Goal: Task Accomplishment & Management: Manage account settings

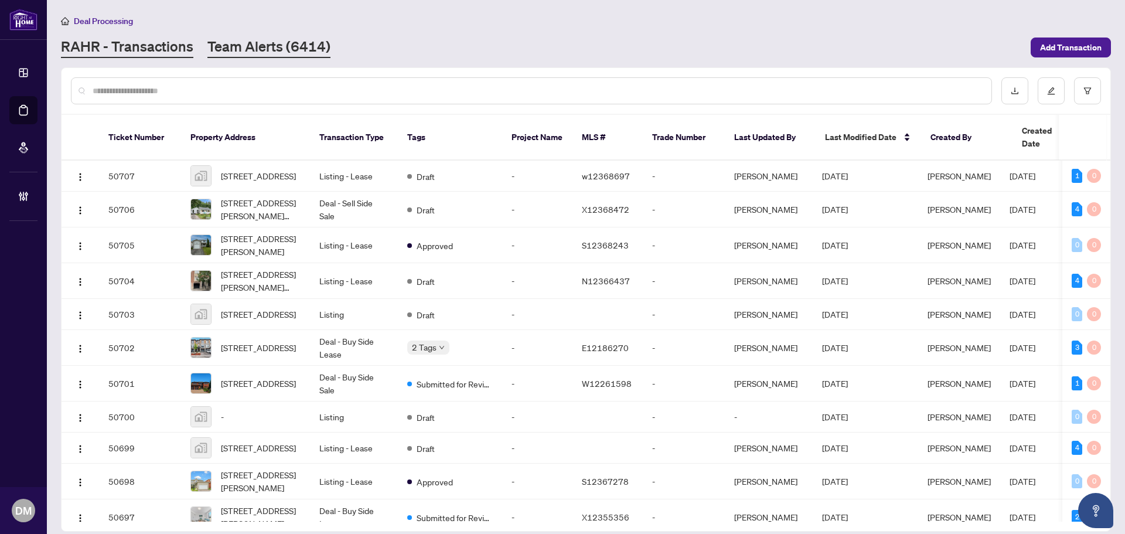
drag, startPoint x: 217, startPoint y: 16, endPoint x: 228, endPoint y: 37, distance: 23.6
click at [217, 30] on div "Deal Processing RAHR - Transactions Team Alerts (6414) Add Transaction" at bounding box center [586, 36] width 1050 height 44
click at [265, 43] on link "Team Alerts (6414)" at bounding box center [268, 47] width 123 height 21
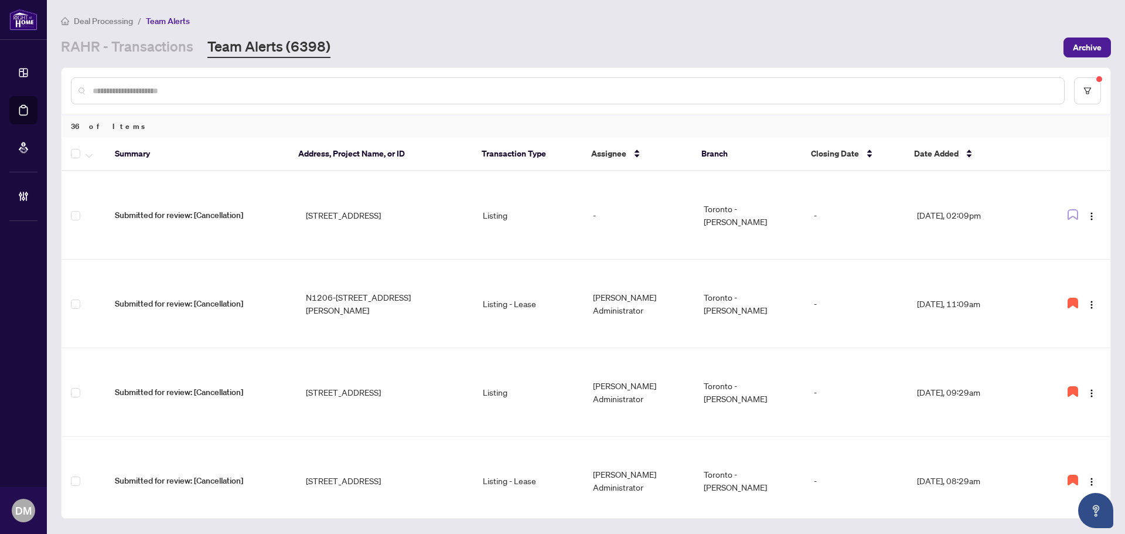
click at [781, 39] on div "RAHR - Transactions Team Alerts (6398)" at bounding box center [558, 47] width 995 height 21
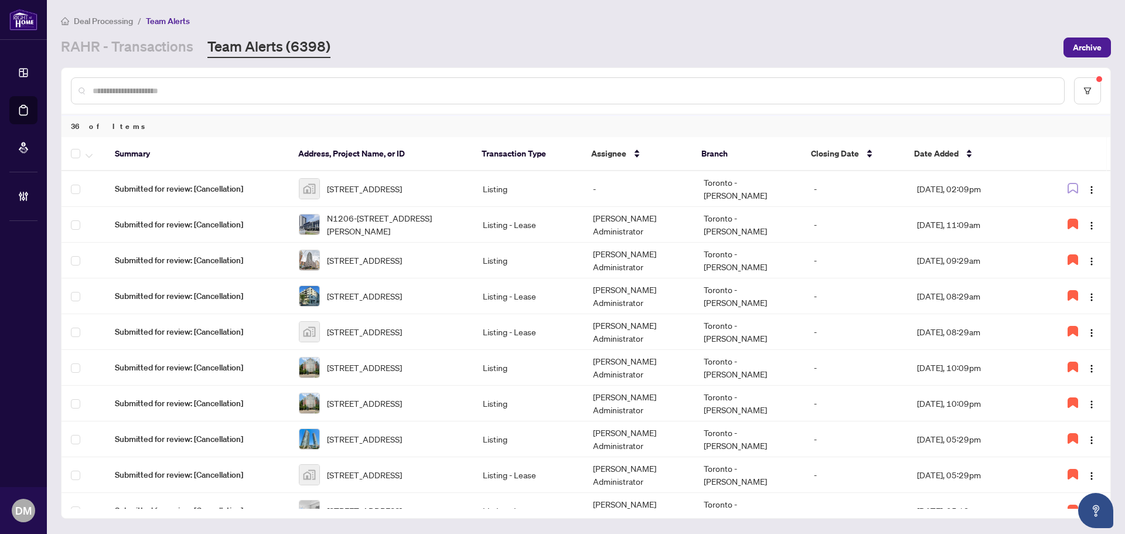
click at [946, 18] on div "Deal Processing / Team Alerts" at bounding box center [586, 20] width 1050 height 13
click at [763, 26] on div "Deal Processing / Team Alerts" at bounding box center [586, 20] width 1050 height 13
click at [140, 49] on link "RAHR - Transactions" at bounding box center [127, 47] width 132 height 21
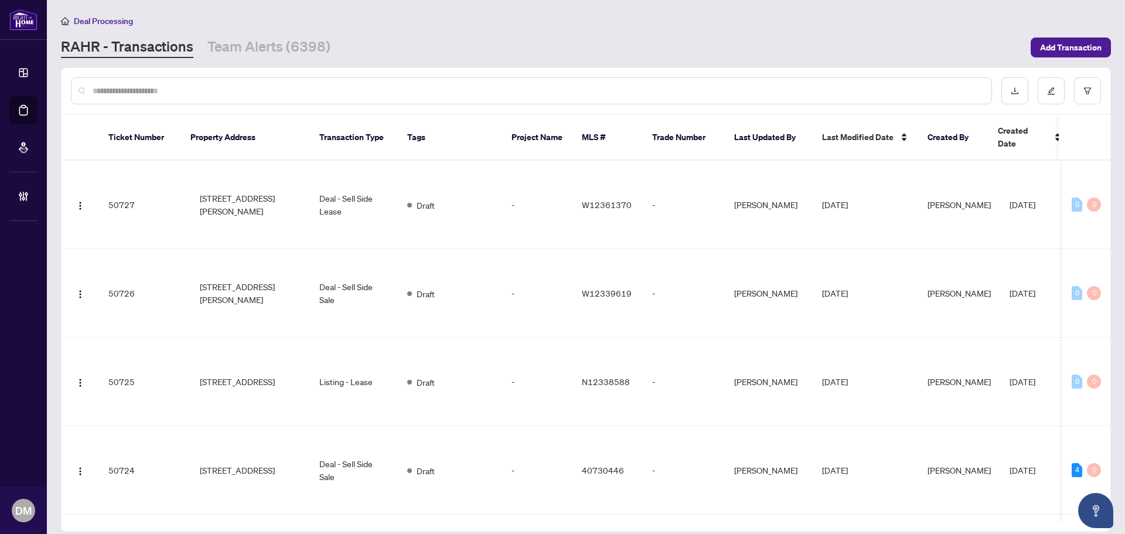
click at [653, 40] on div "RAHR - Transactions Team Alerts (6398)" at bounding box center [542, 47] width 963 height 21
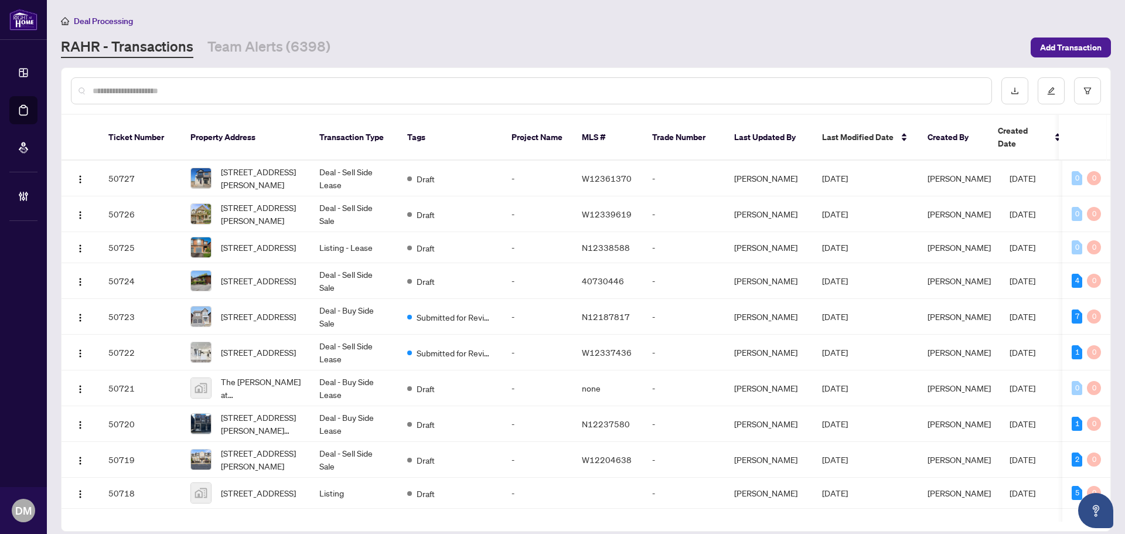
click at [695, 92] on input "text" at bounding box center [537, 90] width 889 height 13
type input "*"
drag, startPoint x: 661, startPoint y: 49, endPoint x: 534, endPoint y: 0, distance: 136.9
click at [659, 49] on div "RAHR - Transactions Team Alerts (6398)" at bounding box center [542, 47] width 963 height 21
drag, startPoint x: 515, startPoint y: 66, endPoint x: 284, endPoint y: 79, distance: 231.8
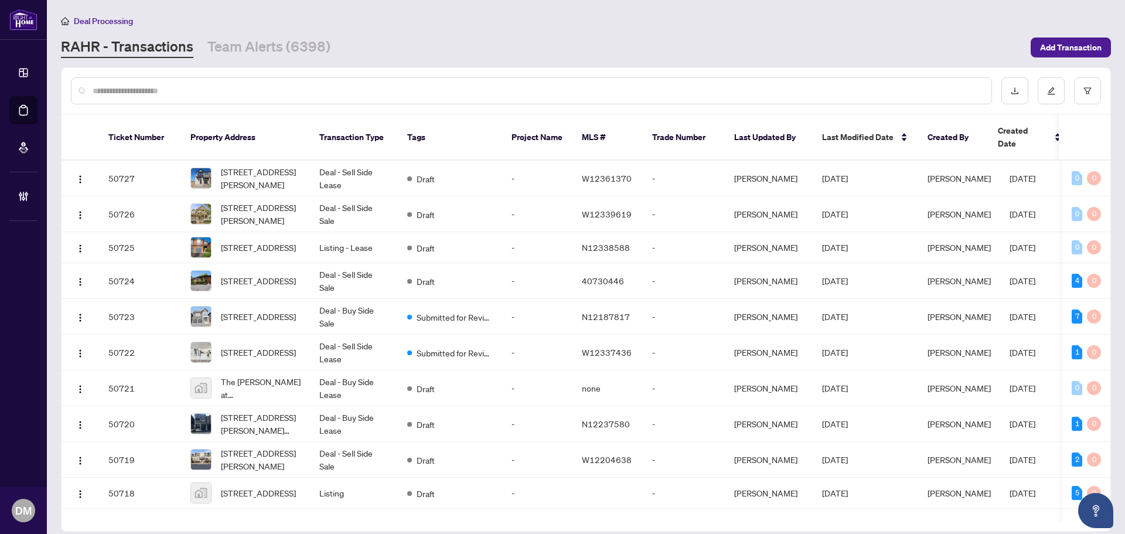
click at [516, 66] on main "Deal Processing RAHR - Transactions Team Alerts (6398) Add Transaction Ticket N…" at bounding box center [586, 267] width 1078 height 534
click at [304, 42] on link "Team Alerts (6398)" at bounding box center [268, 47] width 123 height 21
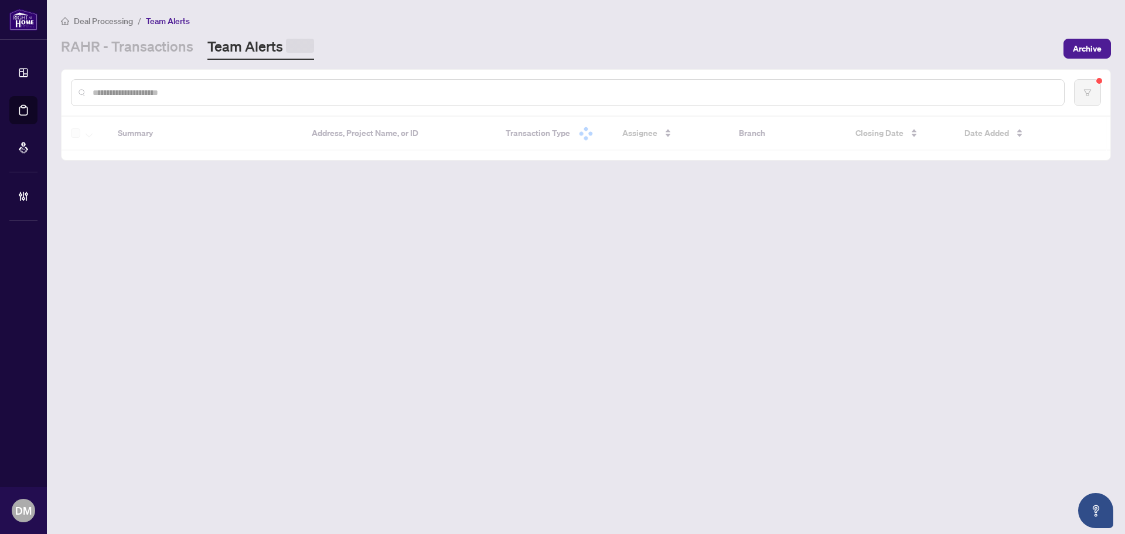
click at [517, 30] on div "Deal Processing / Team Alerts RAHR - Transactions Team Alerts Archive" at bounding box center [586, 37] width 1050 height 46
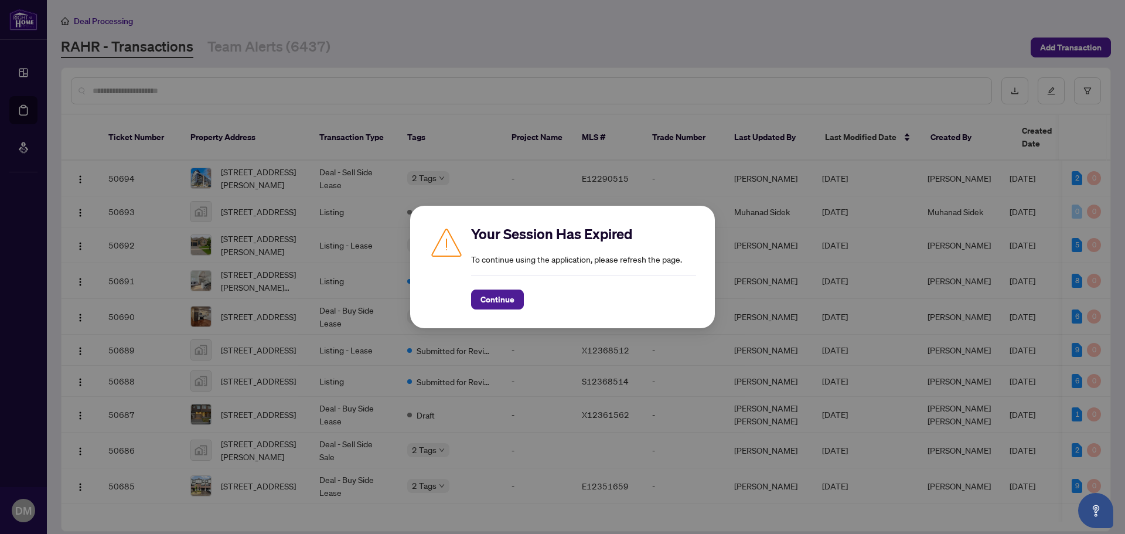
click at [1111, 83] on div "Your Session Has Expired To continue using the application, please refresh the …" at bounding box center [562, 267] width 1125 height 534
click at [211, 63] on div "Your Session Has Expired To continue using the application, please refresh the …" at bounding box center [562, 267] width 1125 height 534
click at [504, 298] on span "Continue" at bounding box center [497, 299] width 34 height 19
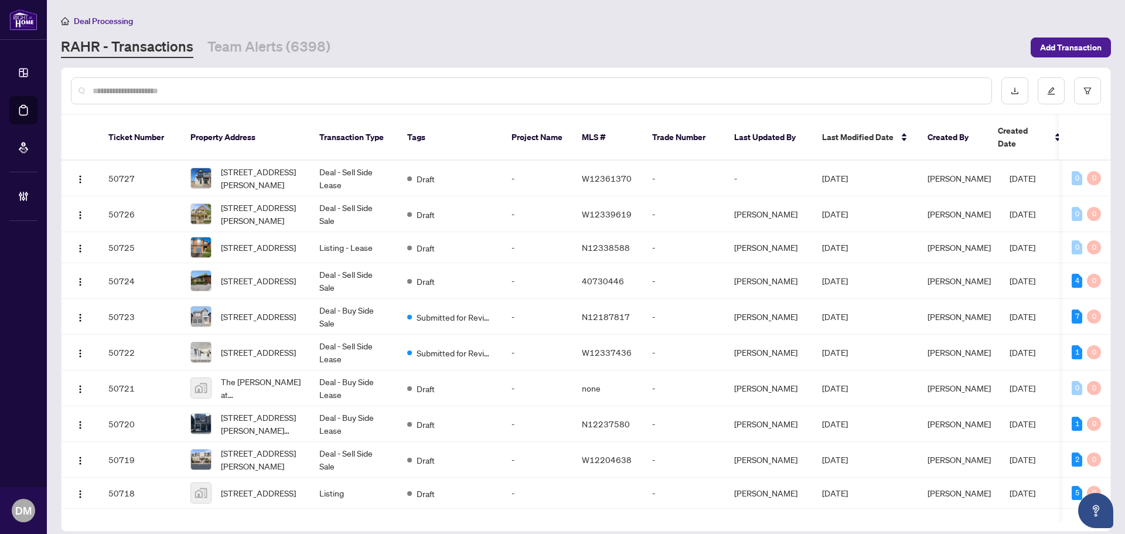
drag, startPoint x: 554, startPoint y: 46, endPoint x: 483, endPoint y: 3, distance: 82.6
click at [552, 46] on div "RAHR - Transactions Team Alerts (6398)" at bounding box center [542, 47] width 963 height 21
click at [513, 57] on div "RAHR - Transactions Team Alerts (6398)" at bounding box center [542, 47] width 963 height 21
click at [186, 91] on input "text" at bounding box center [537, 90] width 889 height 13
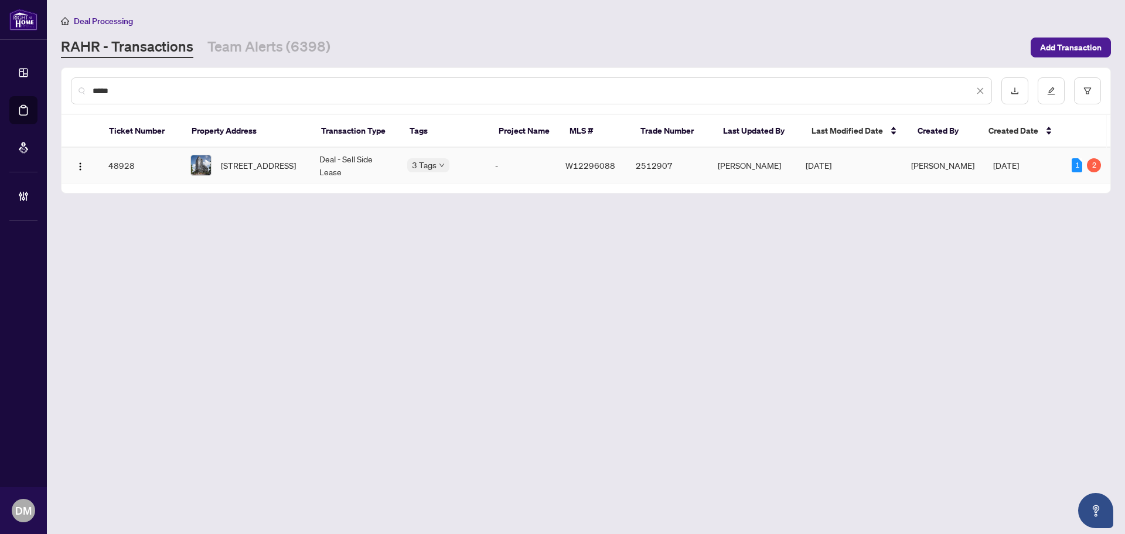
type input "*****"
click at [309, 164] on td "423-285 Dufferin St, Toronto, Ontario M6K 0J2, Canada" at bounding box center [245, 166] width 129 height 36
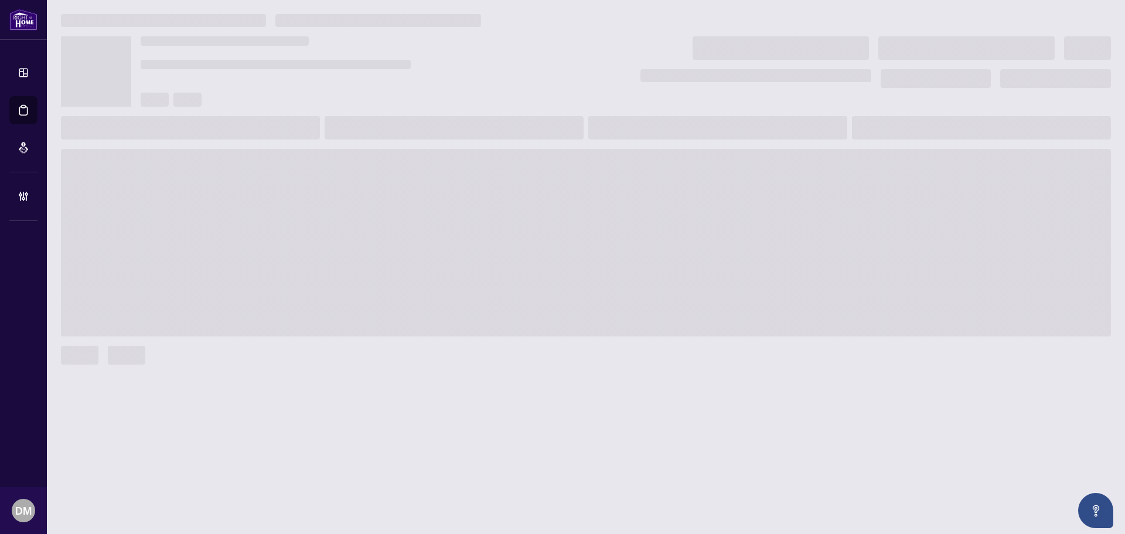
click at [431, 62] on ul at bounding box center [362, 64] width 443 height 9
click at [432, 61] on ul at bounding box center [362, 64] width 443 height 9
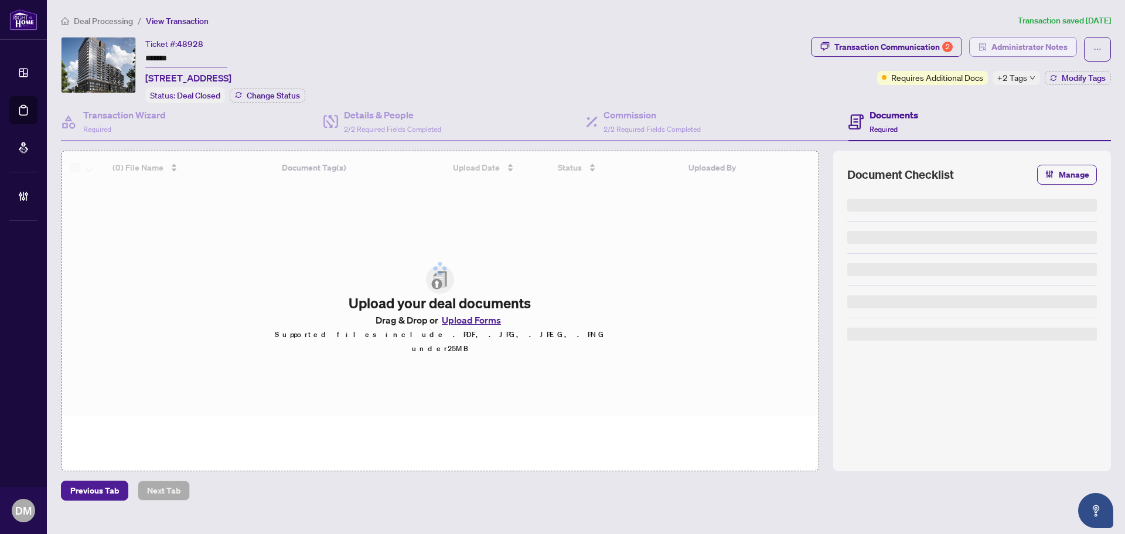
click at [1024, 48] on span "Administrator Notes" at bounding box center [1029, 46] width 76 height 19
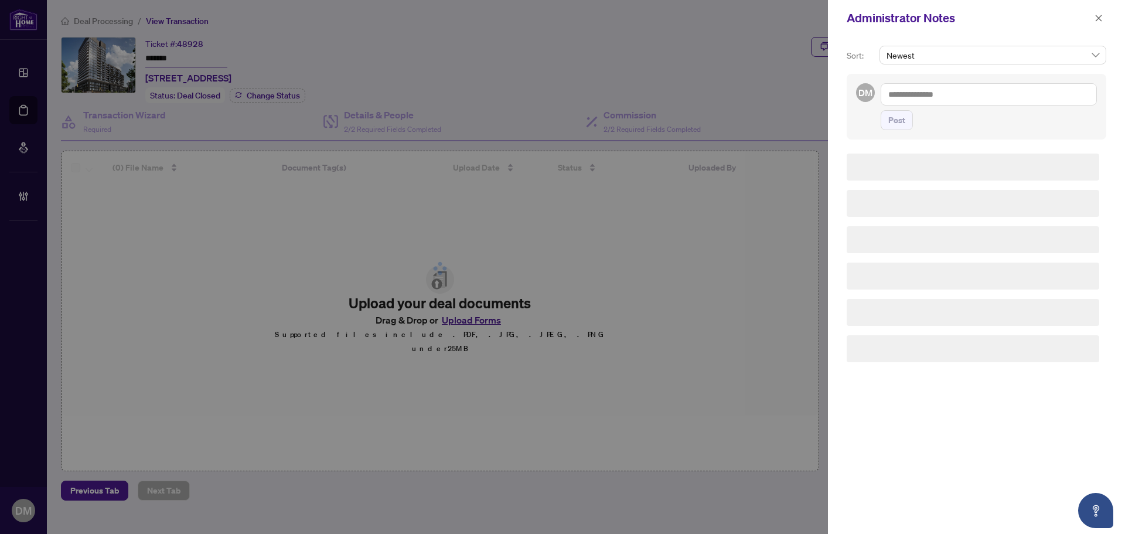
click at [1031, 97] on textarea at bounding box center [989, 94] width 216 height 22
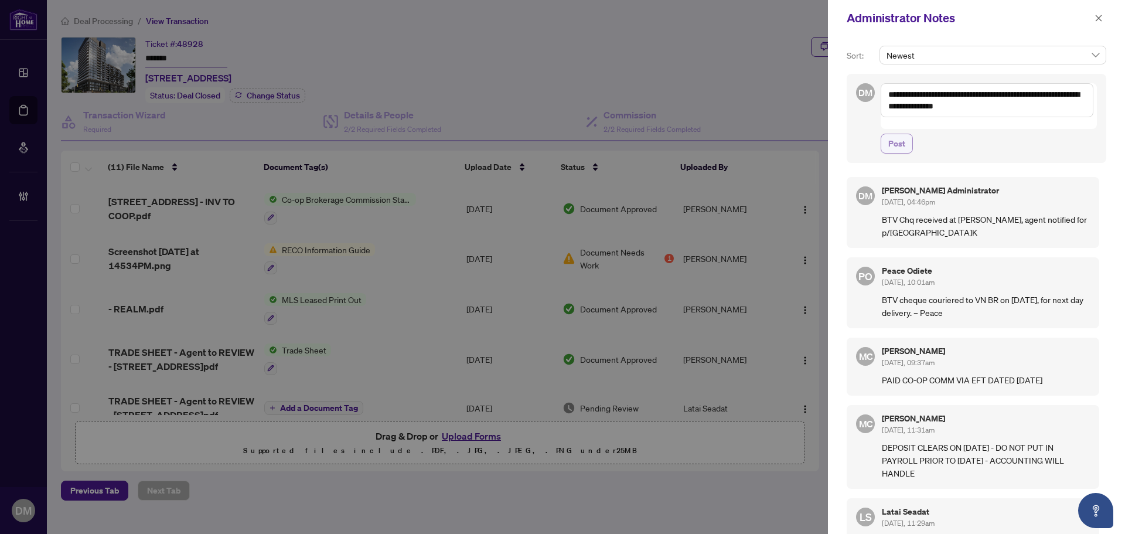
type textarea "**********"
click at [898, 134] on span "Post" at bounding box center [896, 143] width 17 height 19
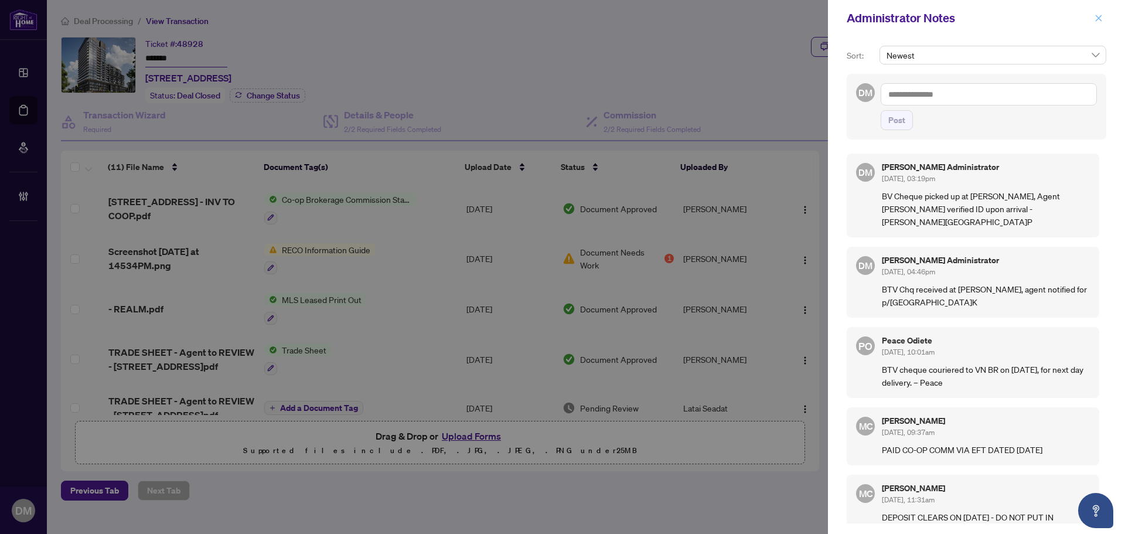
click at [1094, 21] on icon "close" at bounding box center [1098, 18] width 8 height 8
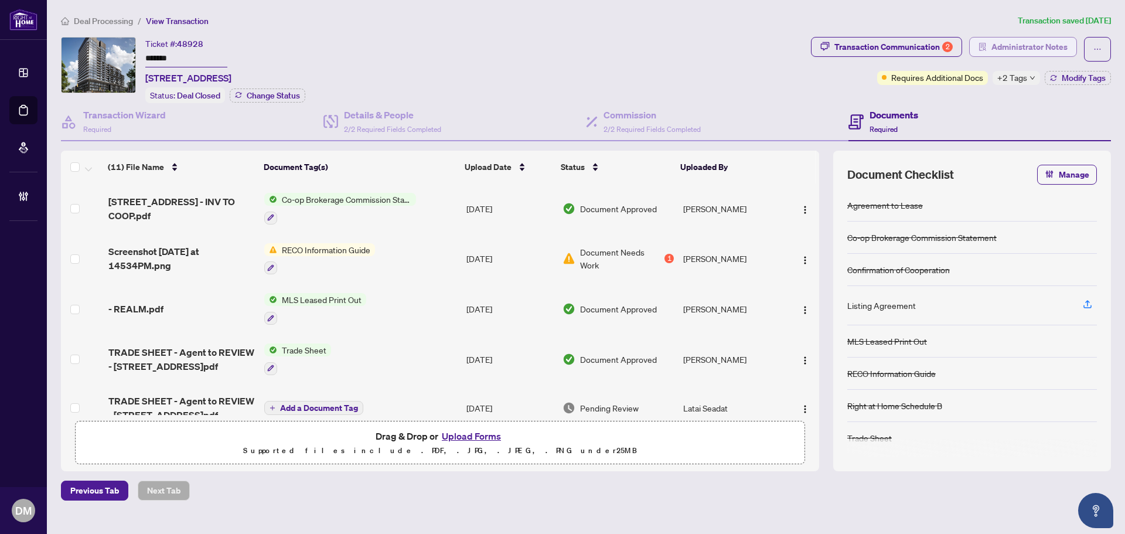
click at [1039, 44] on span "Administrator Notes" at bounding box center [1029, 46] width 76 height 19
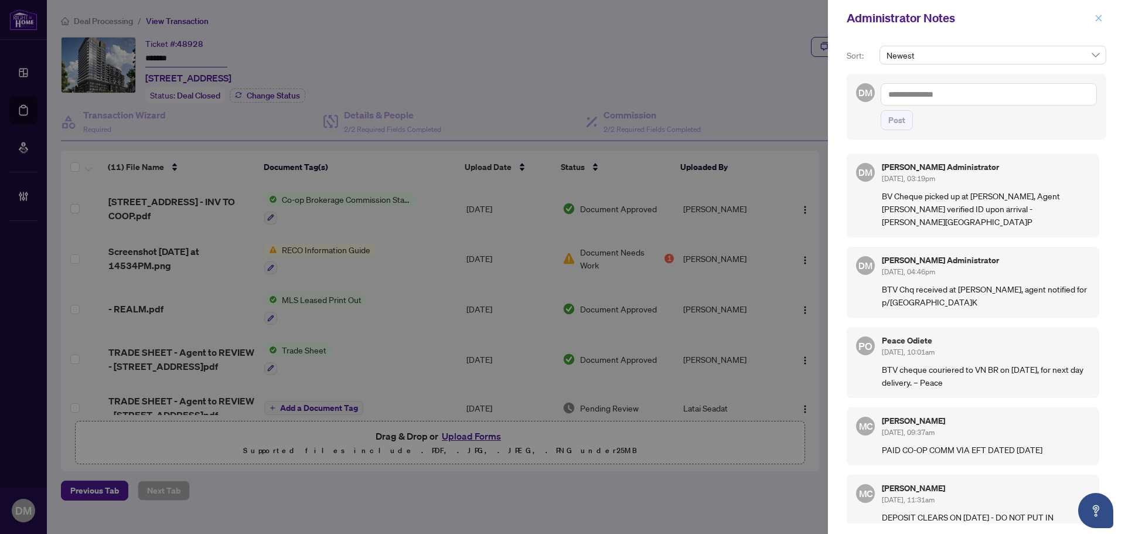
click at [1096, 16] on icon "close" at bounding box center [1098, 18] width 8 height 8
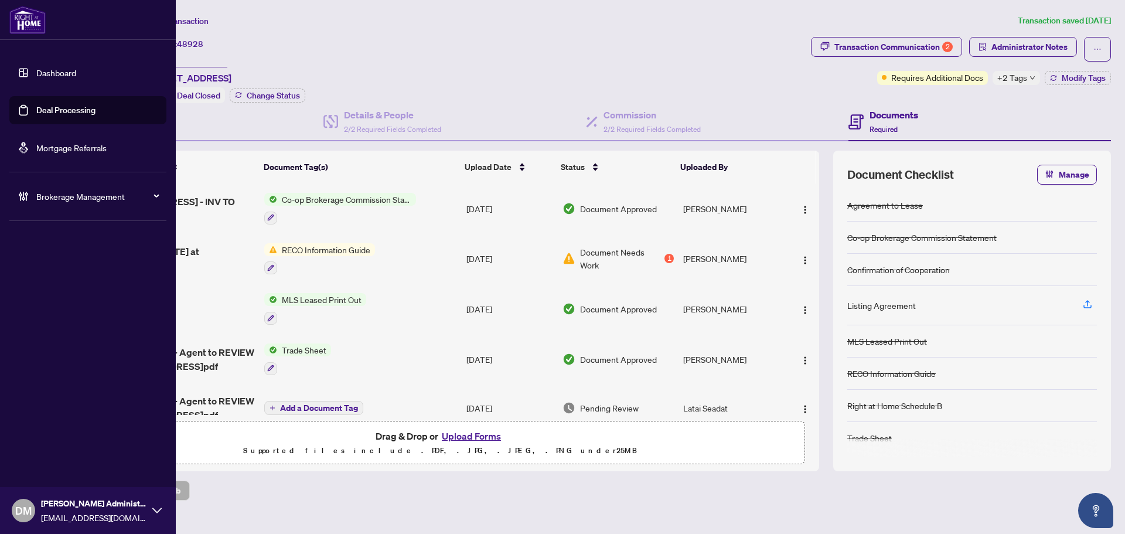
click at [36, 71] on link "Dashboard" at bounding box center [56, 72] width 40 height 11
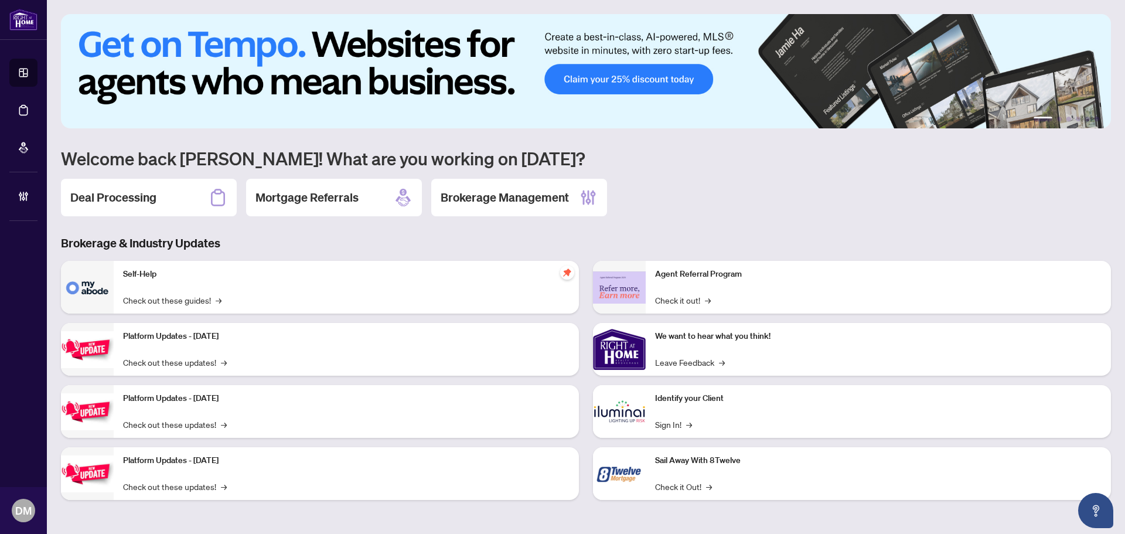
drag, startPoint x: 148, startPoint y: 205, endPoint x: 101, endPoint y: 195, distance: 47.9
click at [148, 205] on h2 "Deal Processing" at bounding box center [113, 197] width 86 height 16
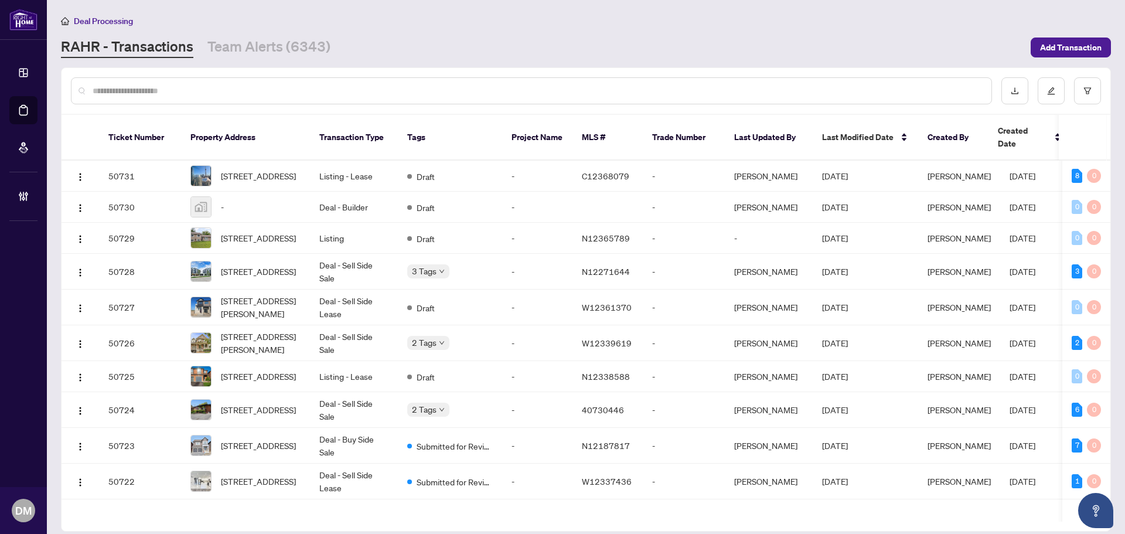
click at [204, 94] on input "text" at bounding box center [537, 90] width 889 height 13
drag, startPoint x: 212, startPoint y: 83, endPoint x: 209, endPoint y: 90, distance: 7.6
click at [212, 83] on div at bounding box center [531, 90] width 921 height 27
click at [209, 94] on input "text" at bounding box center [537, 90] width 889 height 13
click at [217, 96] on input "text" at bounding box center [537, 90] width 889 height 13
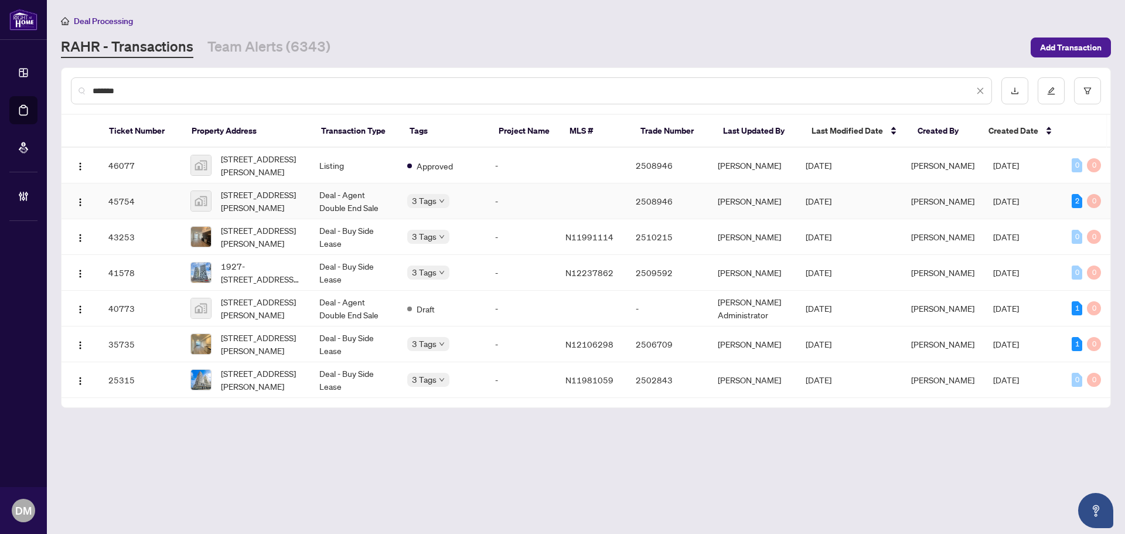
type input "*******"
click at [824, 202] on span "[DATE]" at bounding box center [819, 201] width 26 height 11
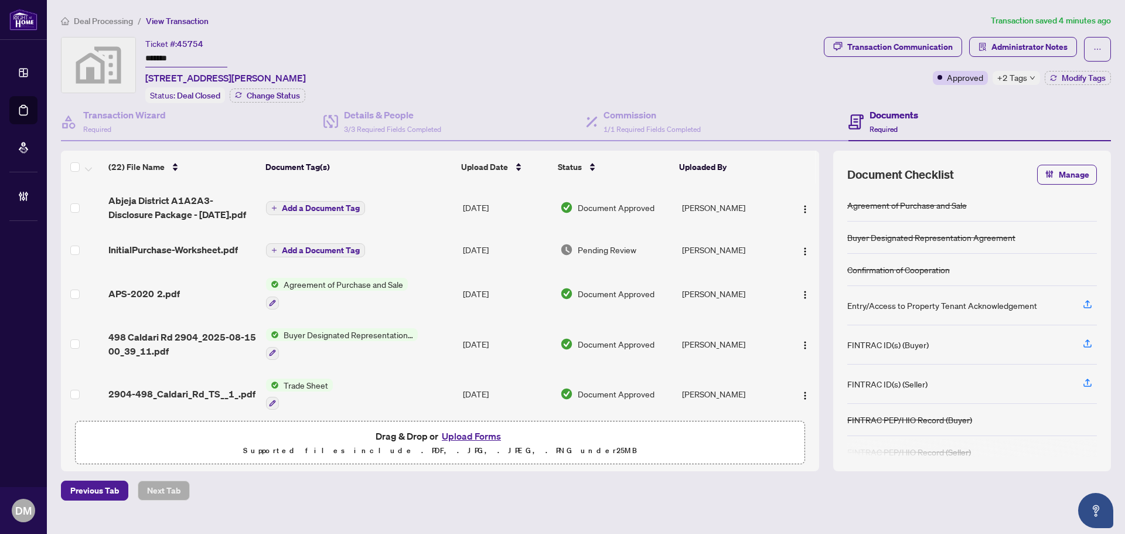
scroll to position [128, 0]
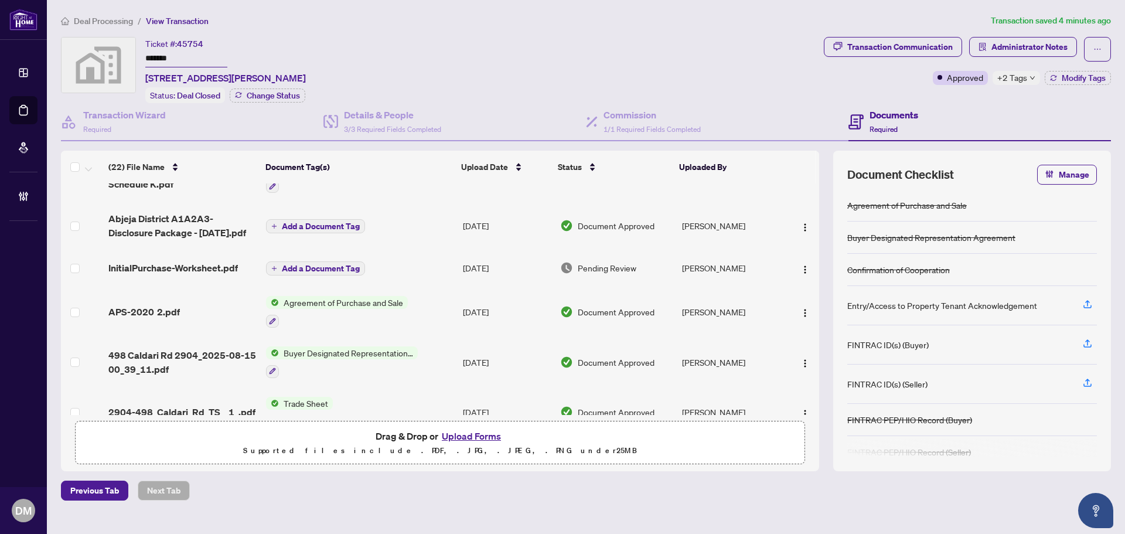
click at [1025, 78] on span "+2 Tags" at bounding box center [1012, 77] width 30 height 13
click at [729, 46] on div "Ticket #: 45754 ******* 2904-498 Caldari Rd, Vaughan, ON L4K 0A4, Canada Status…" at bounding box center [440, 70] width 758 height 66
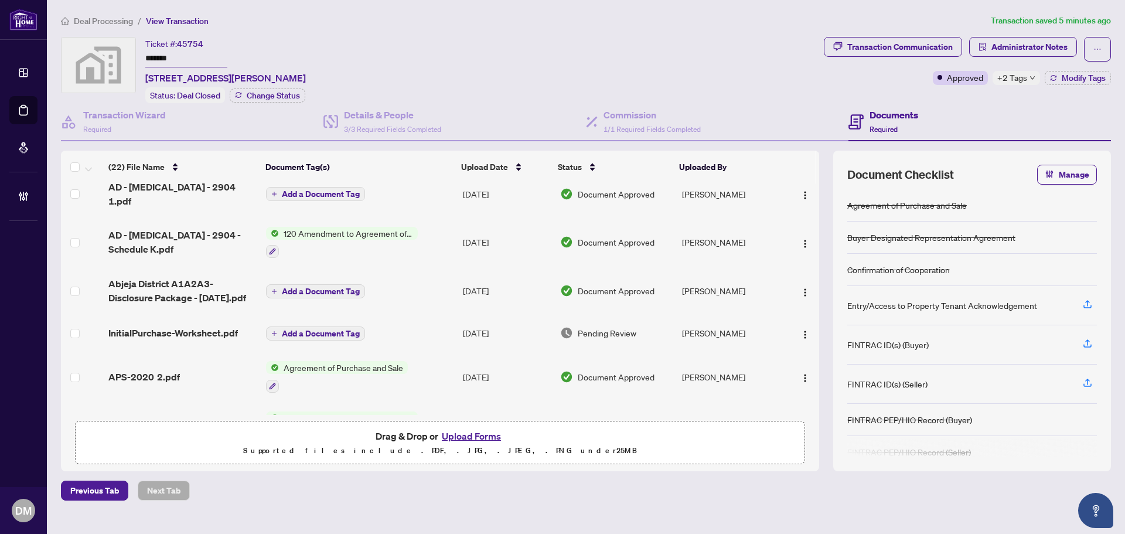
scroll to position [0, 0]
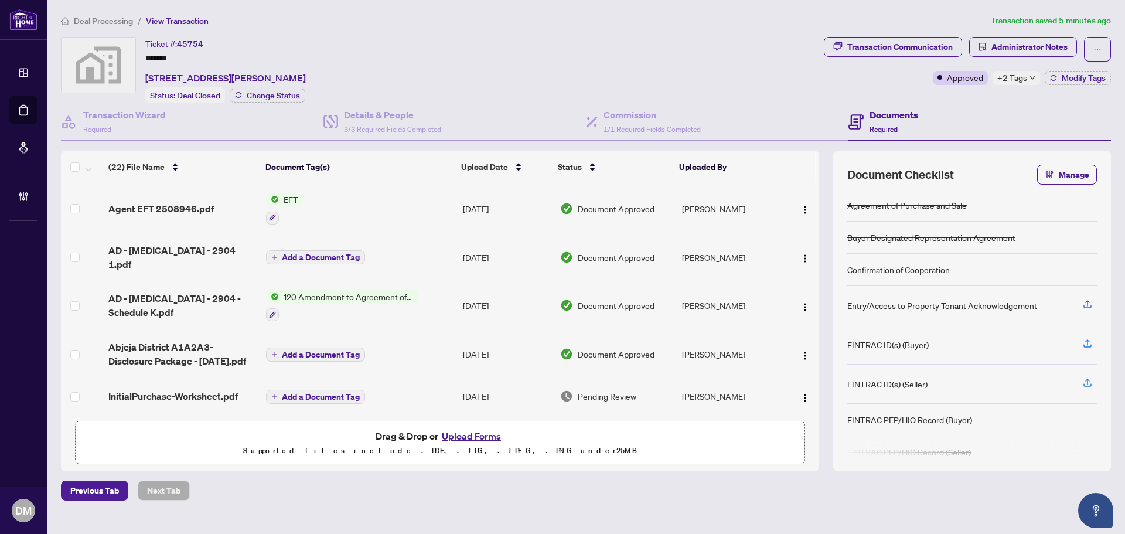
click at [524, 254] on td "Aug/16/2025" at bounding box center [506, 257] width 97 height 47
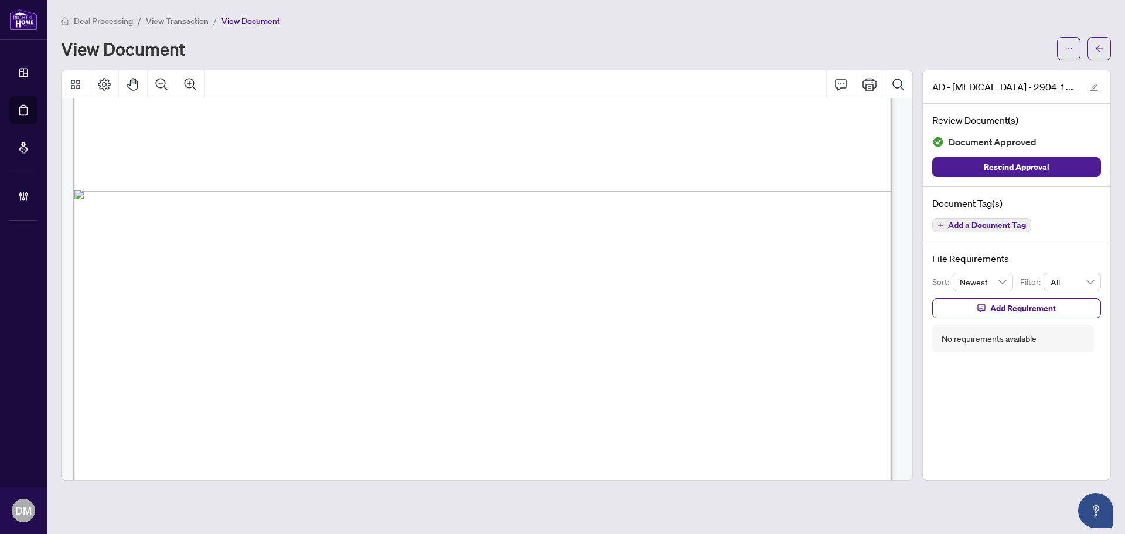
scroll to position [1055, 0]
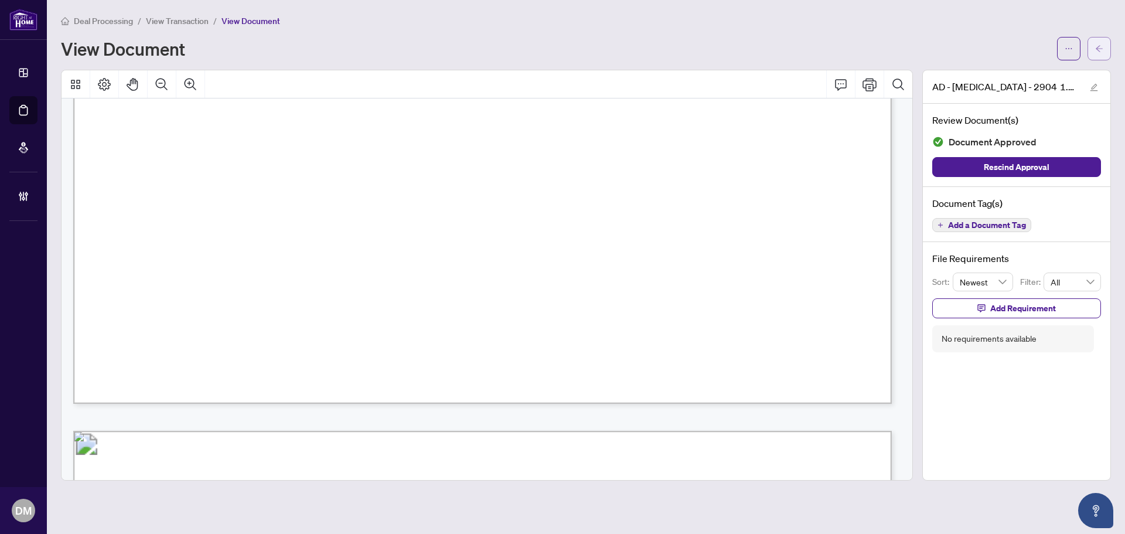
click at [1102, 37] on button "button" at bounding box center [1098, 48] width 23 height 23
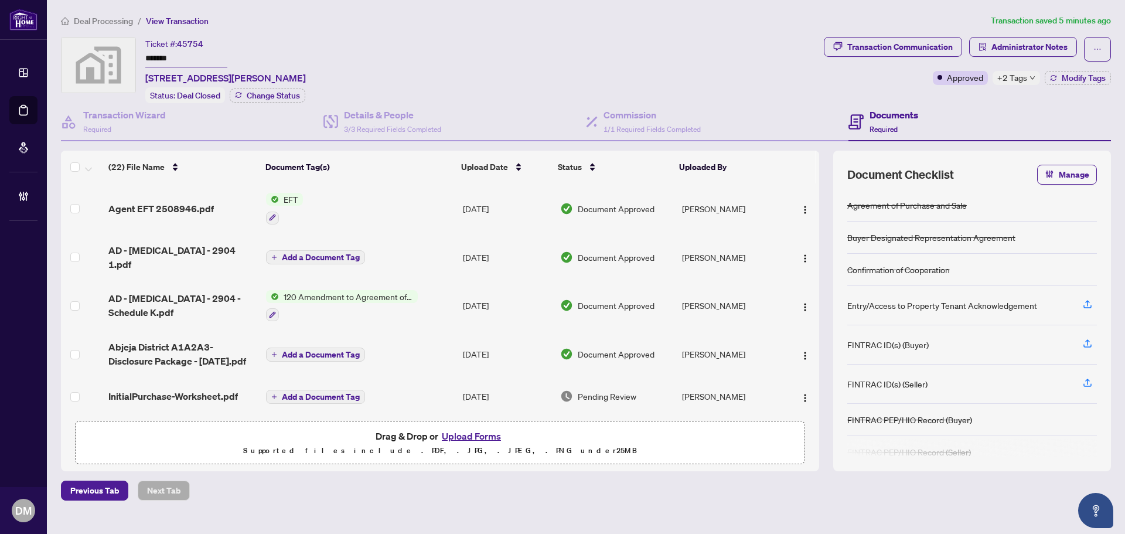
click at [430, 342] on td "Add a Document Tag" at bounding box center [359, 353] width 197 height 47
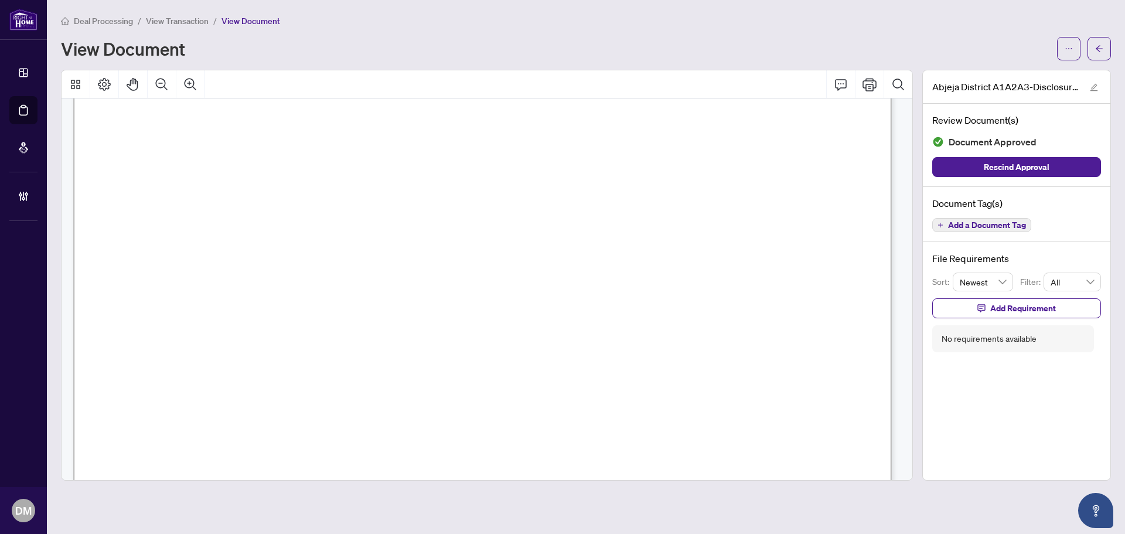
scroll to position [1523, 0]
click at [1097, 42] on span "button" at bounding box center [1099, 48] width 8 height 19
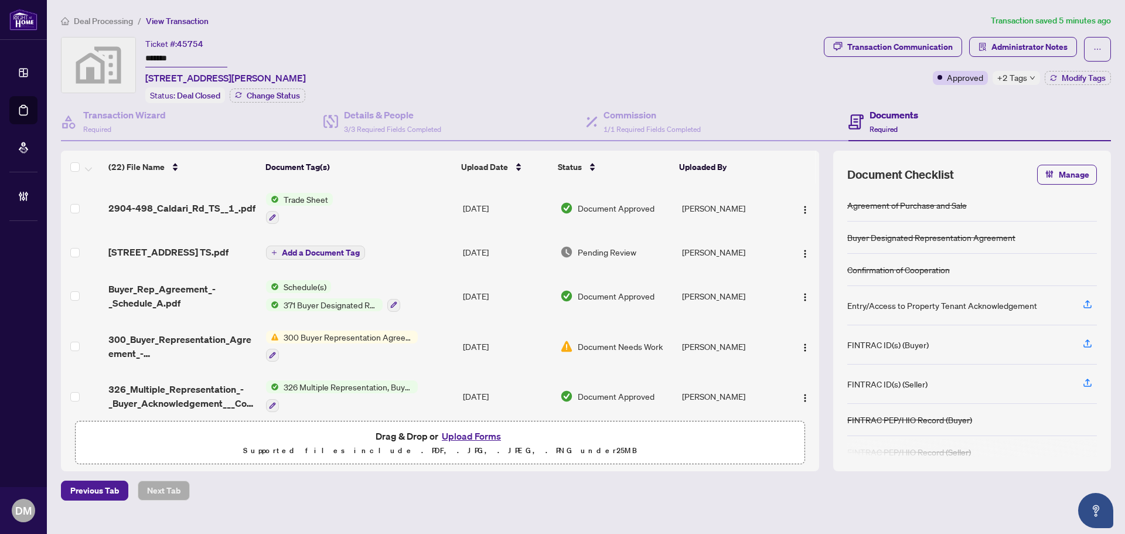
scroll to position [410, 0]
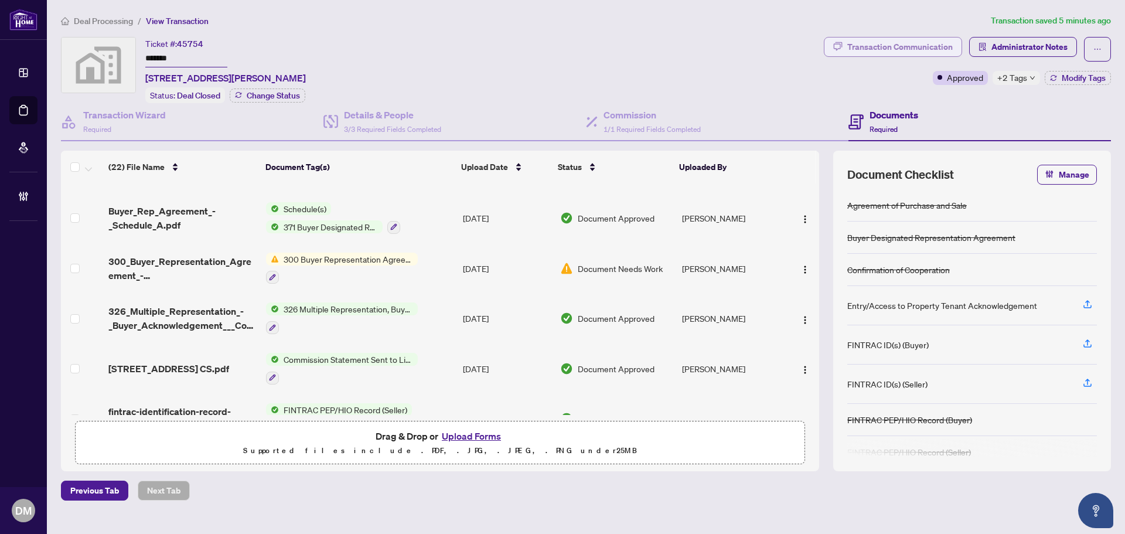
click at [922, 37] on button "Transaction Communication" at bounding box center [893, 47] width 138 height 20
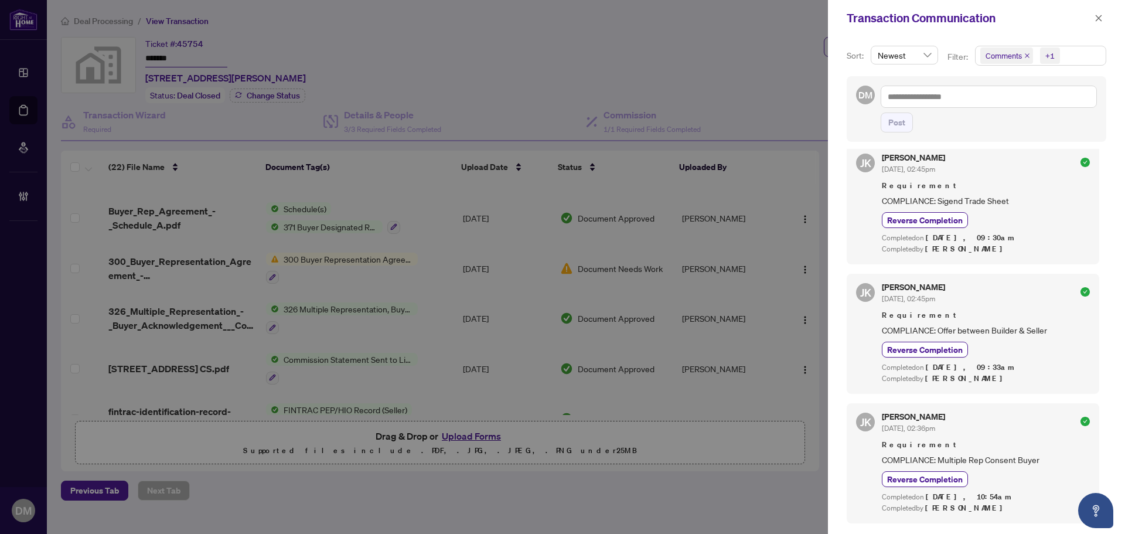
scroll to position [865, 0]
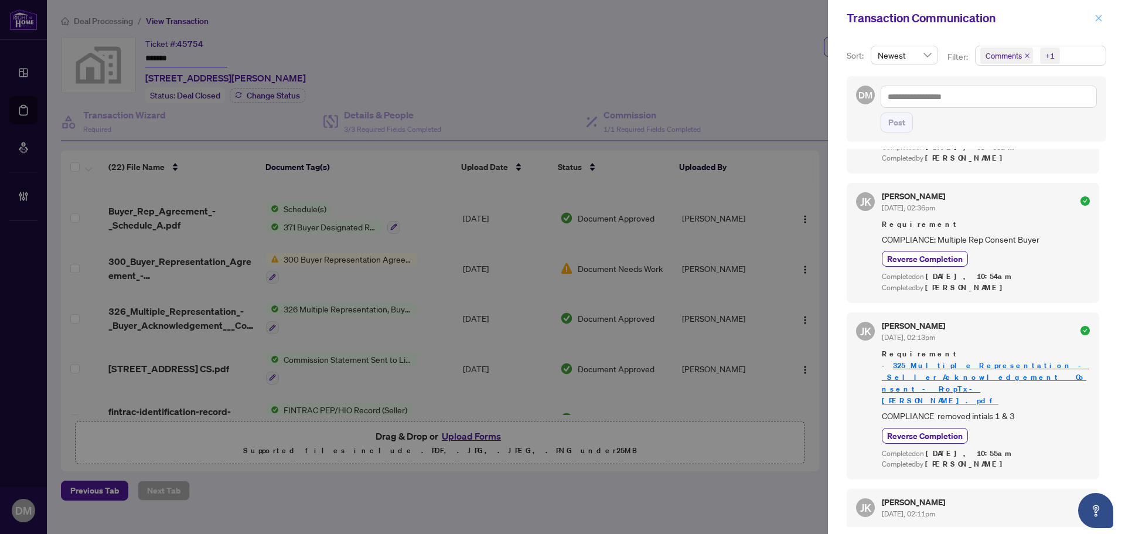
click at [1103, 21] on button "button" at bounding box center [1098, 18] width 15 height 14
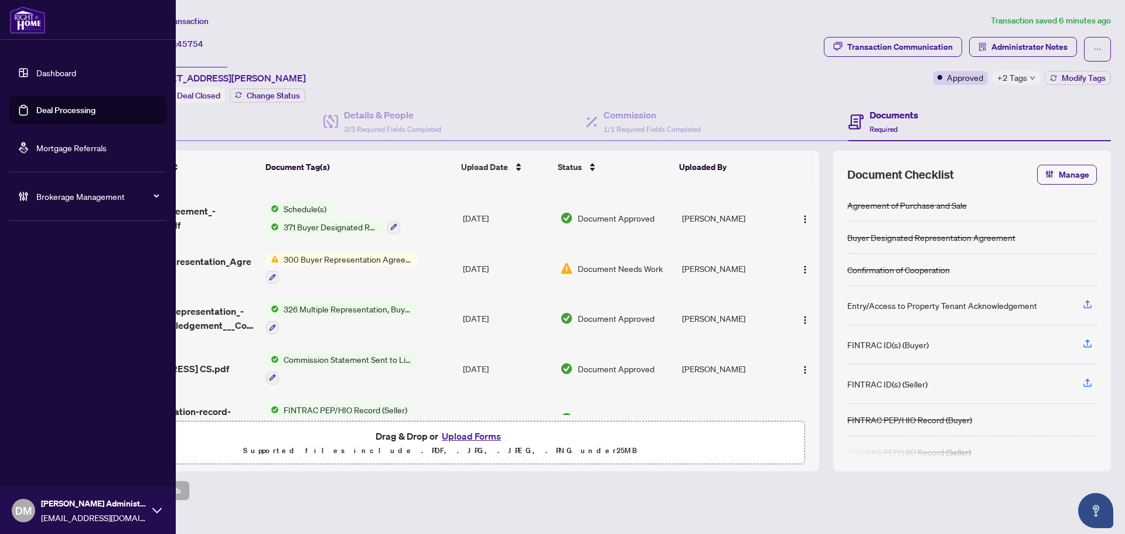
drag, startPoint x: 49, startPoint y: 79, endPoint x: 124, endPoint y: 123, distance: 87.2
click at [49, 78] on link "Dashboard" at bounding box center [56, 72] width 40 height 11
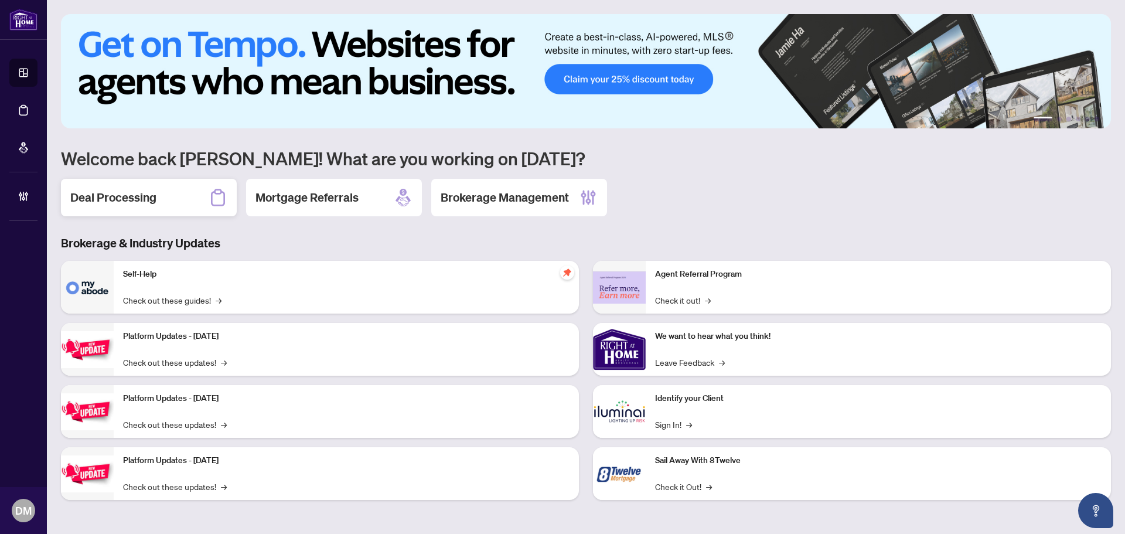
drag, startPoint x: 146, startPoint y: 206, endPoint x: 160, endPoint y: 162, distance: 46.1
click at [146, 206] on h2 "Deal Processing" at bounding box center [113, 197] width 86 height 16
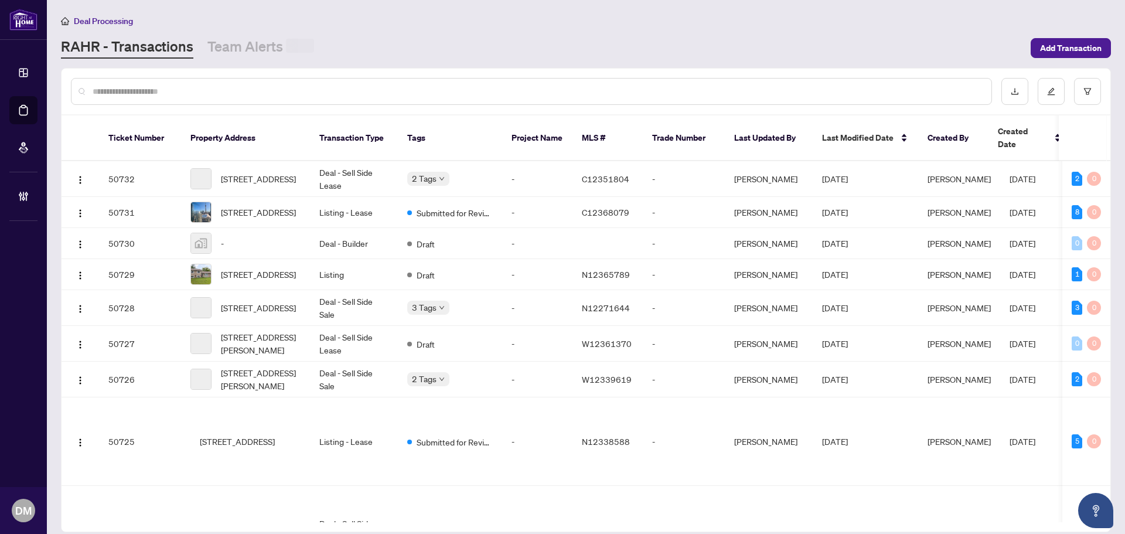
click at [155, 85] on input "text" at bounding box center [537, 91] width 889 height 13
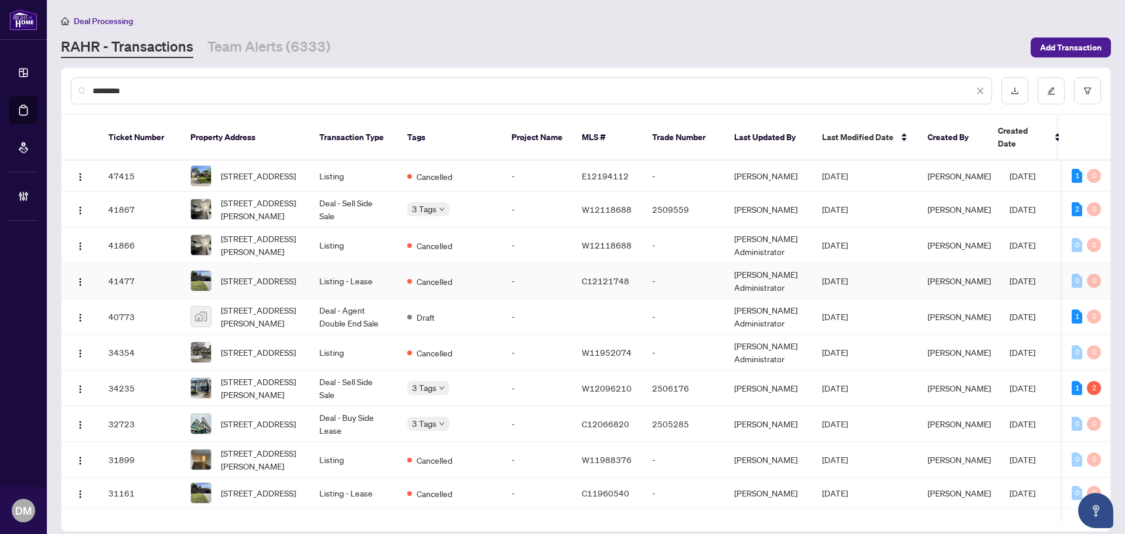
scroll to position [59, 0]
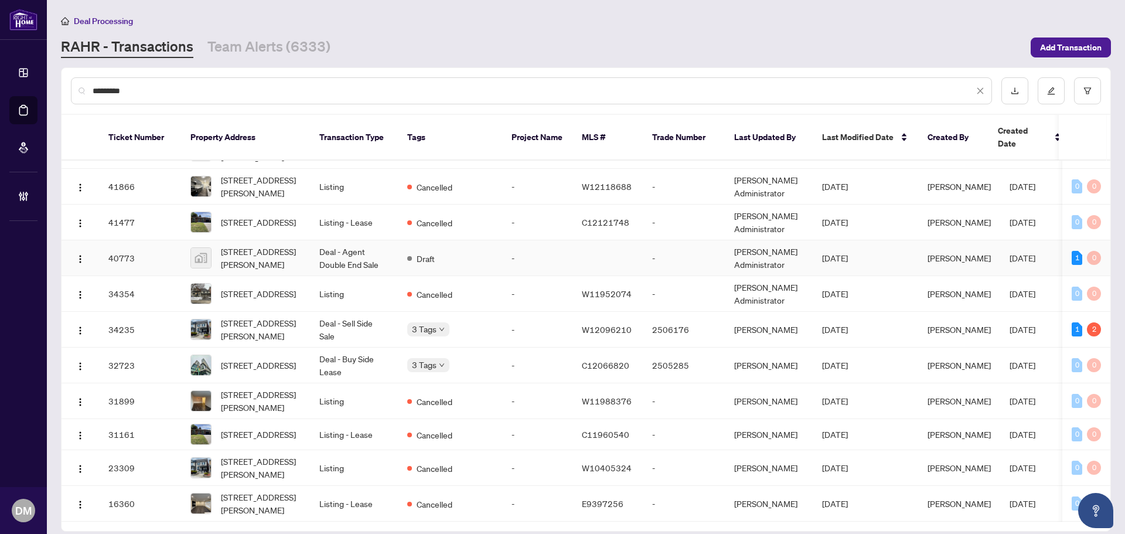
type input "*********"
click at [314, 260] on td "Deal - Agent Double End Sale" at bounding box center [354, 258] width 88 height 36
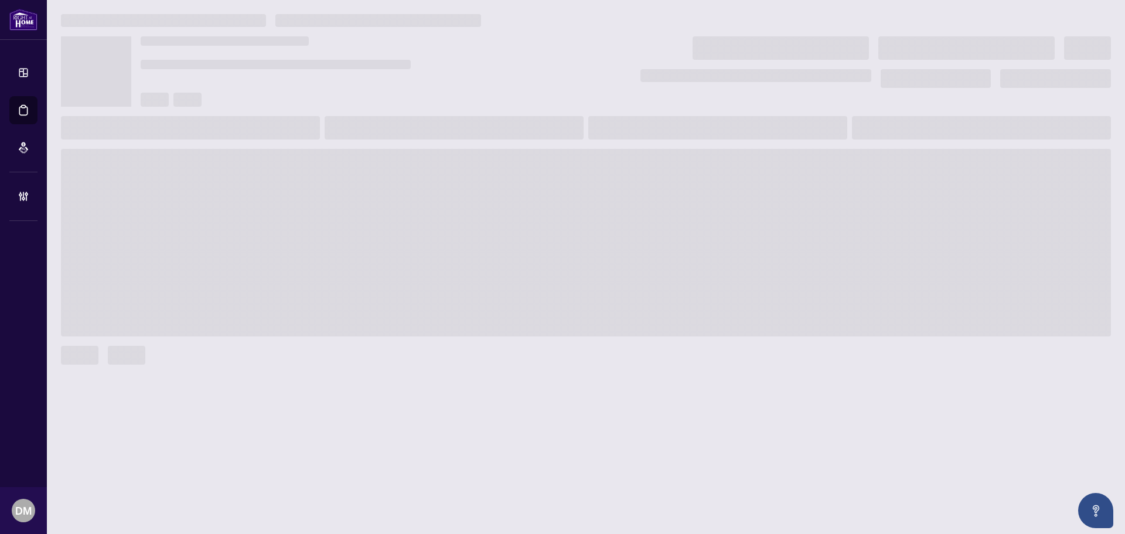
click at [602, 14] on div at bounding box center [586, 20] width 1050 height 13
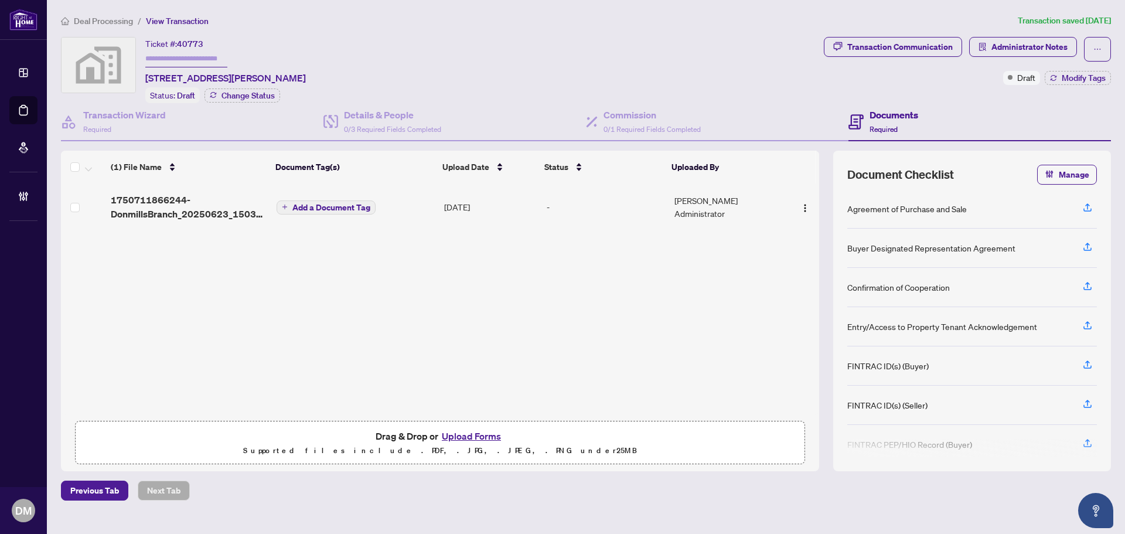
click at [568, 211] on div "-" at bounding box center [606, 206] width 119 height 13
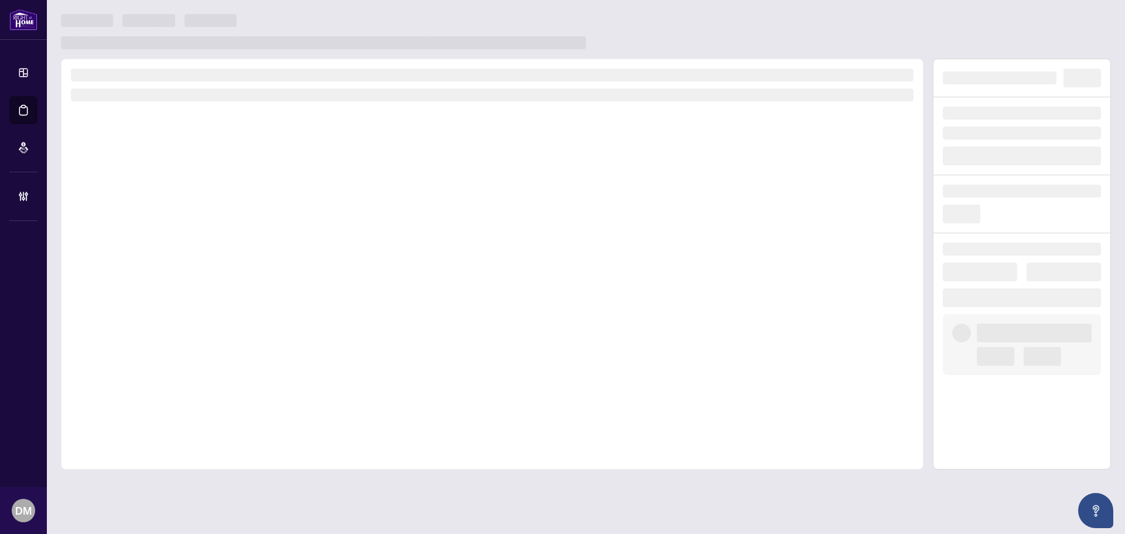
click at [629, 23] on div at bounding box center [586, 31] width 1050 height 35
click at [736, 250] on div at bounding box center [492, 264] width 862 height 411
click at [305, 233] on div at bounding box center [492, 264] width 862 height 411
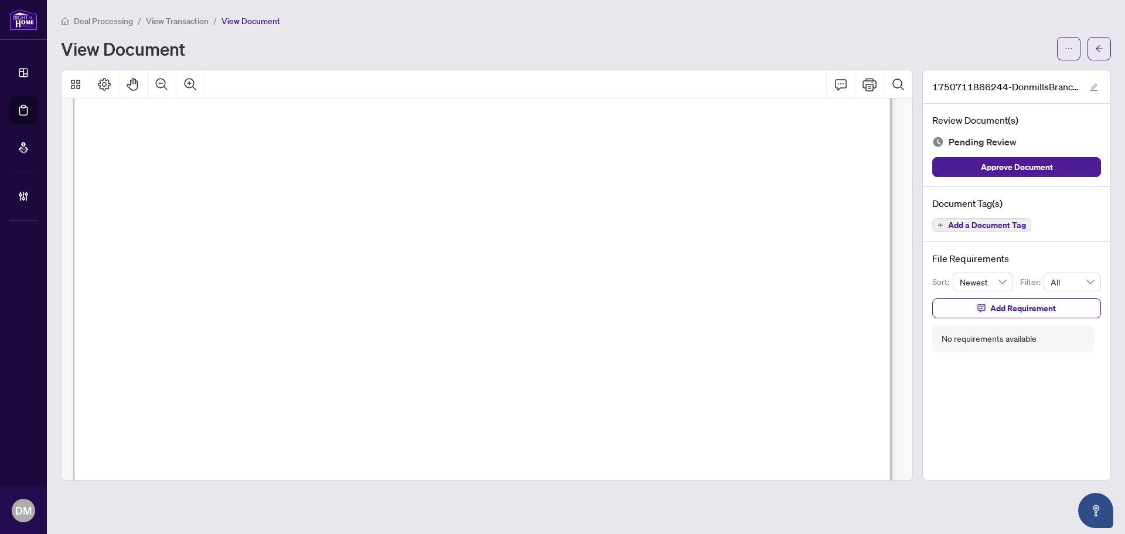
scroll to position [410, 0]
click at [1069, 47] on icon "ellipsis" at bounding box center [1069, 49] width 8 height 8
click at [1058, 70] on span "Download" at bounding box center [1026, 73] width 89 height 13
click at [1103, 50] on icon "arrow-left" at bounding box center [1099, 49] width 8 height 8
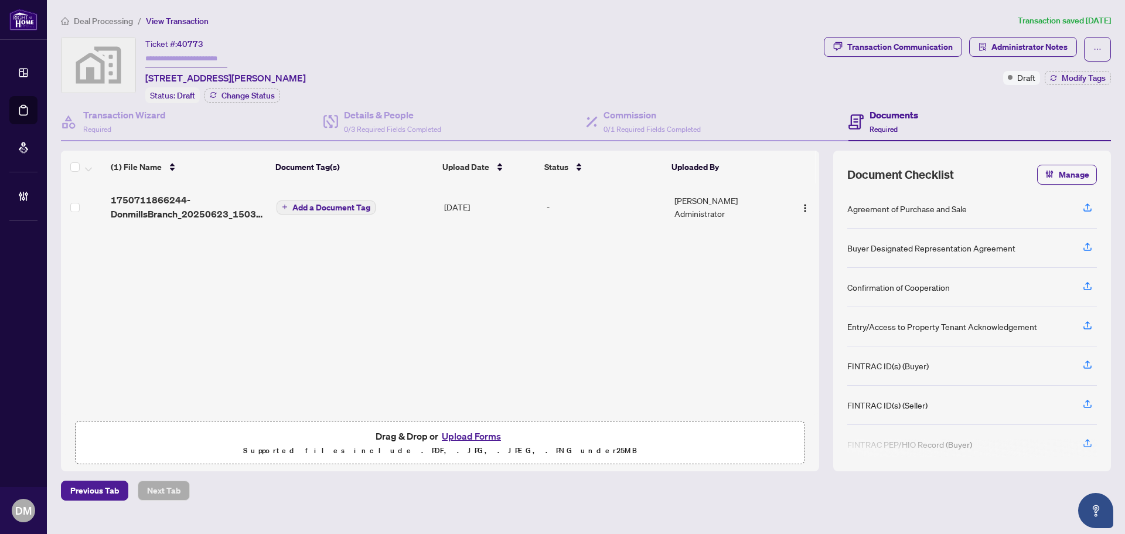
click at [480, 207] on td "Jun/23/2025" at bounding box center [490, 206] width 103 height 47
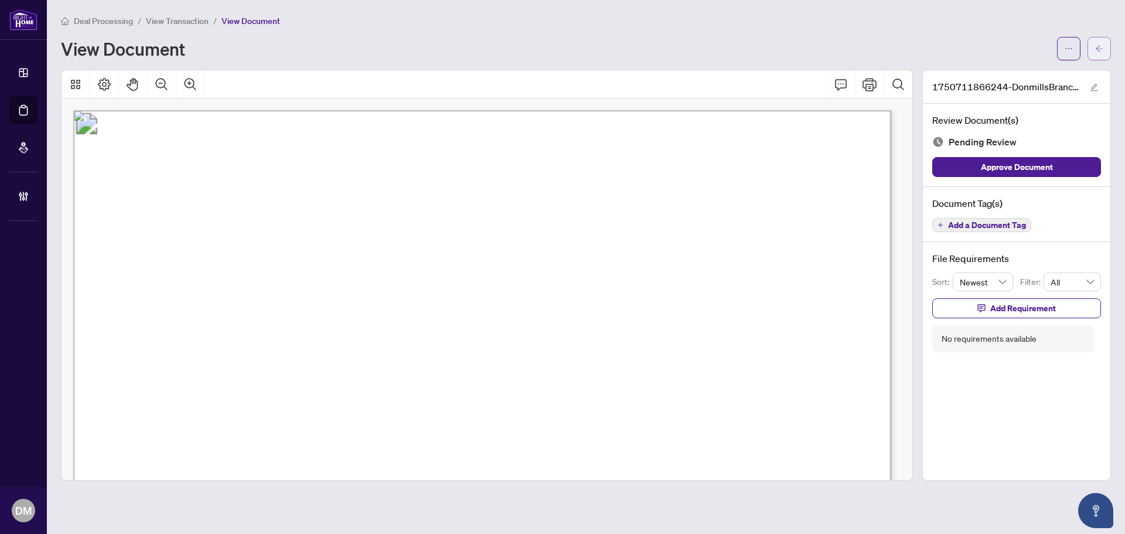
click at [1103, 53] on span "button" at bounding box center [1099, 48] width 8 height 19
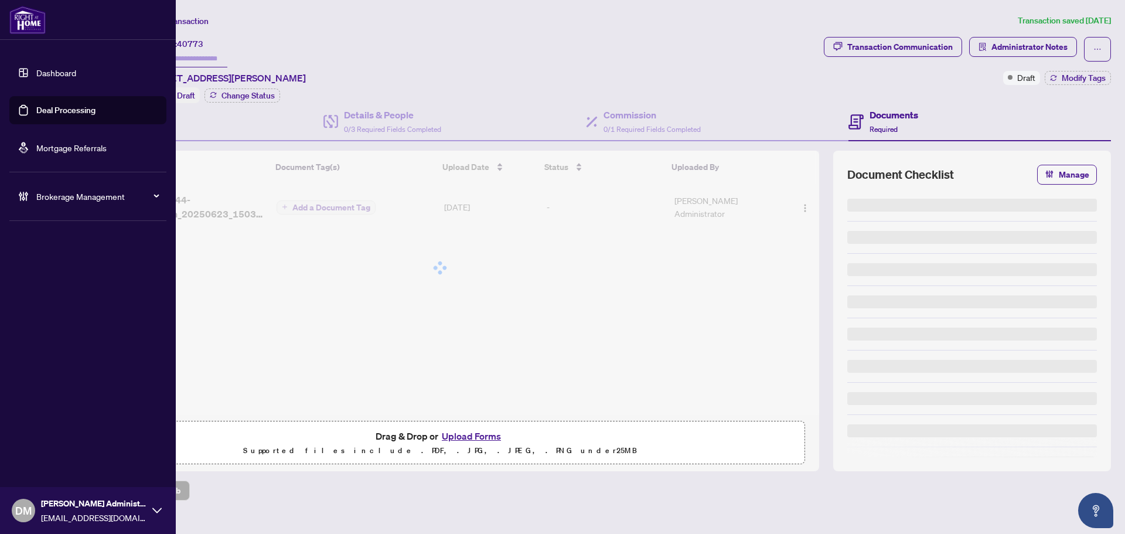
drag, startPoint x: 36, startPoint y: 84, endPoint x: 56, endPoint y: 83, distance: 19.4
click at [36, 78] on link "Dashboard" at bounding box center [56, 72] width 40 height 11
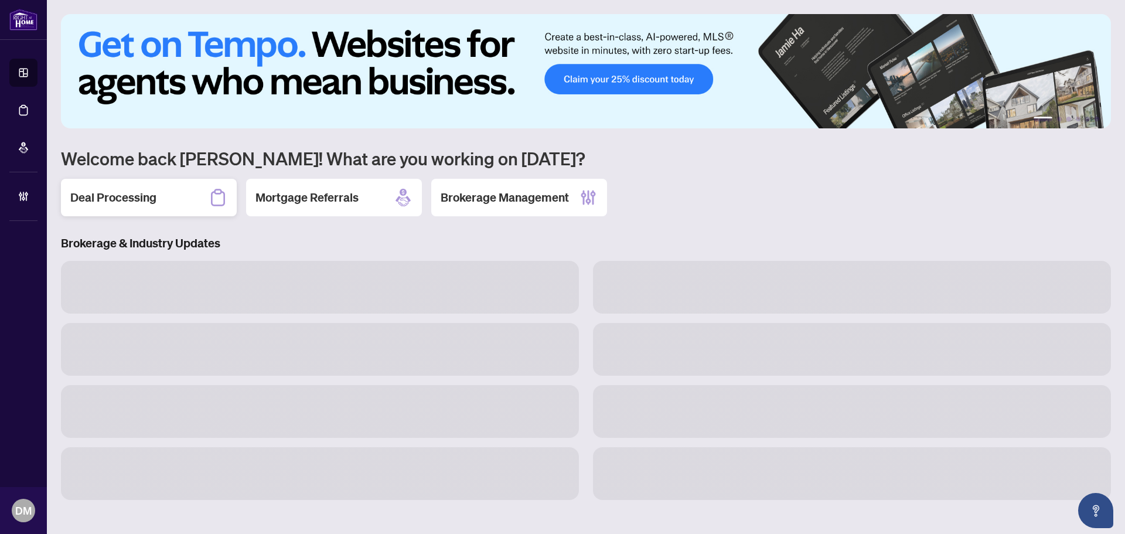
click at [153, 195] on h2 "Deal Processing" at bounding box center [113, 197] width 86 height 16
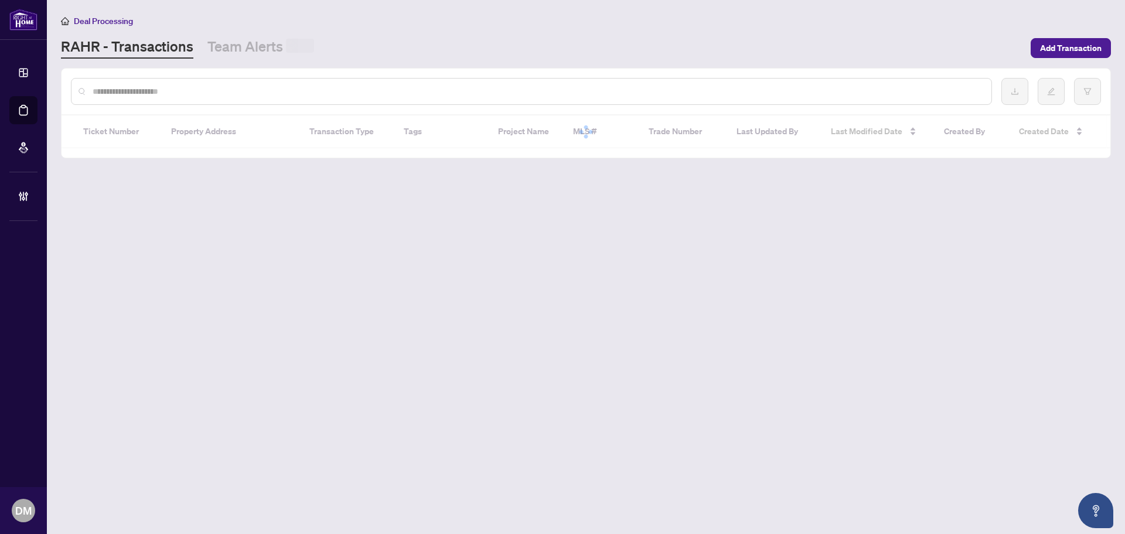
click at [196, 90] on input "text" at bounding box center [537, 91] width 889 height 13
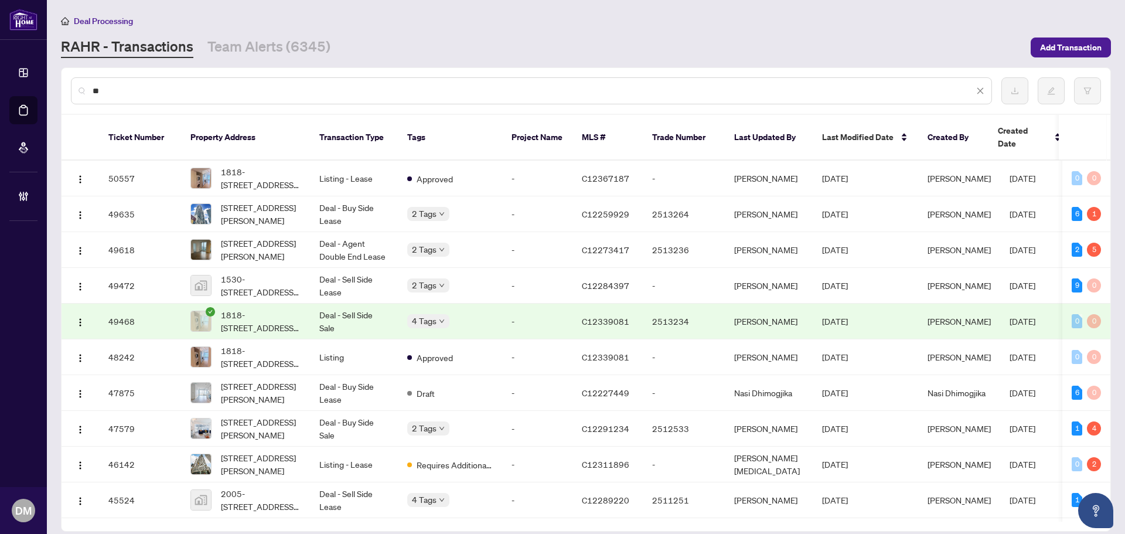
type input "*"
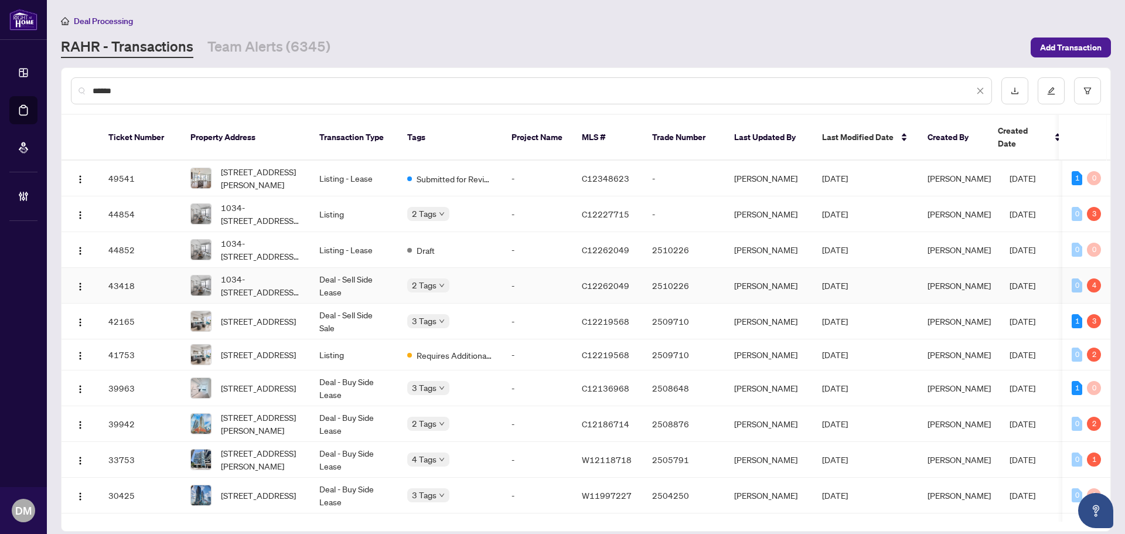
type input "******"
click at [317, 278] on td "Deal - Sell Side Lease" at bounding box center [354, 286] width 88 height 36
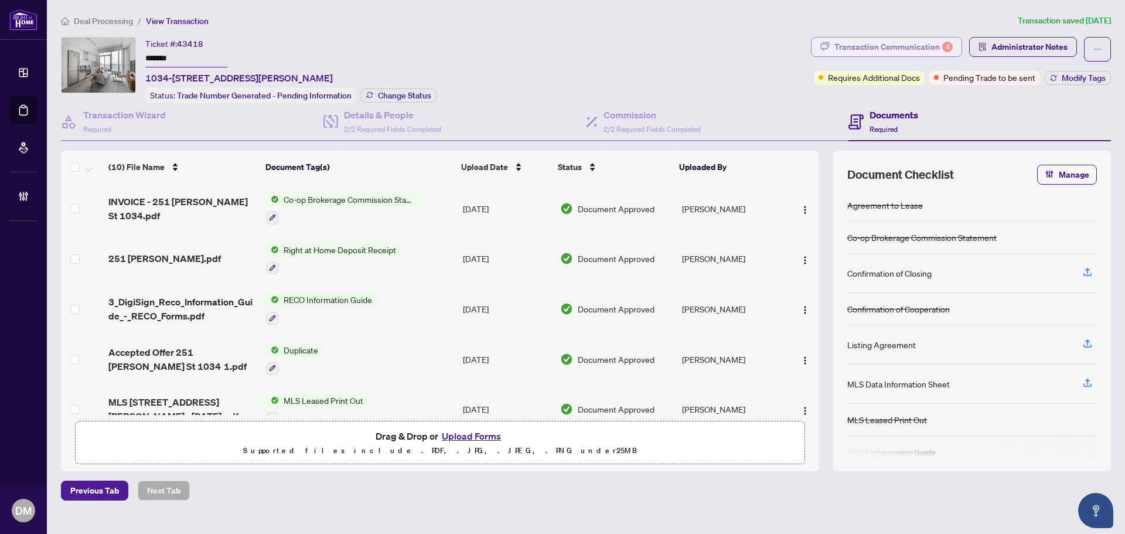
click at [937, 41] on div "Transaction Communication 4" at bounding box center [893, 46] width 118 height 19
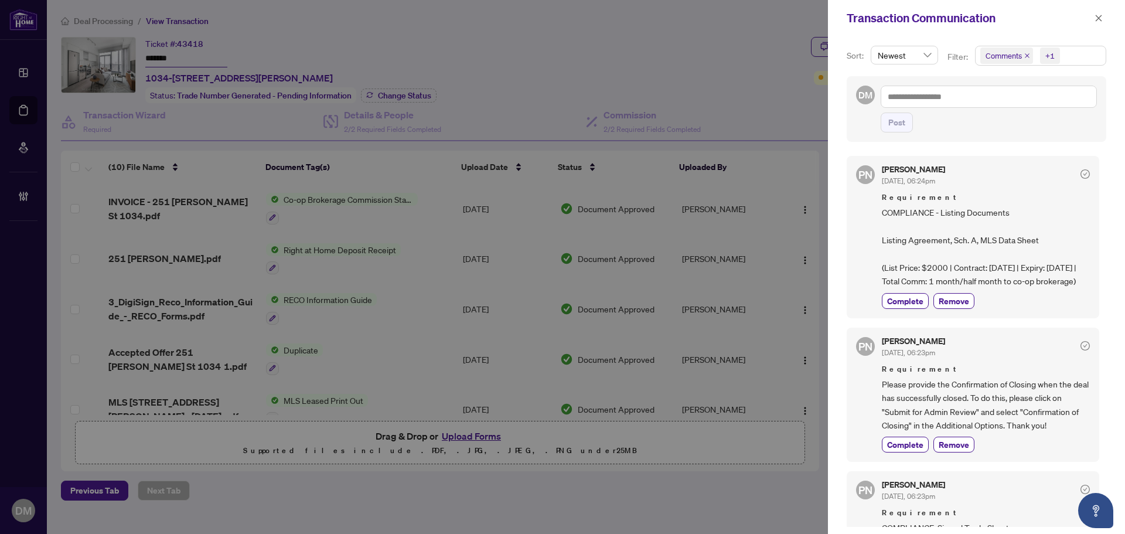
drag, startPoint x: 980, startPoint y: 194, endPoint x: 1032, endPoint y: 180, distance: 53.4
click at [1032, 180] on div "Paula Nguyen Jul/25/2025, 06:24pm" at bounding box center [986, 176] width 208 height 22
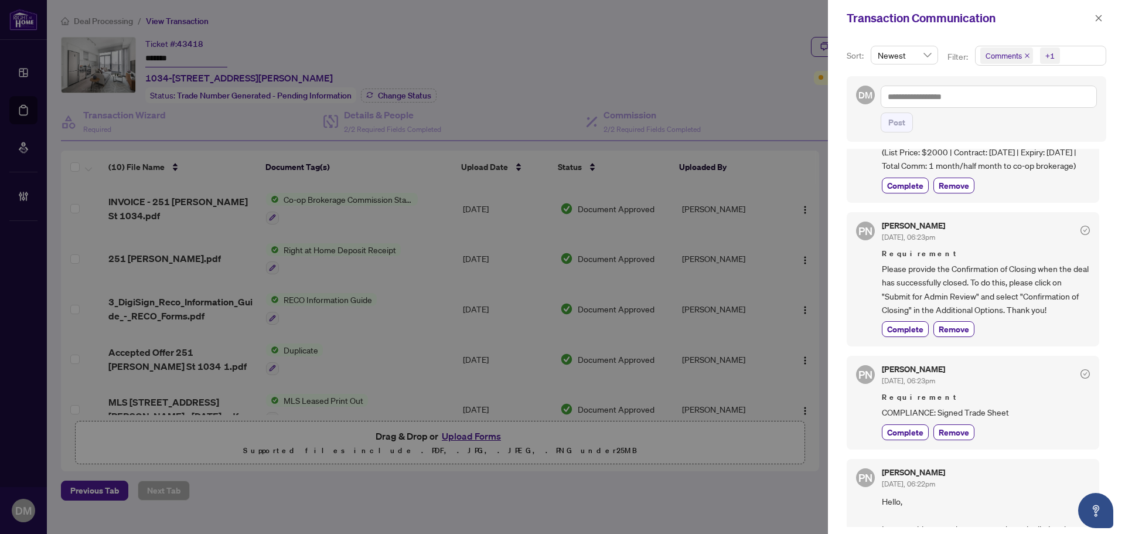
scroll to position [284, 0]
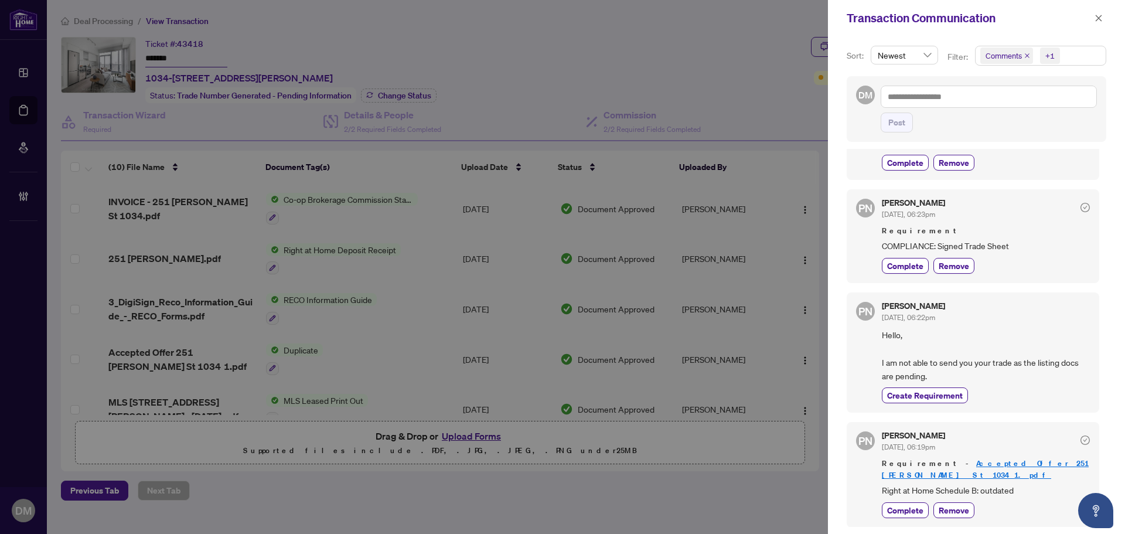
click at [1092, 2] on div "Transaction Communication" at bounding box center [976, 18] width 297 height 36
click at [1093, 19] on button "button" at bounding box center [1098, 18] width 15 height 14
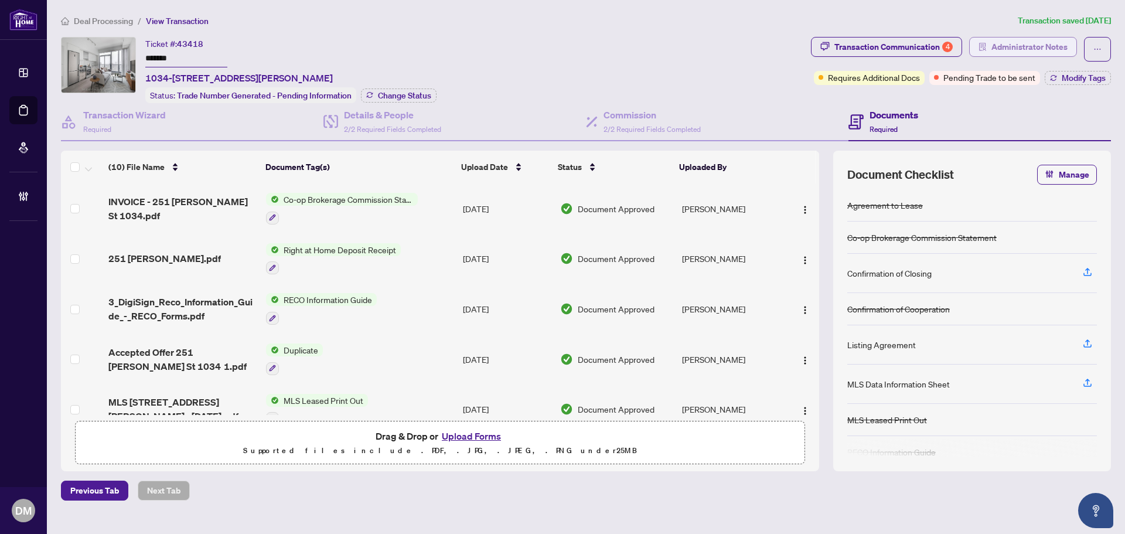
click at [1010, 46] on span "Administrator Notes" at bounding box center [1029, 46] width 76 height 19
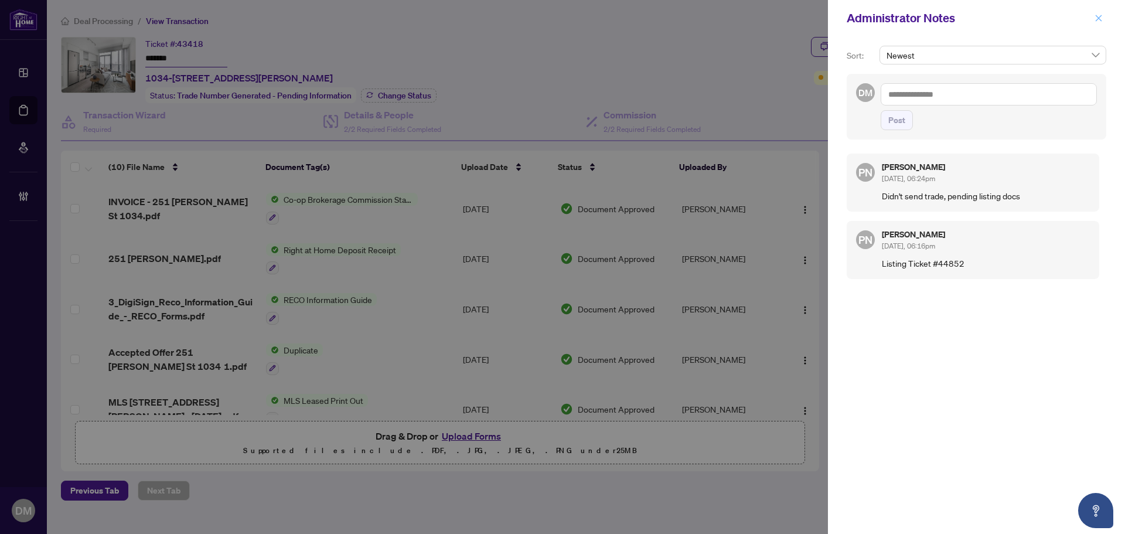
click at [1096, 16] on icon "close" at bounding box center [1099, 18] width 6 height 6
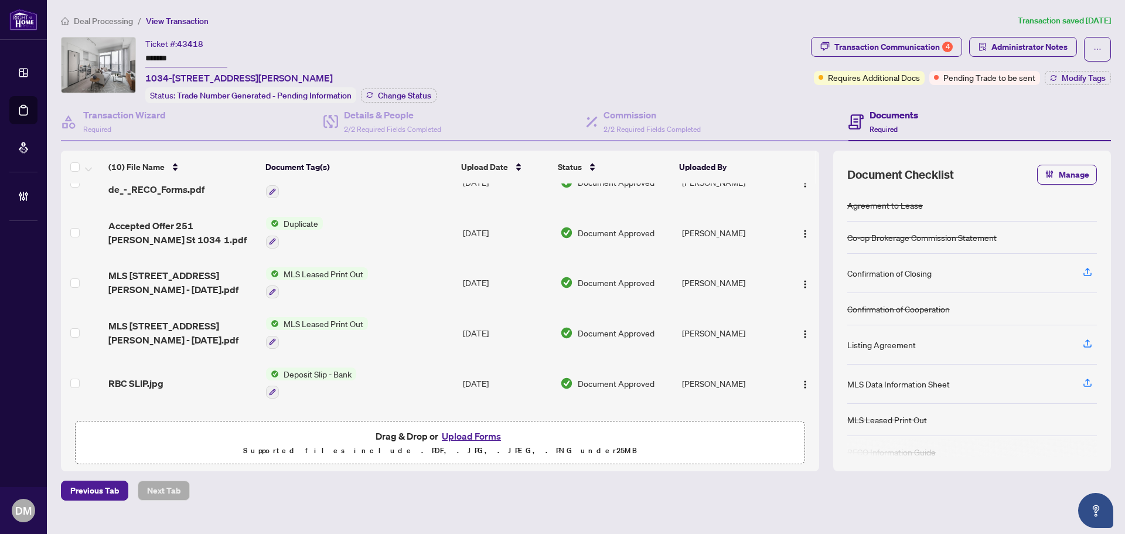
scroll to position [272, 0]
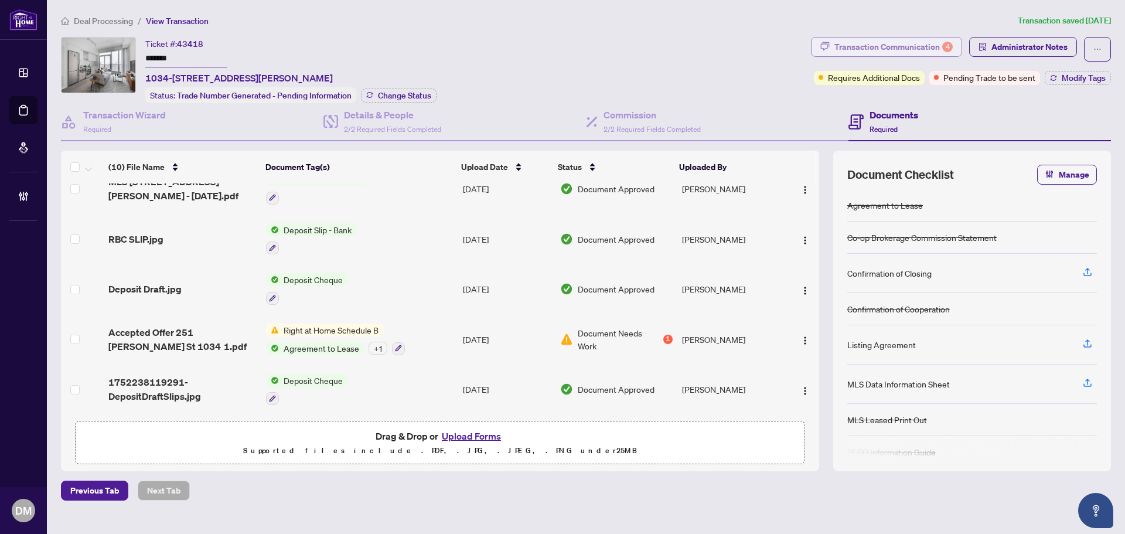
click at [843, 46] on div "Transaction Communication 4" at bounding box center [893, 46] width 118 height 19
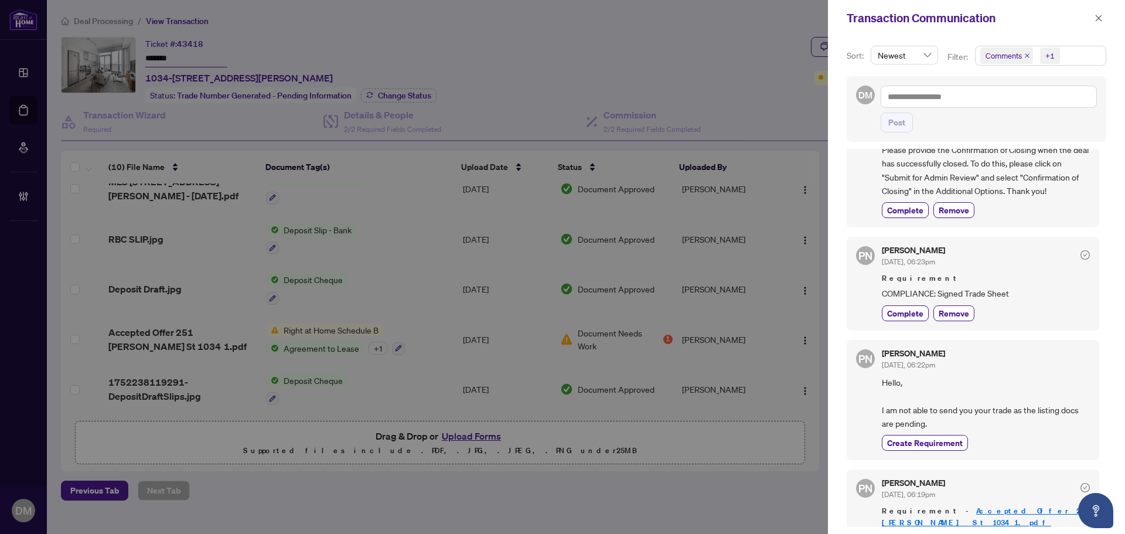
scroll to position [284, 0]
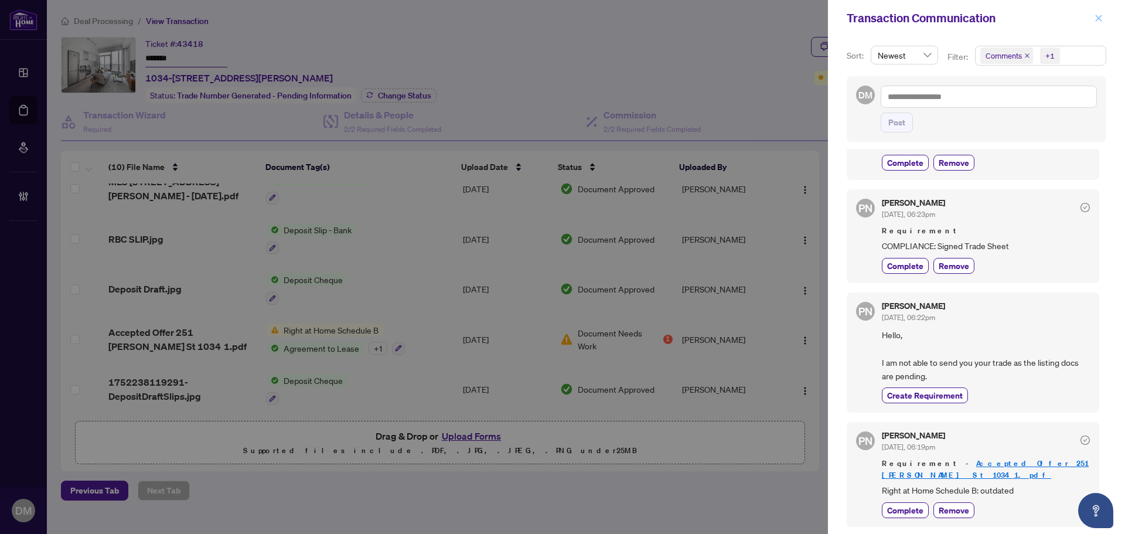
click at [1106, 19] on button "button" at bounding box center [1098, 18] width 15 height 14
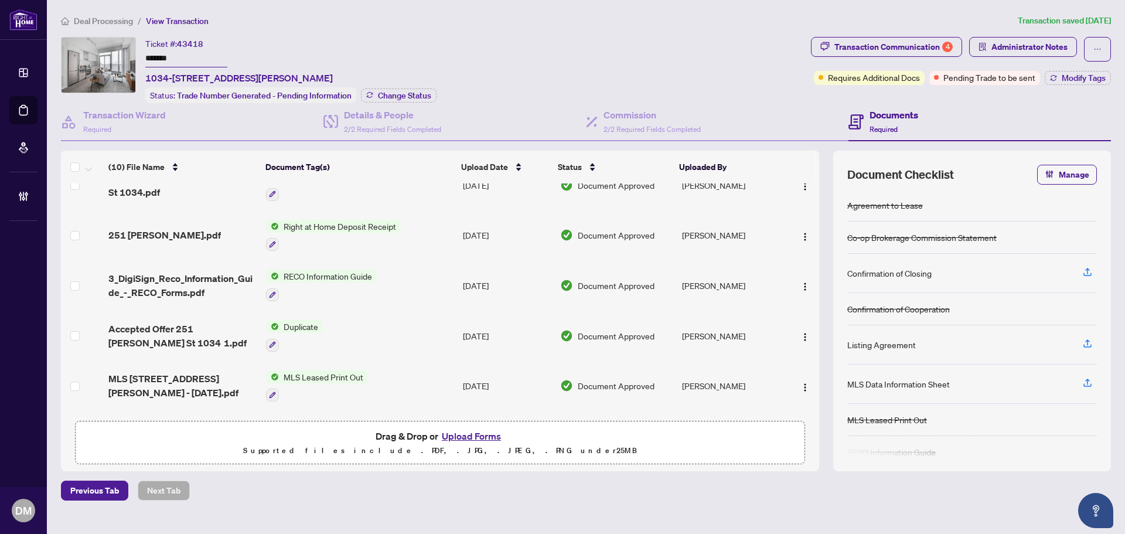
scroll to position [0, 0]
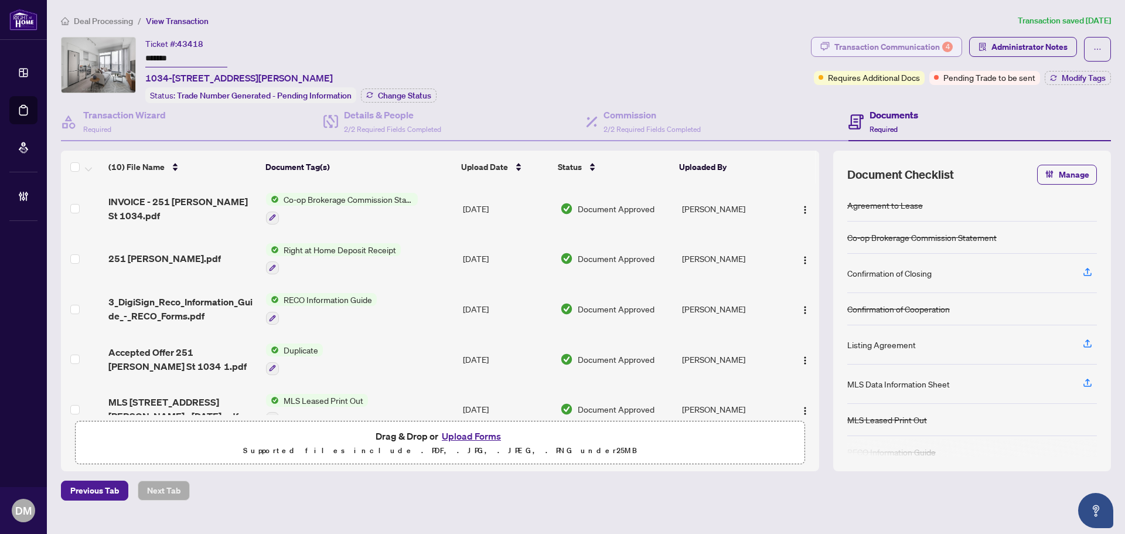
click at [922, 46] on div "Transaction Communication 4" at bounding box center [893, 46] width 118 height 19
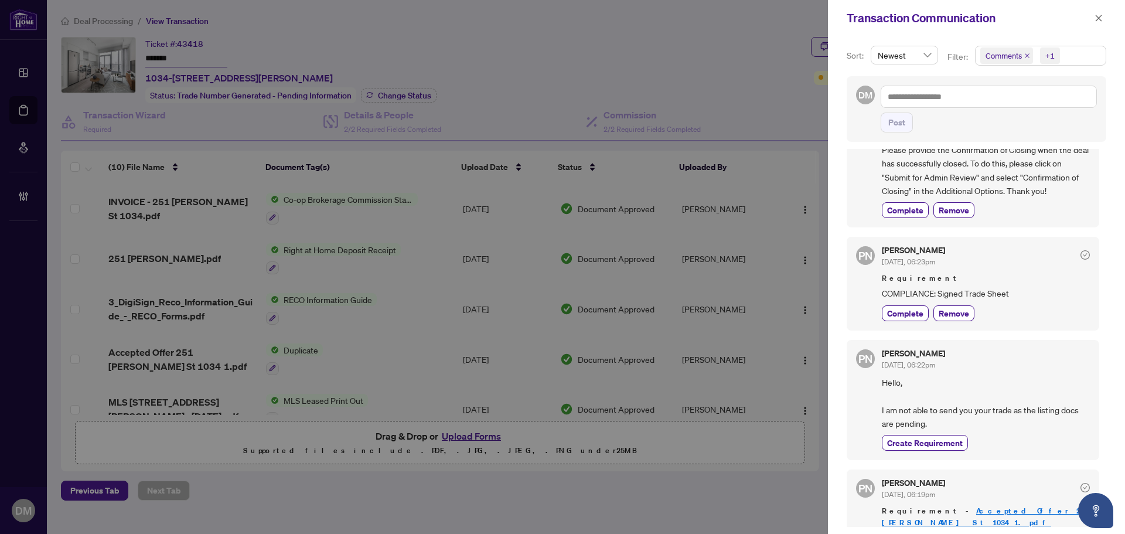
scroll to position [284, 0]
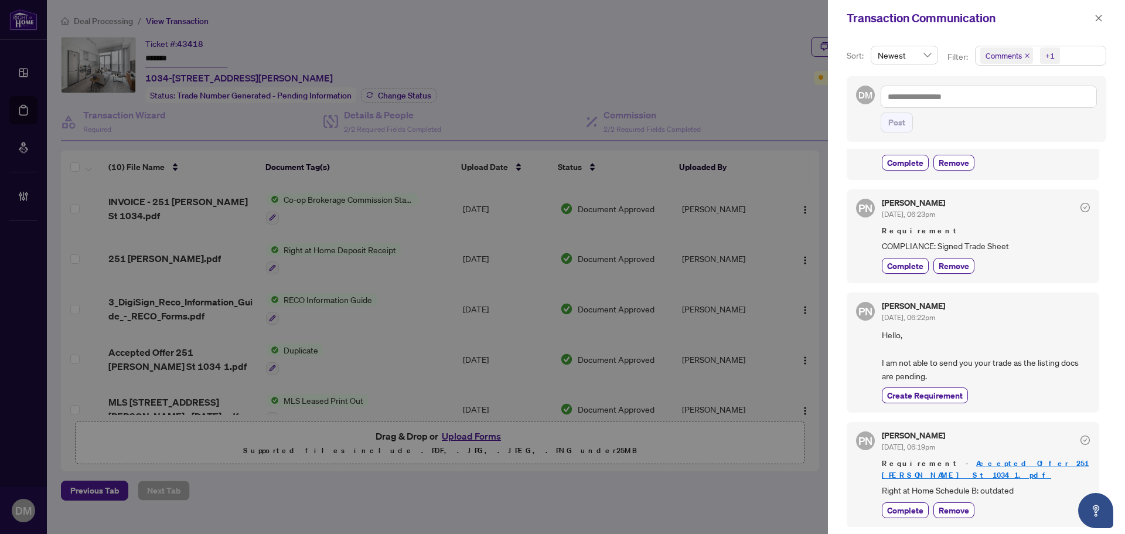
drag, startPoint x: 1098, startPoint y: 19, endPoint x: 1092, endPoint y: 23, distance: 7.2
click at [1097, 19] on icon "close" at bounding box center [1098, 18] width 8 height 8
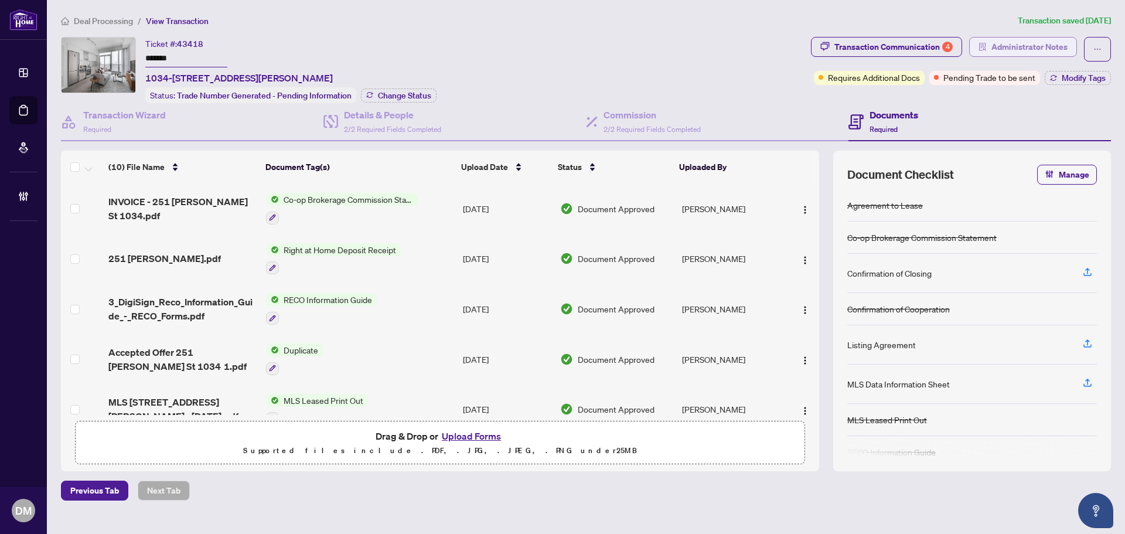
click at [1019, 47] on span "Administrator Notes" at bounding box center [1029, 46] width 76 height 19
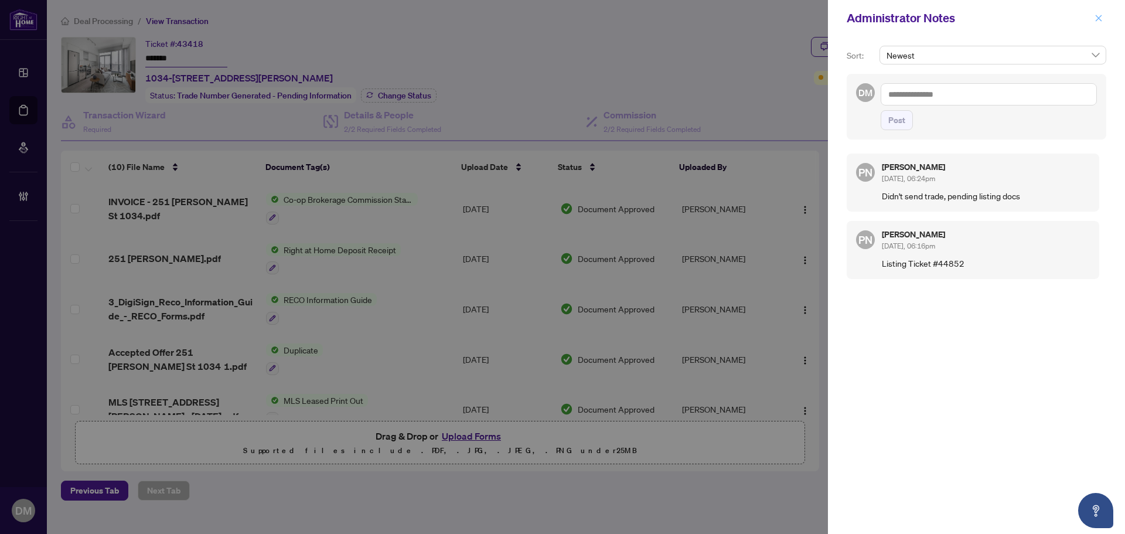
click at [1097, 27] on span "button" at bounding box center [1098, 18] width 8 height 19
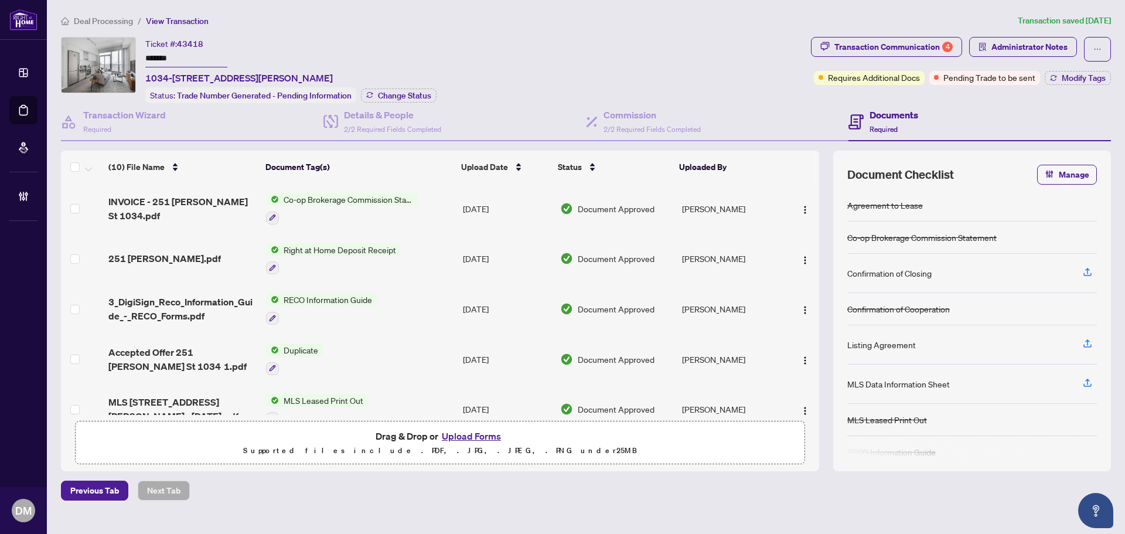
click at [563, 50] on div "Ticket #: 43418 ******* 1034-251 Jarvis St, Toronto, Ontario M5B 0C3, Canada St…" at bounding box center [433, 70] width 745 height 66
click at [876, 52] on div "Transaction Communication 4" at bounding box center [893, 46] width 118 height 19
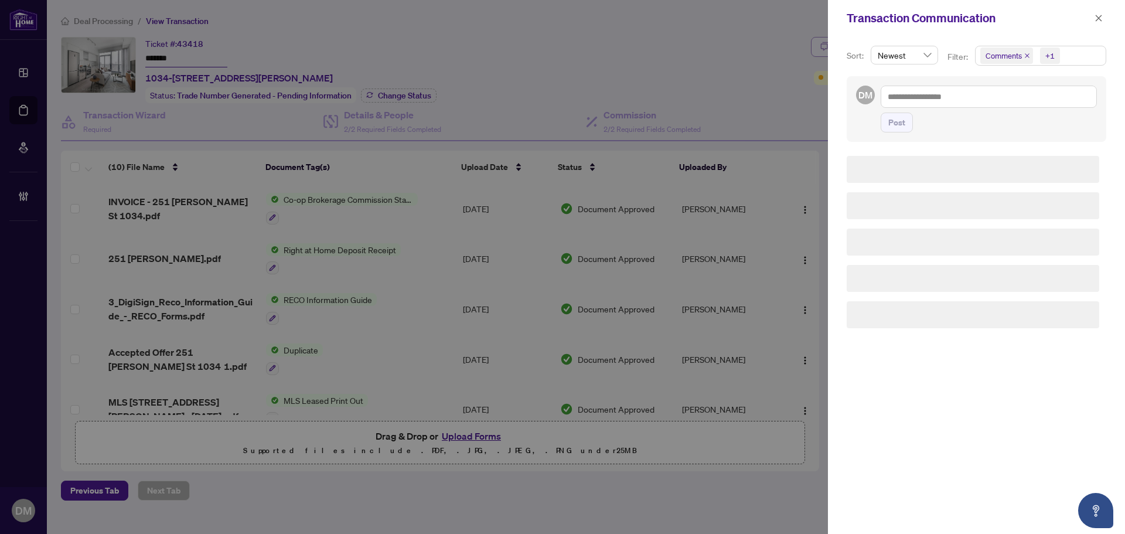
scroll to position [0, 0]
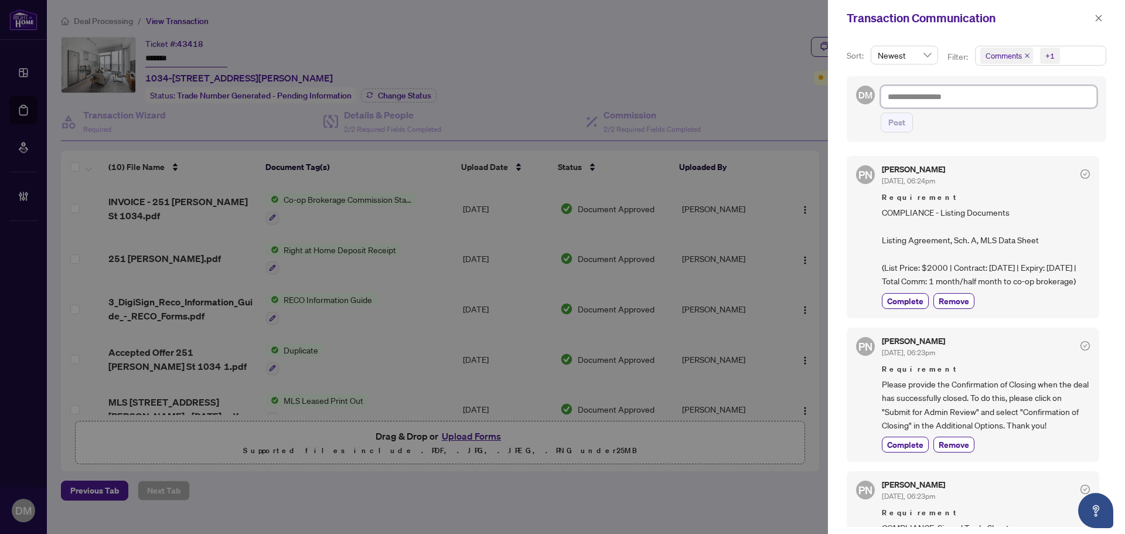
click at [1006, 95] on textarea at bounding box center [989, 97] width 216 height 22
click at [1004, 99] on textarea at bounding box center [989, 97] width 216 height 22
click at [1095, 16] on icon "close" at bounding box center [1098, 18] width 8 height 8
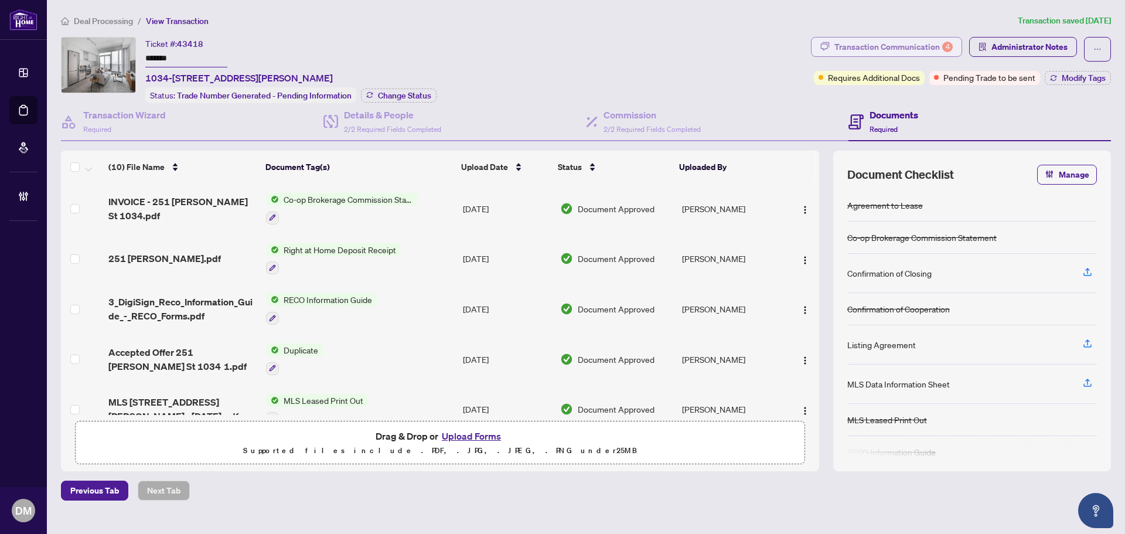
click at [934, 51] on div "Transaction Communication 4" at bounding box center [893, 46] width 118 height 19
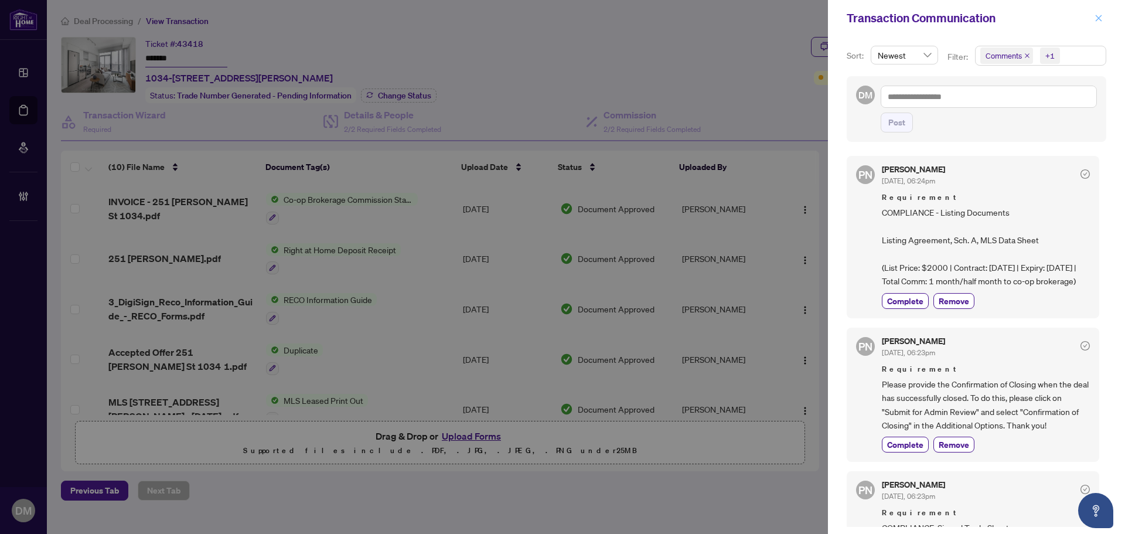
click at [1095, 18] on icon "close" at bounding box center [1098, 18] width 8 height 8
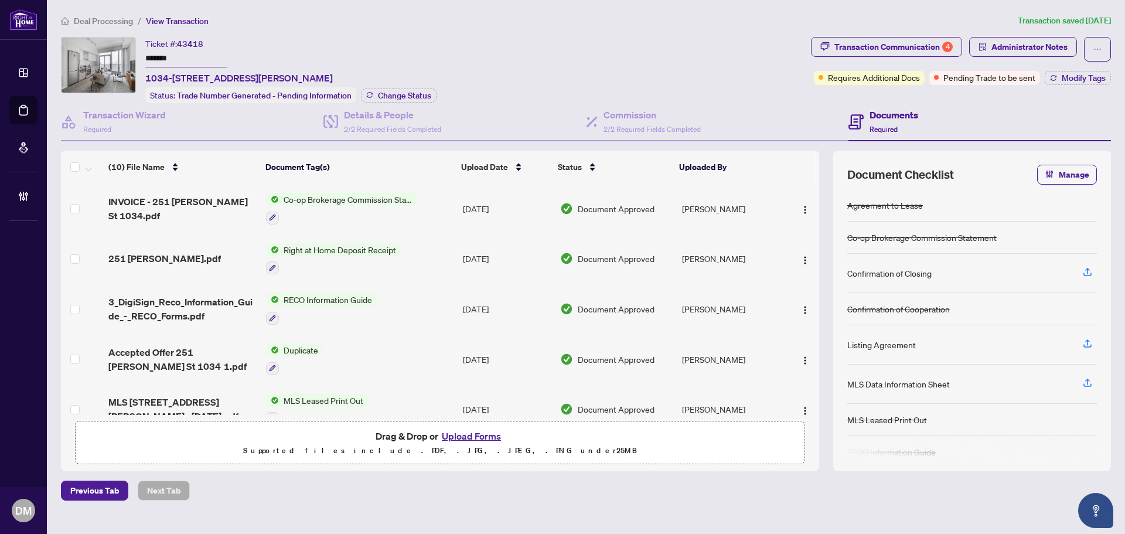
drag, startPoint x: 377, startPoint y: 76, endPoint x: 143, endPoint y: 82, distance: 233.8
click at [143, 82] on div "Ticket #: 43418 ******* 1034-251 Jarvis St, Toronto, Ontario M5B 0C3, Canada St…" at bounding box center [433, 70] width 745 height 66
copy span "1034-251 Jarvis St, Toronto, Ontario M5B 0C3, Canada"
click at [288, 44] on div "Ticket #: 43418 ******* 1034-251 Jarvis St, Toronto, Ontario M5B 0C3, Canada" at bounding box center [238, 61] width 187 height 48
click at [472, 57] on div "Ticket #: 43418 ******* 1034-251 Jarvis St, Toronto, Ontario M5B 0C3, Canada St…" at bounding box center [433, 70] width 745 height 66
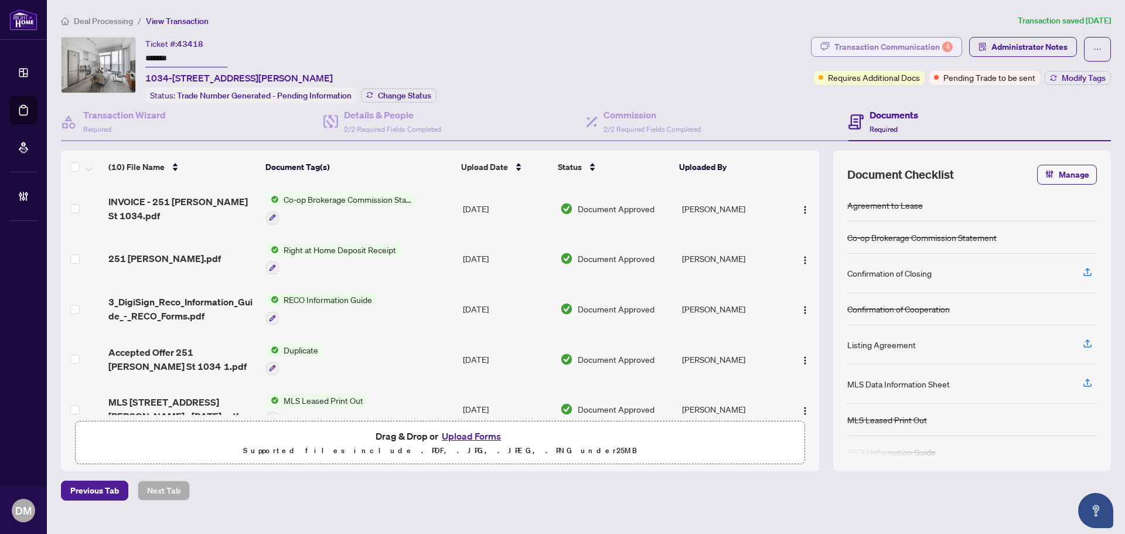
click at [874, 40] on div "Transaction Communication 4" at bounding box center [893, 46] width 118 height 19
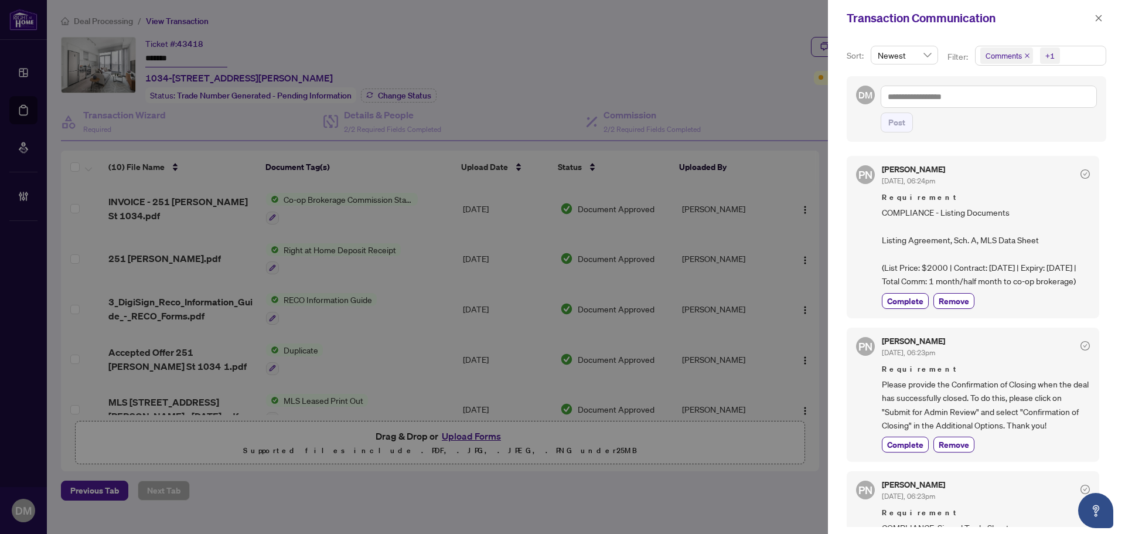
scroll to position [284, 0]
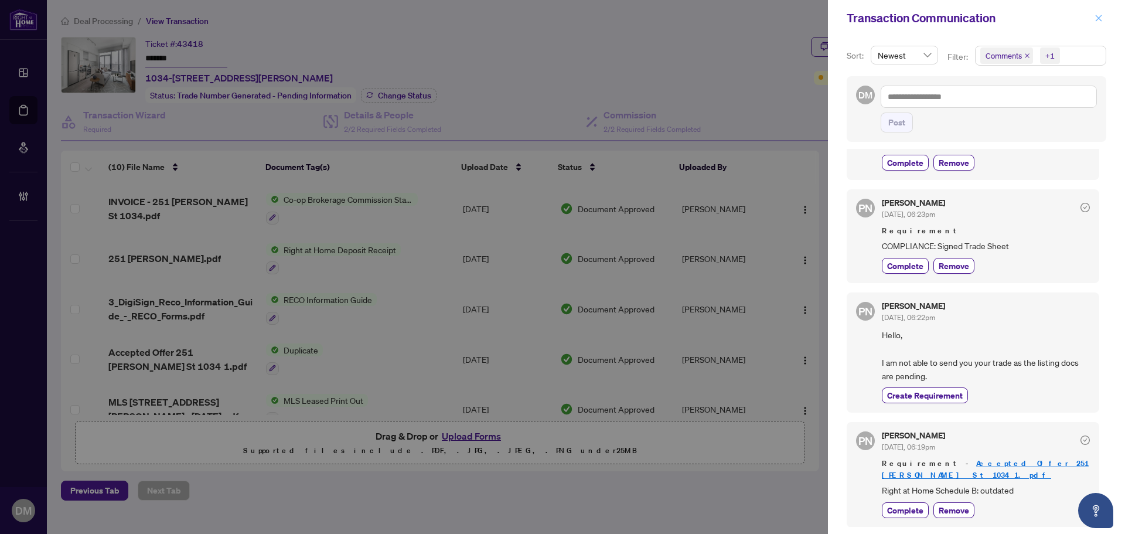
click at [1098, 22] on icon "close" at bounding box center [1098, 18] width 8 height 8
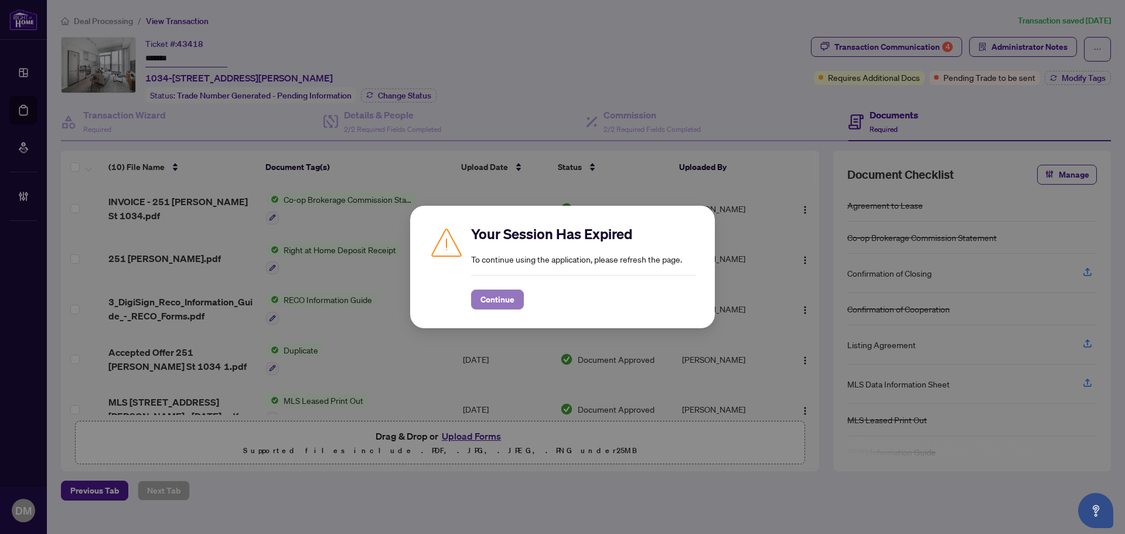
drag, startPoint x: 503, startPoint y: 299, endPoint x: 140, endPoint y: 48, distance: 441.4
click at [502, 298] on span "Continue" at bounding box center [497, 299] width 34 height 19
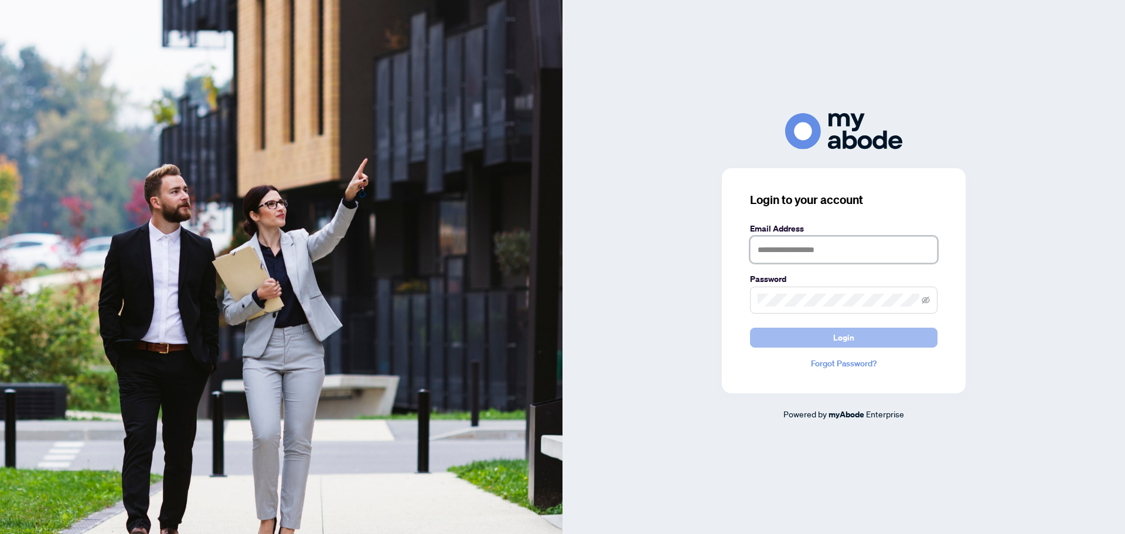
type input "**********"
click at [813, 340] on button "Login" at bounding box center [843, 337] width 187 height 20
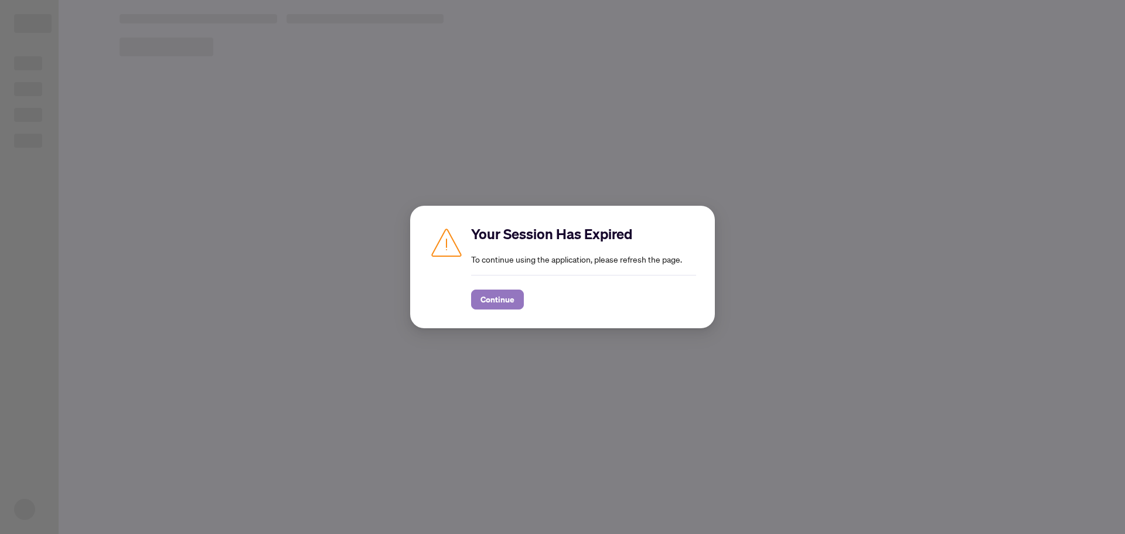
click at [507, 304] on span "Continue" at bounding box center [497, 299] width 34 height 19
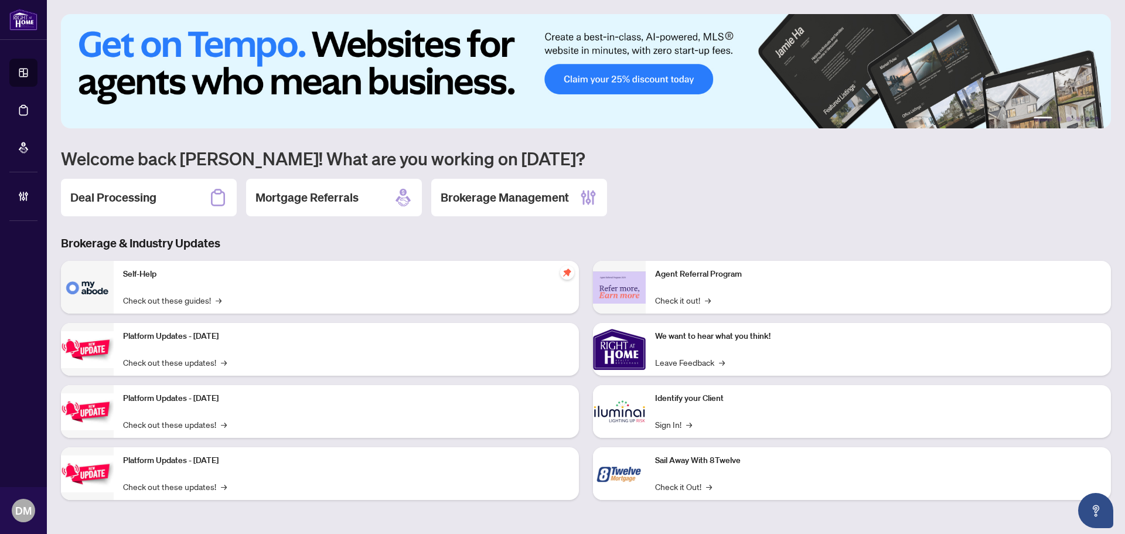
click at [159, 195] on div "Deal Processing" at bounding box center [149, 197] width 176 height 37
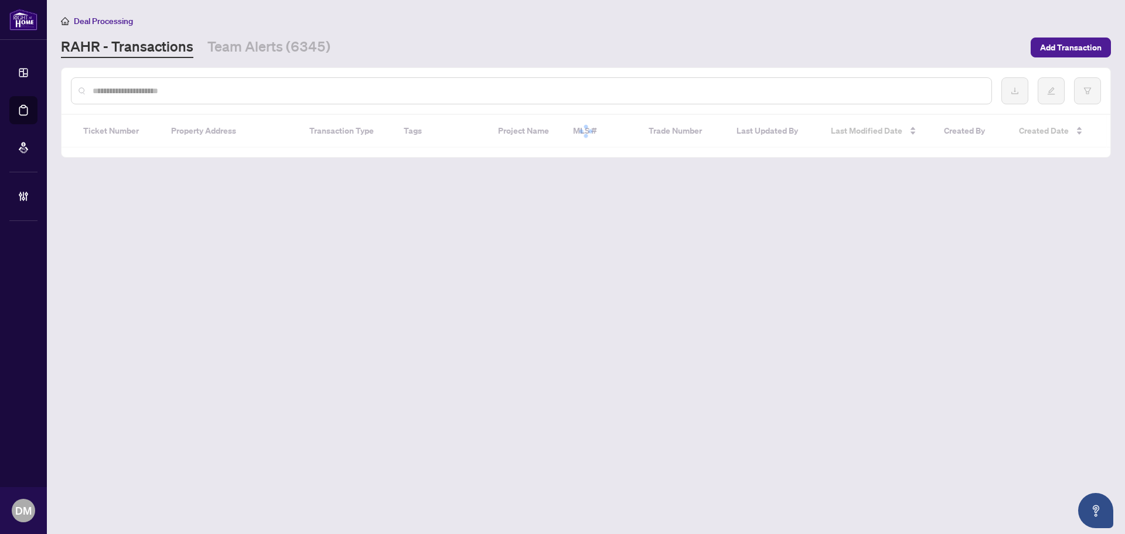
click at [188, 89] on input "text" at bounding box center [537, 90] width 889 height 13
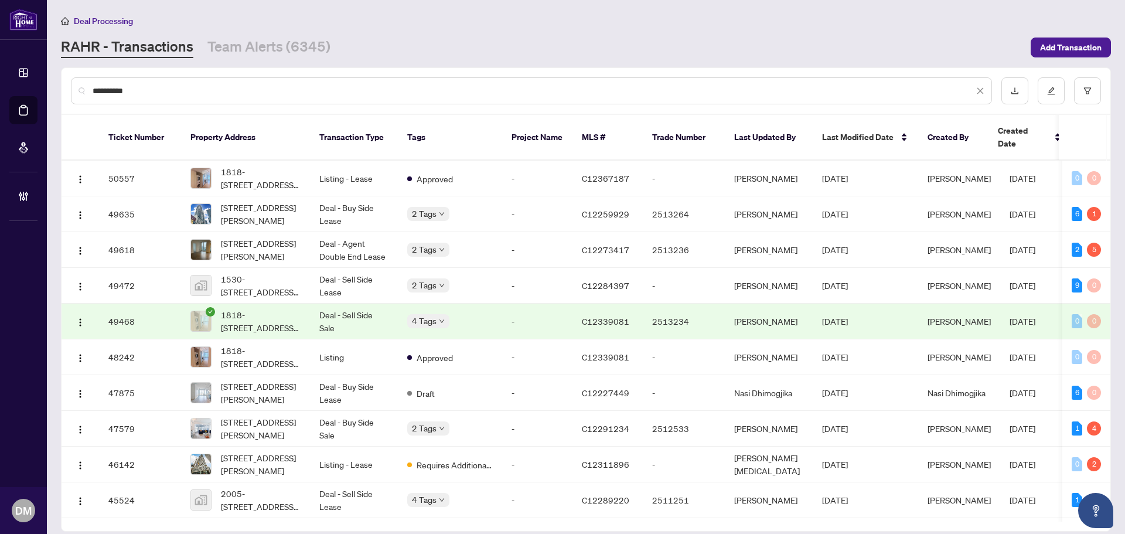
type input "**********"
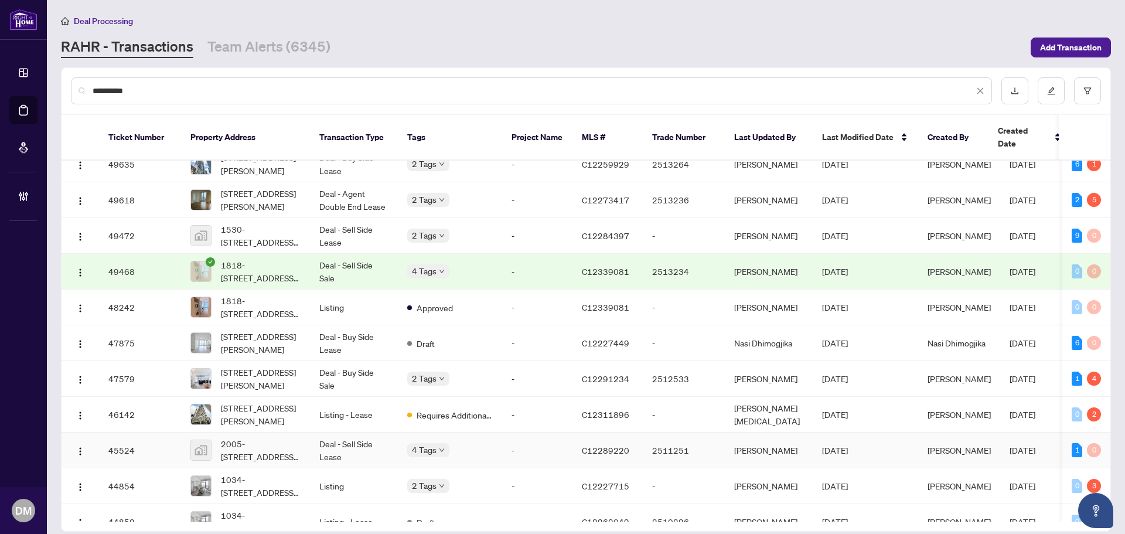
scroll to position [117, 0]
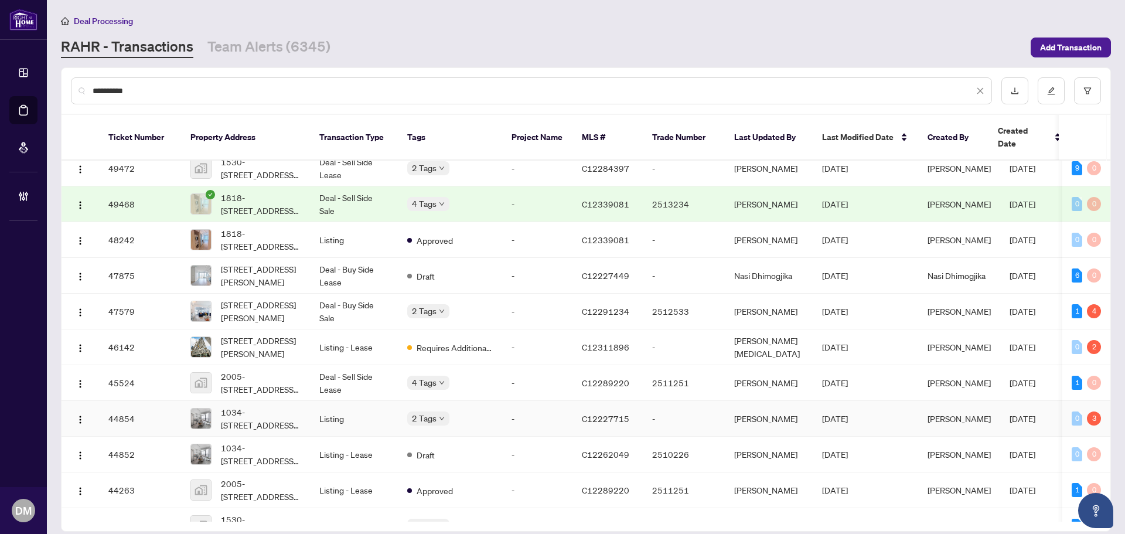
click at [373, 411] on td "Listing" at bounding box center [354, 419] width 88 height 36
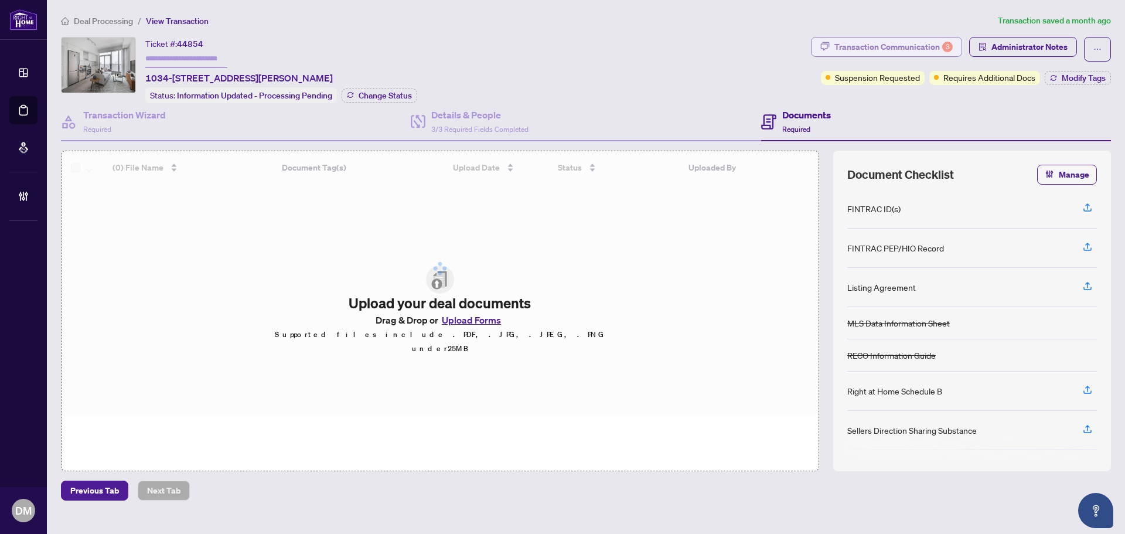
click at [924, 51] on div "Transaction Communication 3" at bounding box center [893, 46] width 118 height 19
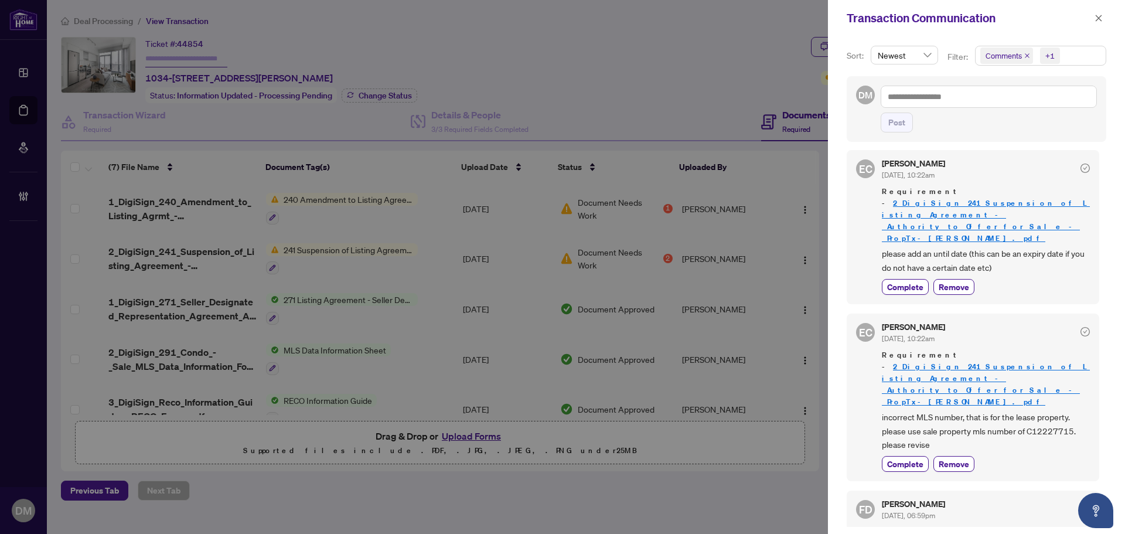
drag, startPoint x: 1104, startPoint y: 18, endPoint x: 1086, endPoint y: 32, distance: 23.3
click at [1104, 18] on button "button" at bounding box center [1098, 18] width 15 height 14
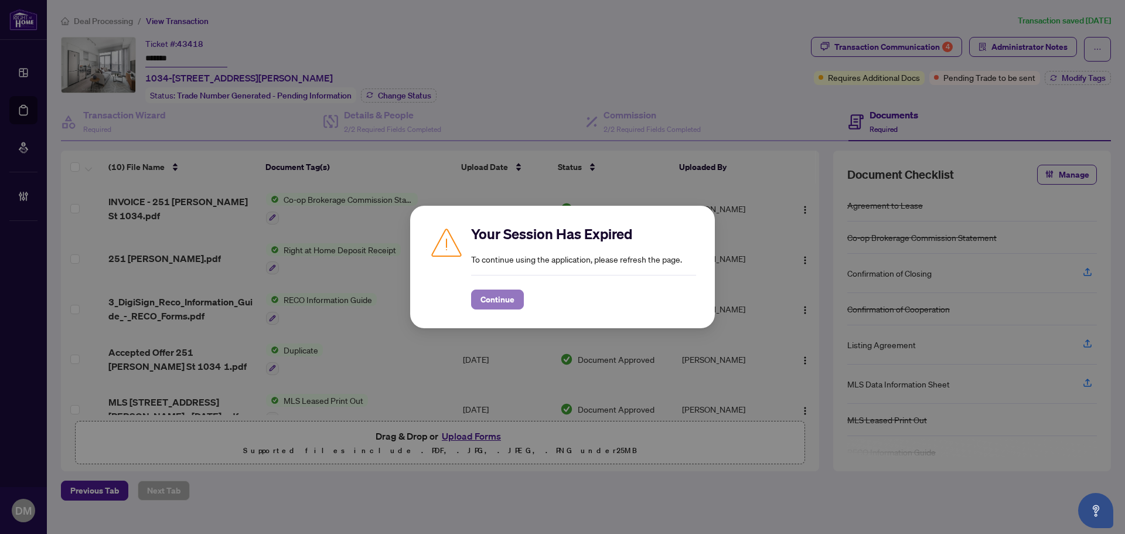
click at [492, 298] on span "Continue" at bounding box center [497, 299] width 34 height 19
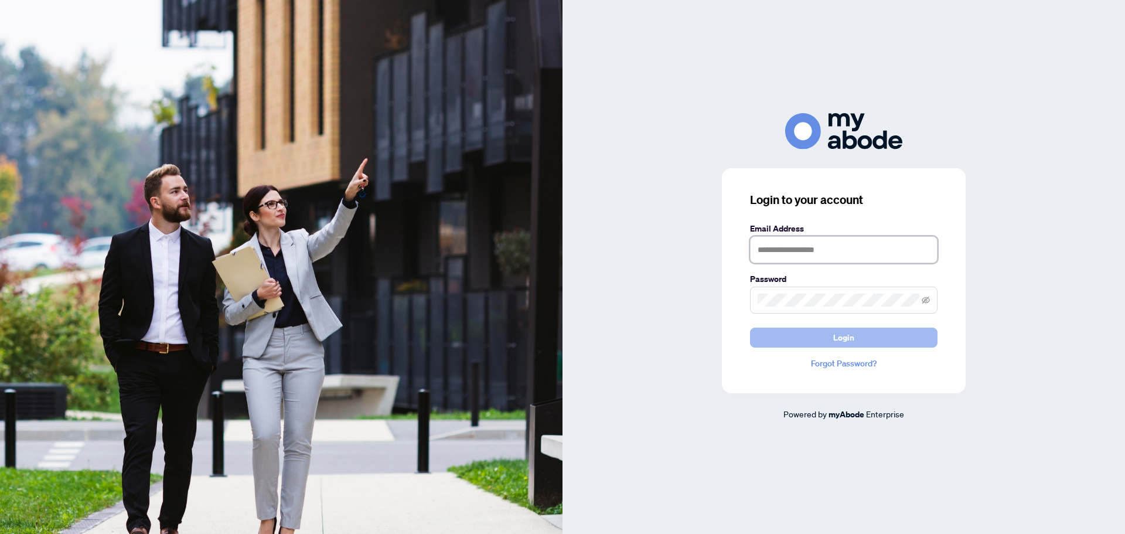
type input "**********"
click at [850, 347] on button "Login" at bounding box center [843, 337] width 187 height 20
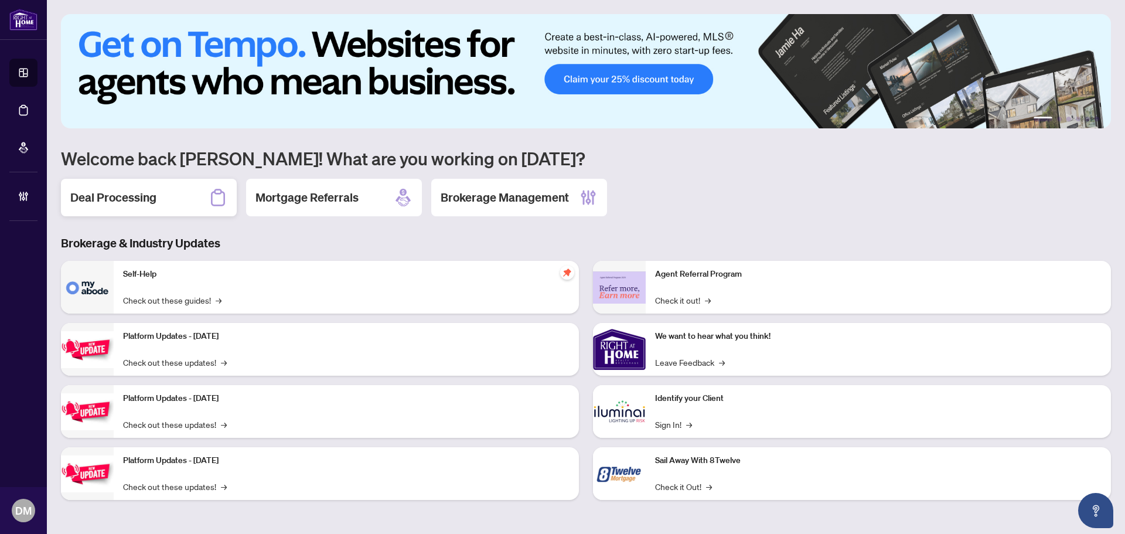
click at [95, 209] on div "Deal Processing" at bounding box center [149, 197] width 176 height 37
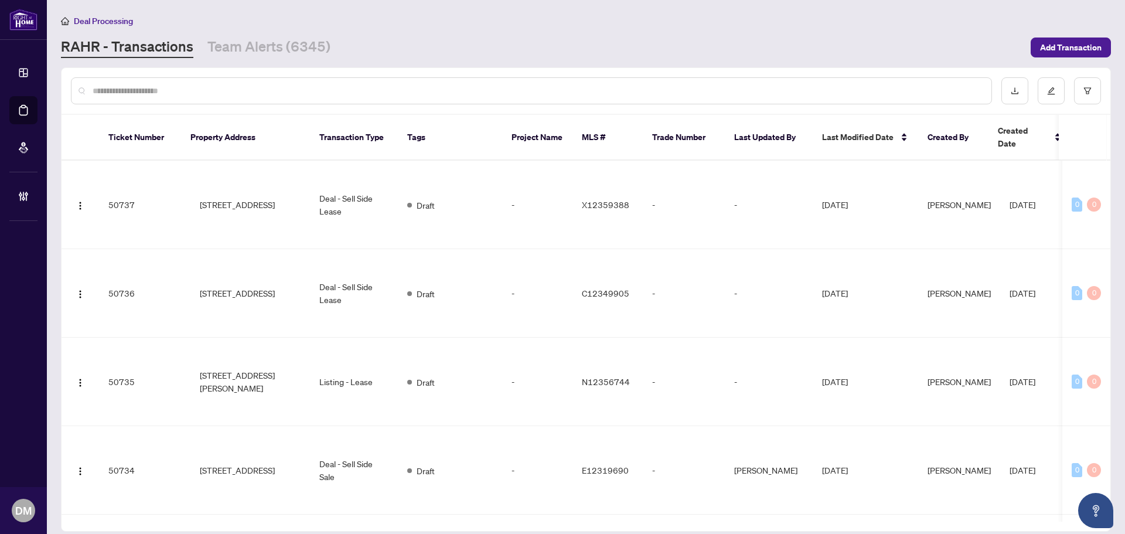
click at [226, 91] on input "text" at bounding box center [537, 90] width 889 height 13
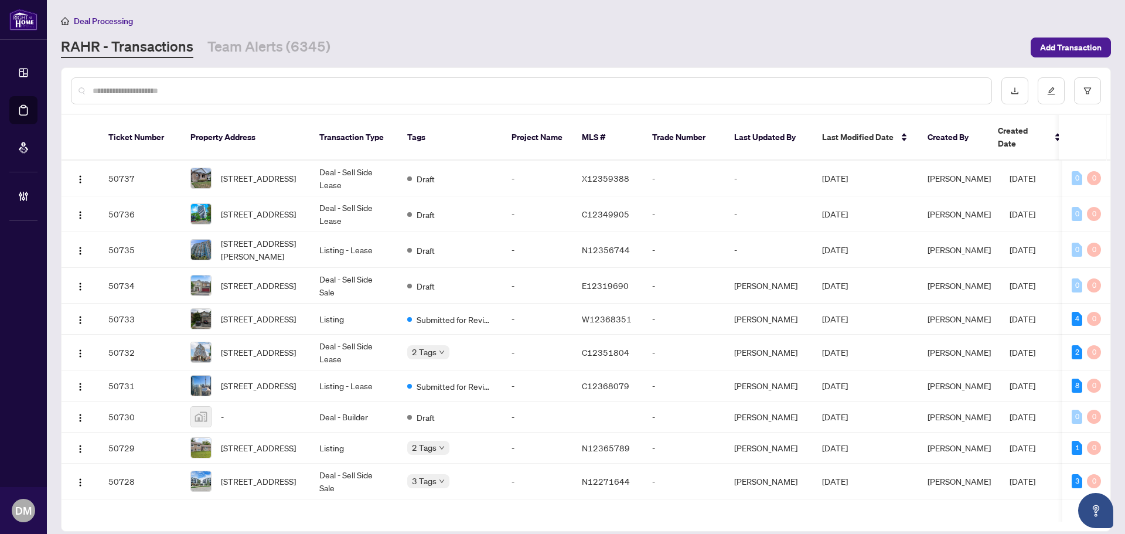
drag, startPoint x: 223, startPoint y: 93, endPoint x: 244, endPoint y: 85, distance: 23.2
click at [229, 89] on input "text" at bounding box center [537, 90] width 889 height 13
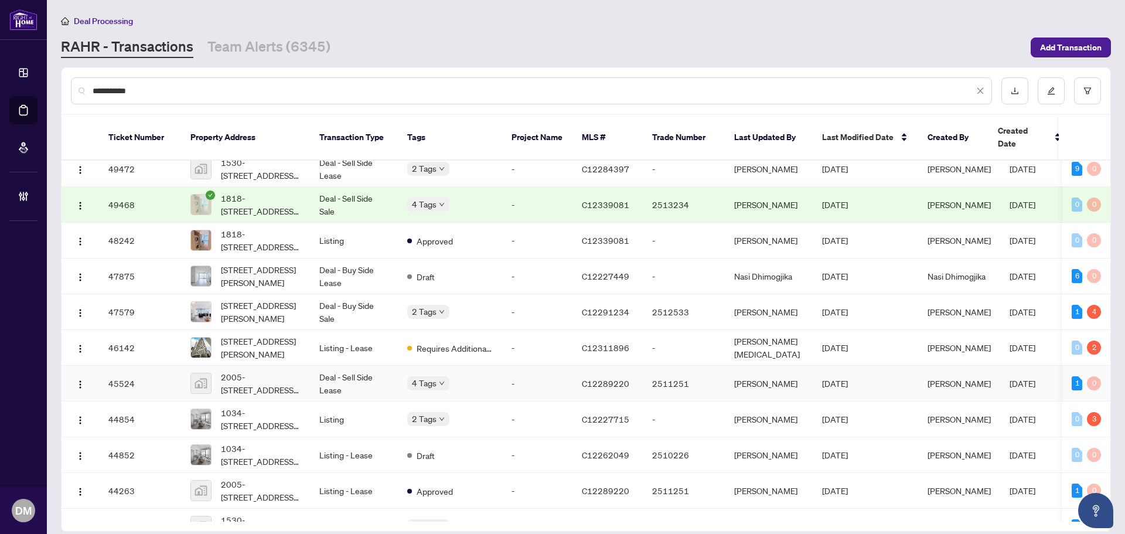
scroll to position [176, 0]
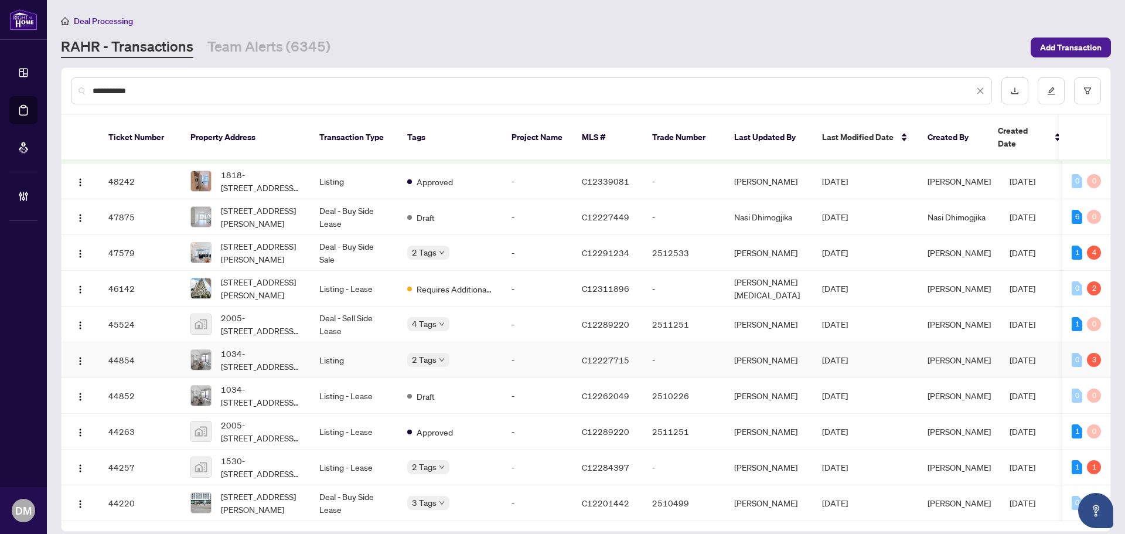
type input "**********"
click at [367, 350] on td "Listing" at bounding box center [354, 360] width 88 height 36
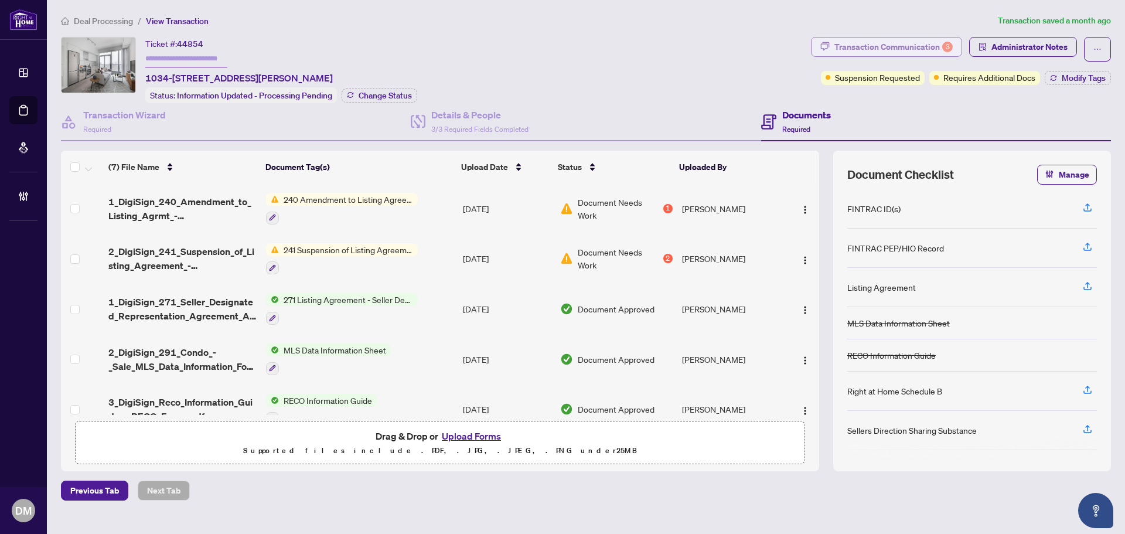
click at [886, 52] on div "Transaction Communication 3" at bounding box center [893, 46] width 118 height 19
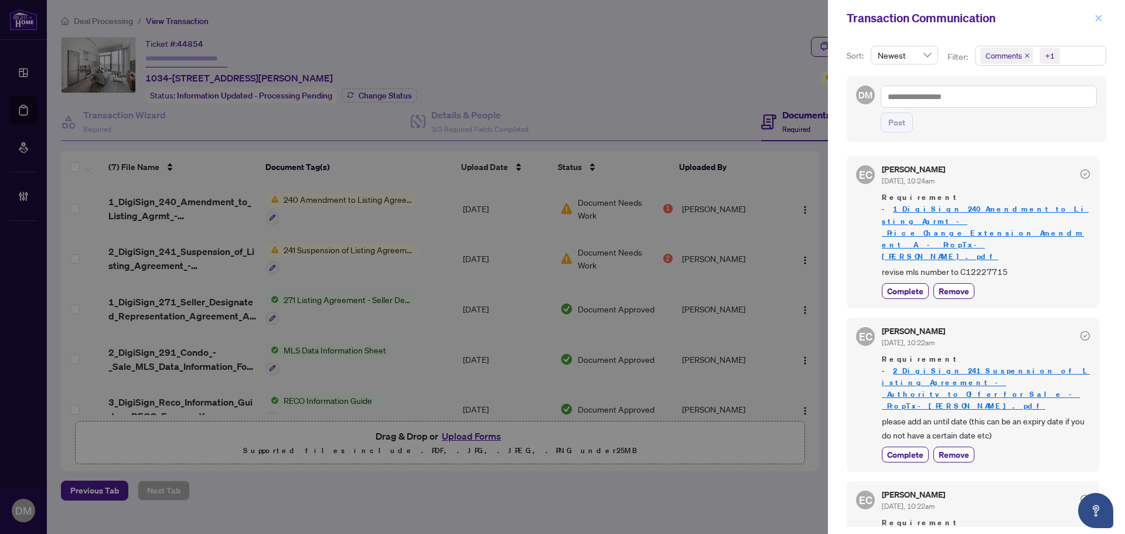
click at [1104, 16] on button "button" at bounding box center [1098, 18] width 15 height 14
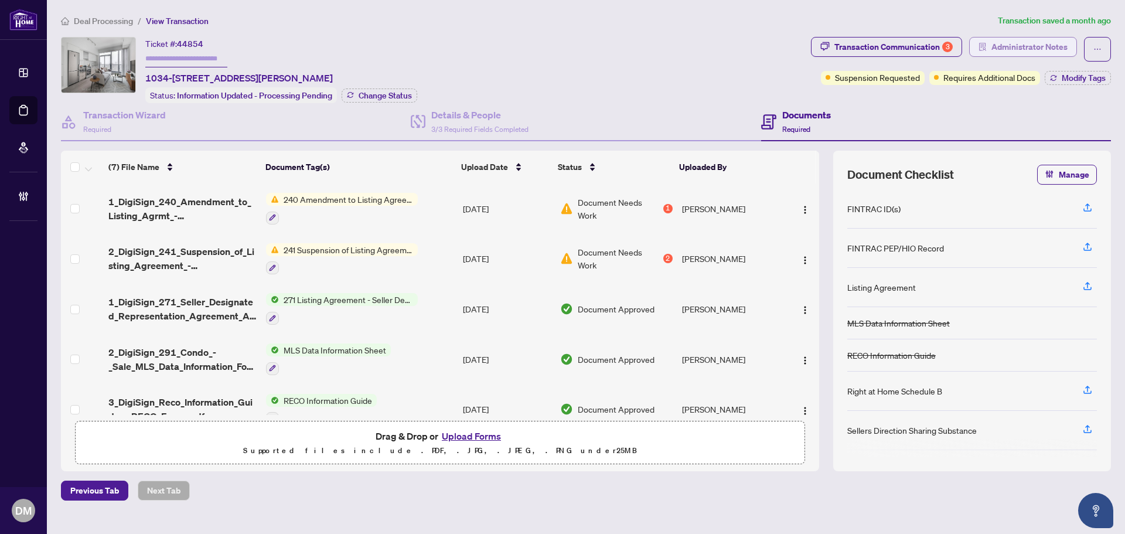
click at [1024, 47] on span "Administrator Notes" at bounding box center [1029, 46] width 76 height 19
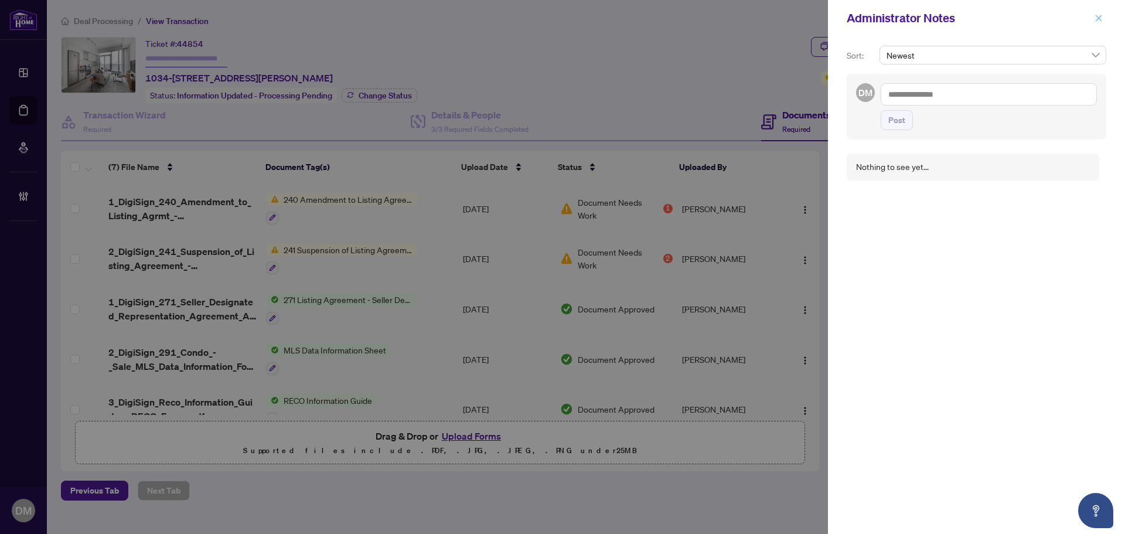
click at [1096, 22] on icon "close" at bounding box center [1098, 18] width 8 height 8
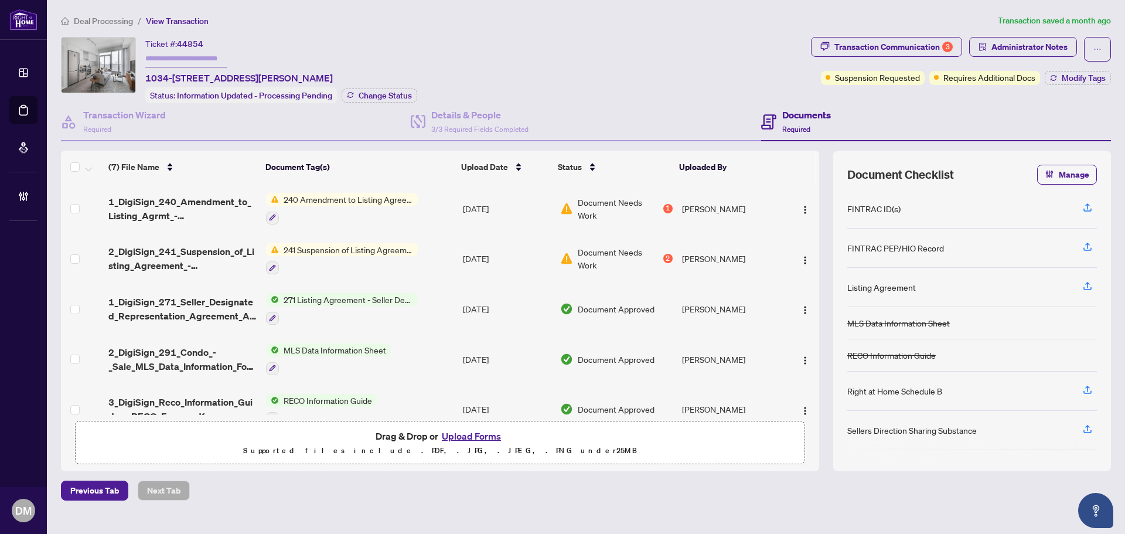
drag, startPoint x: 291, startPoint y: 23, endPoint x: 259, endPoint y: 1, distance: 38.8
click at [292, 23] on ol "Deal Processing / View Transaction" at bounding box center [527, 20] width 932 height 13
drag, startPoint x: 377, startPoint y: 77, endPoint x: 145, endPoint y: 80, distance: 232.0
click at [145, 80] on div "Ticket #: 44854 1034-251 Jarvis St, Toronto, Ontario M5A 4R6, Canada Status: In…" at bounding box center [433, 70] width 745 height 66
copy span "1034-251 Jarvis St, Toronto, Ontario M5A 4R6, Canada"
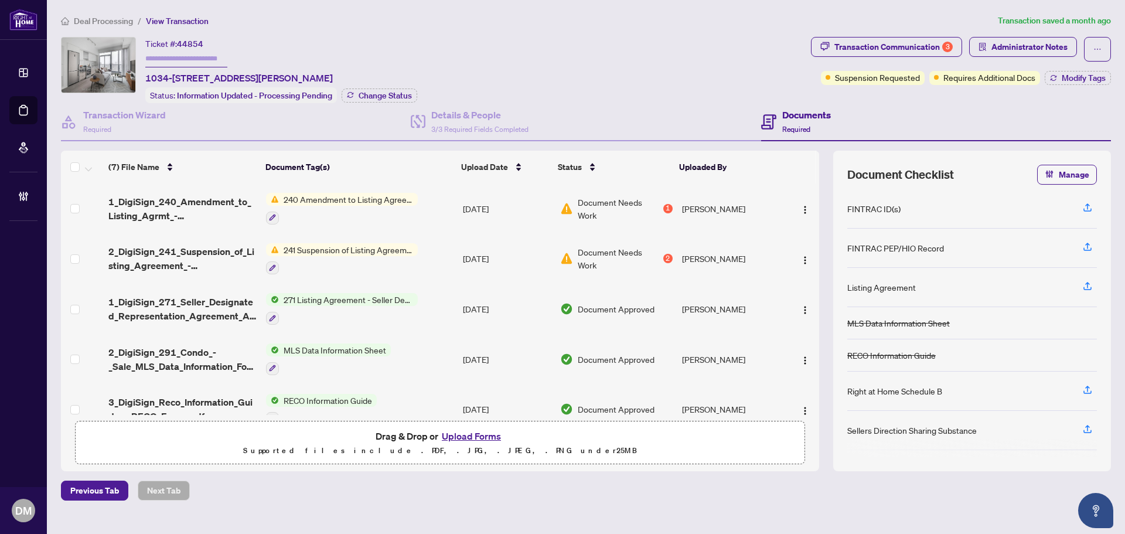
click at [440, 37] on div "Ticket #: 44854 1034-251 Jarvis St, Toronto, Ontario M5A 4R6, Canada Status: In…" at bounding box center [433, 70] width 745 height 66
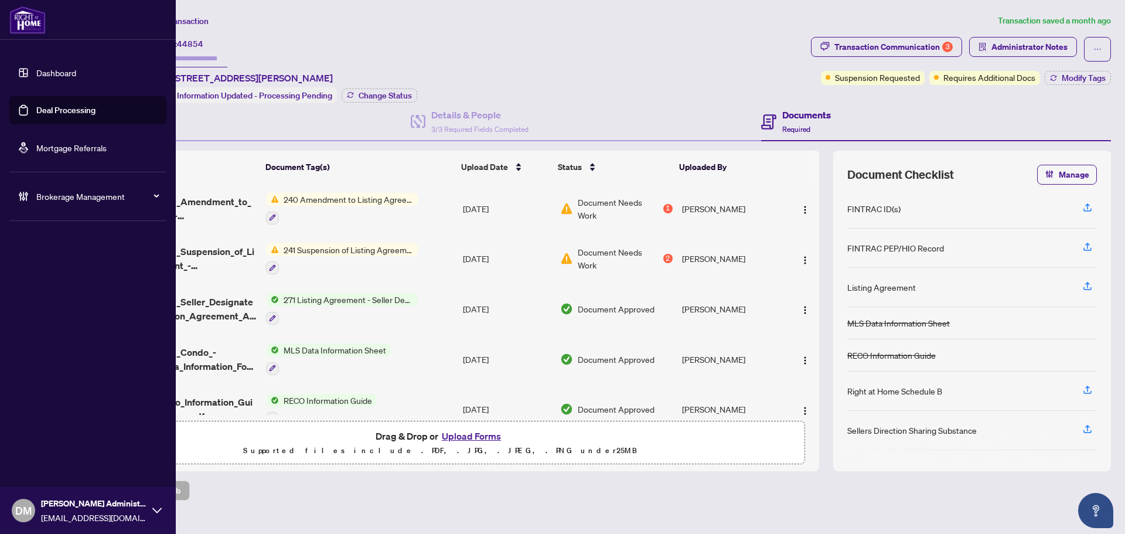
drag, startPoint x: 23, startPoint y: 74, endPoint x: 117, endPoint y: 114, distance: 101.9
click at [36, 74] on link "Dashboard" at bounding box center [56, 72] width 40 height 11
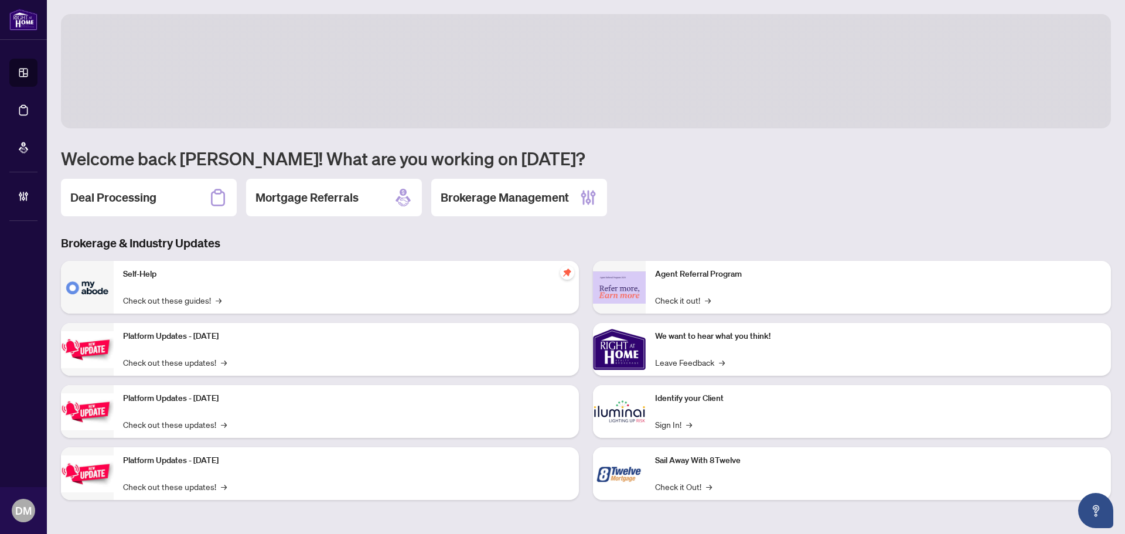
click at [109, 189] on div "Deal Processing" at bounding box center [149, 197] width 176 height 37
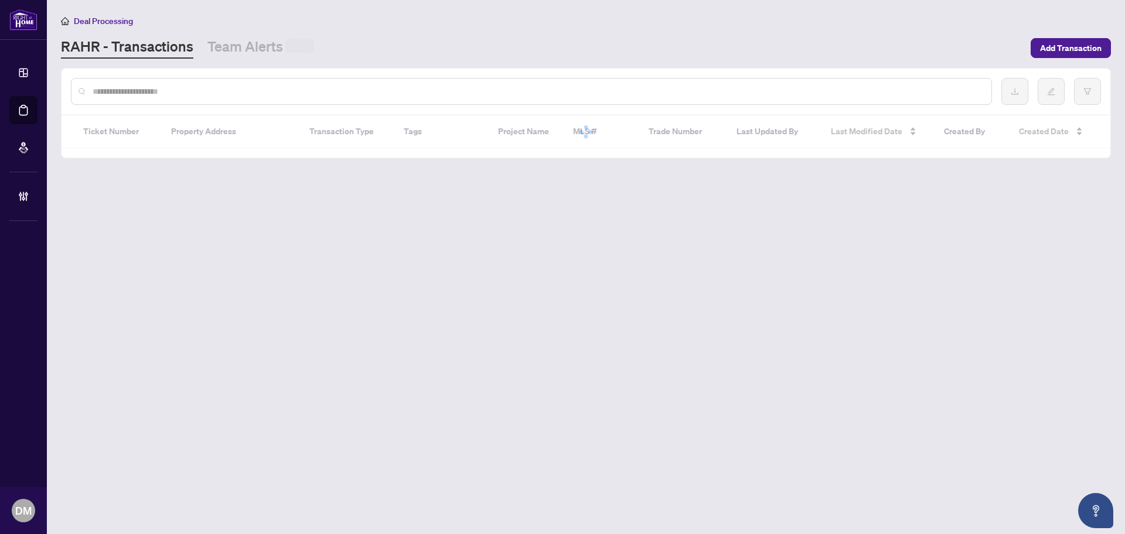
click at [234, 97] on div at bounding box center [531, 91] width 921 height 27
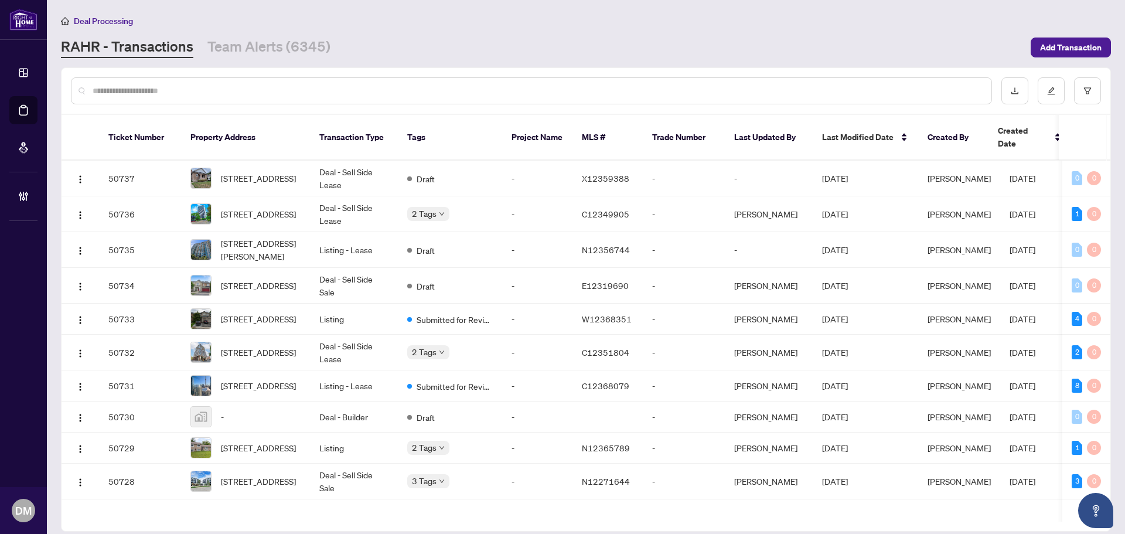
click at [247, 91] on input "text" at bounding box center [537, 90] width 889 height 13
click at [251, 91] on input "text" at bounding box center [537, 90] width 889 height 13
click at [343, 28] on div "Deal Processing RAHR - Transactions Team Alerts (6345) Add Transaction" at bounding box center [586, 36] width 1050 height 44
click at [451, 87] on input "text" at bounding box center [537, 90] width 889 height 13
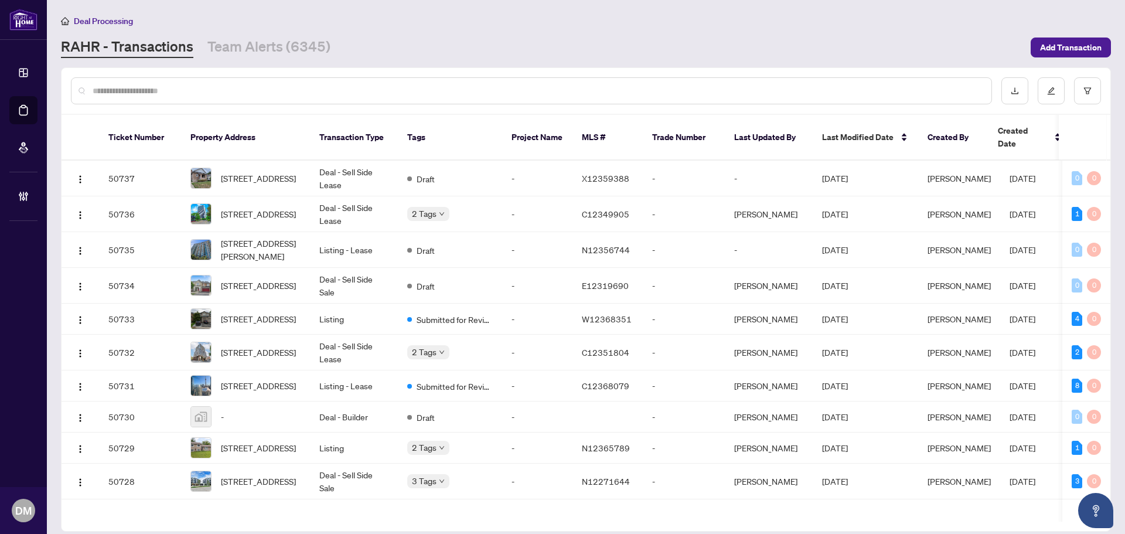
click at [413, 51] on div "RAHR - Transactions Team Alerts (6345)" at bounding box center [542, 47] width 963 height 21
click at [419, 37] on div "RAHR - Transactions Team Alerts (6345)" at bounding box center [542, 47] width 963 height 21
click at [371, 90] on input "text" at bounding box center [537, 90] width 889 height 13
drag, startPoint x: 395, startPoint y: 24, endPoint x: 89, endPoint y: 24, distance: 306.4
click at [382, 23] on div "Deal Processing" at bounding box center [586, 20] width 1050 height 13
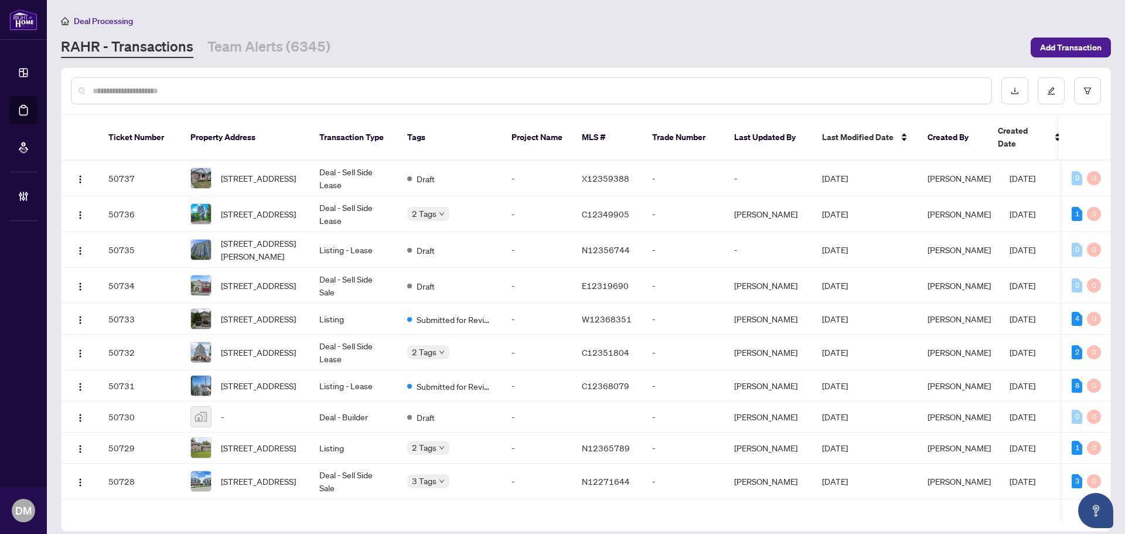
click at [161, 21] on div "Deal Processing" at bounding box center [586, 20] width 1050 height 13
click at [440, 22] on div "Deal Processing" at bounding box center [586, 20] width 1050 height 13
drag, startPoint x: 400, startPoint y: 35, endPoint x: 507, endPoint y: 54, distance: 108.5
click at [405, 35] on div "Deal Processing RAHR - Transactions Team Alerts (6345) Add Transaction" at bounding box center [586, 36] width 1050 height 44
click at [533, 55] on div "RAHR - Transactions Team Alerts (6345)" at bounding box center [542, 47] width 963 height 21
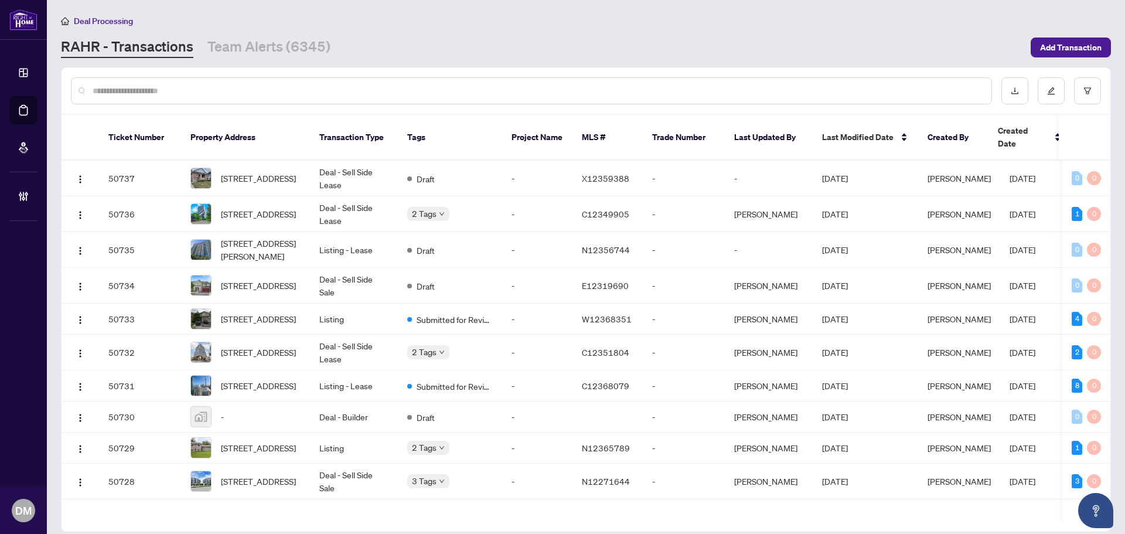
click at [395, 92] on input "text" at bounding box center [537, 90] width 889 height 13
click at [393, 39] on div "RAHR - Transactions Team Alerts (6345)" at bounding box center [542, 47] width 963 height 21
click at [295, 91] on input "text" at bounding box center [537, 90] width 889 height 13
click at [209, 81] on div at bounding box center [531, 90] width 921 height 27
click at [454, 41] on div "RAHR - Transactions Team Alerts (6345)" at bounding box center [542, 47] width 963 height 21
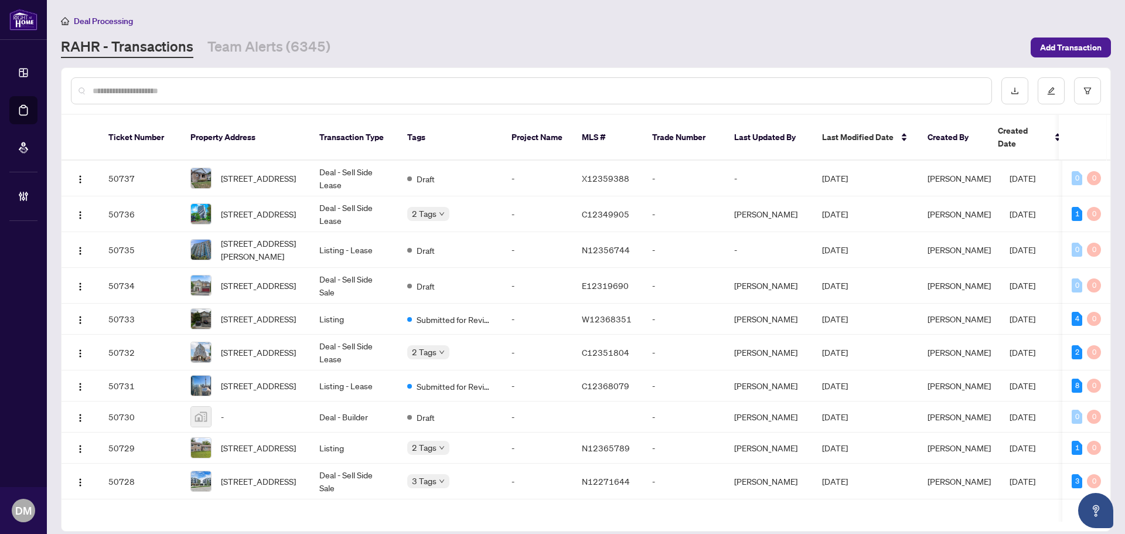
drag, startPoint x: 237, startPoint y: 11, endPoint x: 402, endPoint y: 8, distance: 165.2
click at [262, 8] on main "Deal Processing RAHR - Transactions Team Alerts (6345) Add Transaction Ticket N…" at bounding box center [586, 267] width 1078 height 534
click at [602, 8] on main "Deal Processing RAHR - Transactions Team Alerts (6345) Add Transaction Ticket N…" at bounding box center [586, 267] width 1078 height 534
click at [541, 28] on div "Deal Processing RAHR - Transactions Team Alerts (6345) Add Transaction" at bounding box center [586, 36] width 1050 height 44
click at [206, 91] on input "text" at bounding box center [537, 90] width 889 height 13
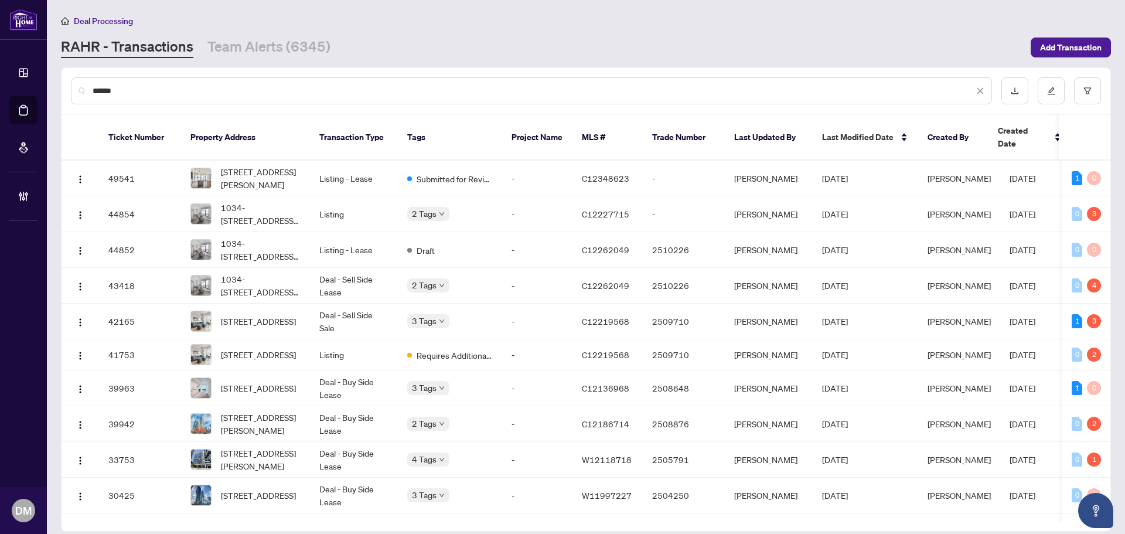
type input "******"
click at [344, 37] on div "RAHR - Transactions Team Alerts (6345)" at bounding box center [542, 47] width 963 height 21
click at [471, 42] on div "RAHR - Transactions Team Alerts (6345)" at bounding box center [542, 47] width 963 height 21
click at [173, 100] on div "******" at bounding box center [531, 90] width 921 height 27
drag, startPoint x: 176, startPoint y: 88, endPoint x: 117, endPoint y: 88, distance: 59.2
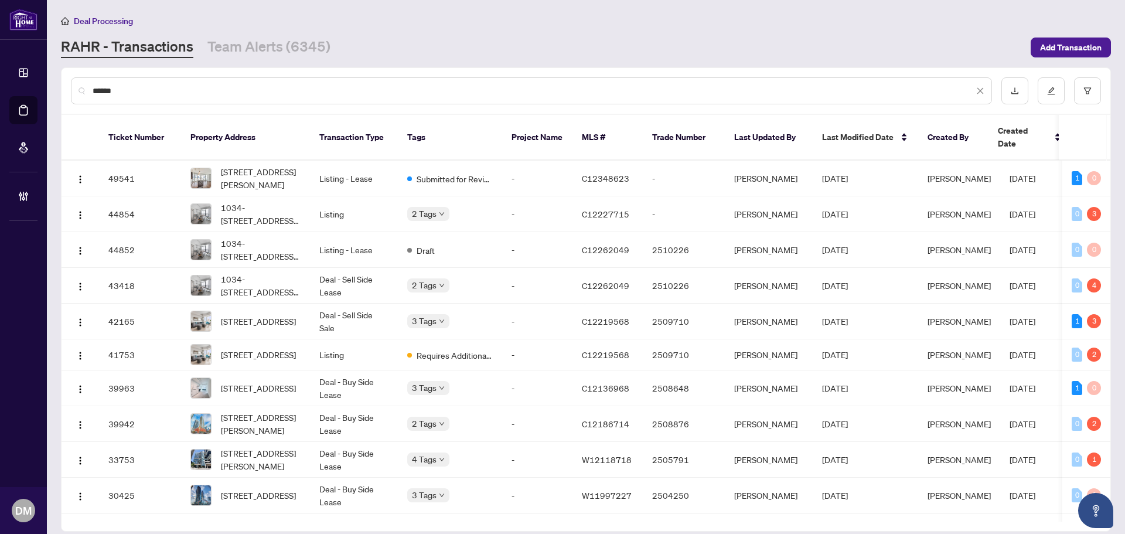
click at [115, 88] on input "******" at bounding box center [533, 90] width 881 height 13
click at [384, 232] on td "Listing - Lease" at bounding box center [354, 250] width 88 height 36
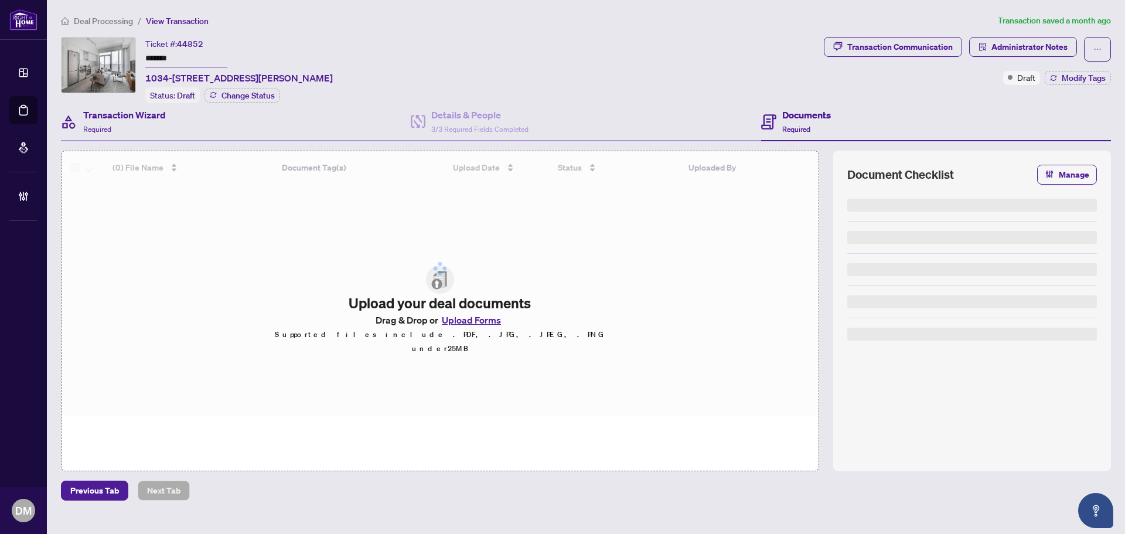
click at [137, 138] on div "Transaction Wizard Required" at bounding box center [236, 122] width 350 height 38
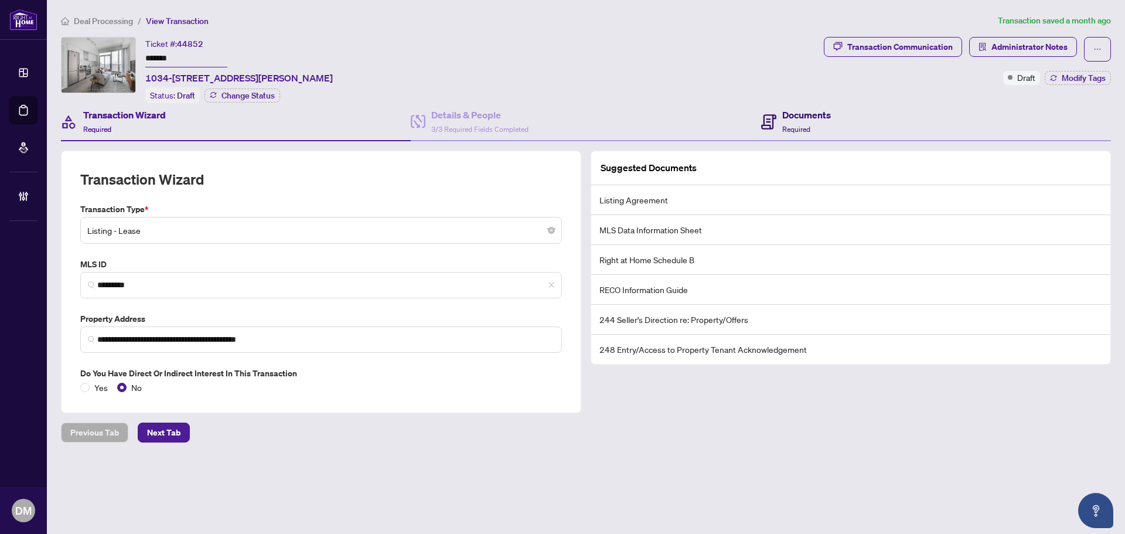
click at [816, 118] on h4 "Documents" at bounding box center [806, 115] width 49 height 14
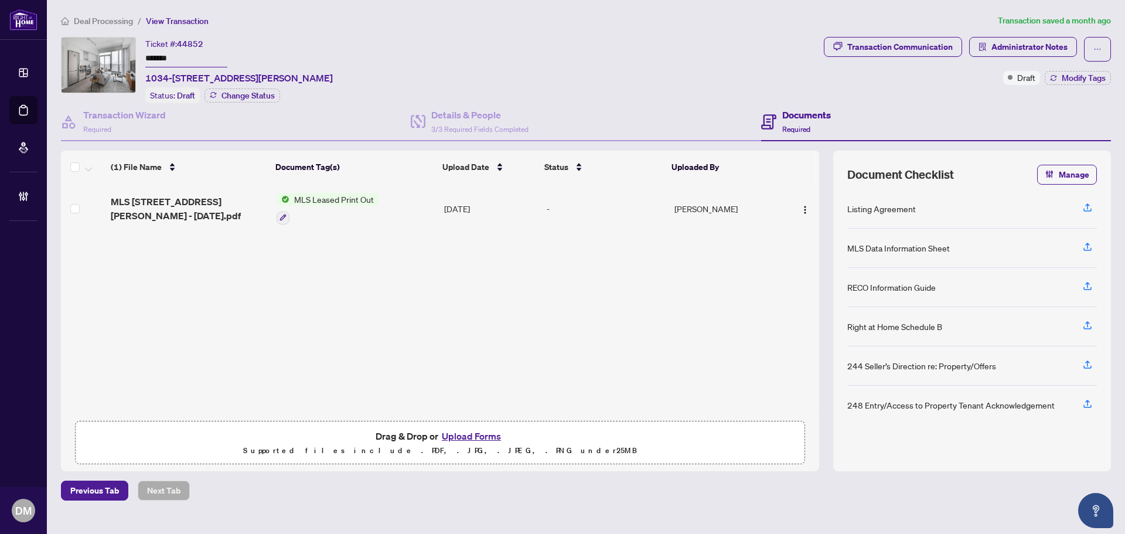
click at [524, 208] on td "Jul/20/2025" at bounding box center [490, 208] width 103 height 50
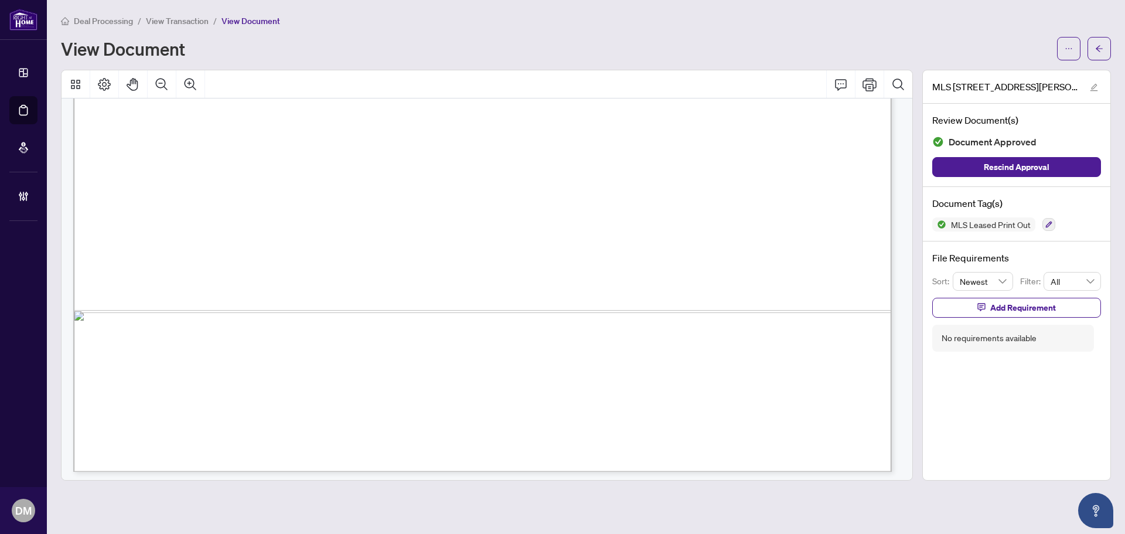
scroll to position [1787, 0]
click at [1096, 45] on icon "arrow-left" at bounding box center [1099, 49] width 8 height 8
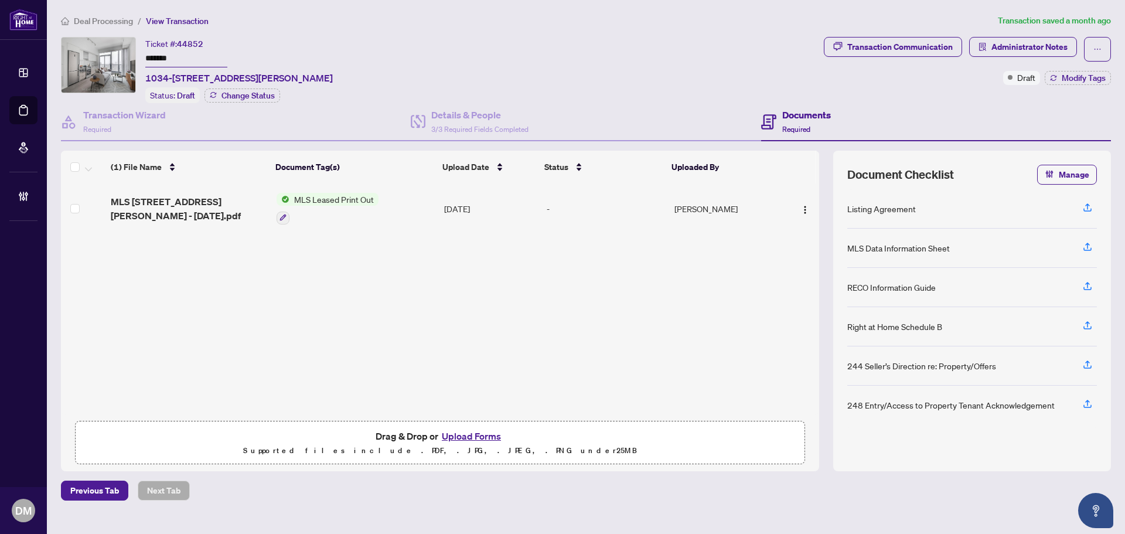
click at [600, 45] on div "Ticket #: 44852 ******* 1034-251 Jarvis St, Toronto, Ontario M5B 0C3, Canada St…" at bounding box center [440, 70] width 758 height 66
click at [356, 23] on ol "Deal Processing / View Transaction" at bounding box center [527, 20] width 932 height 13
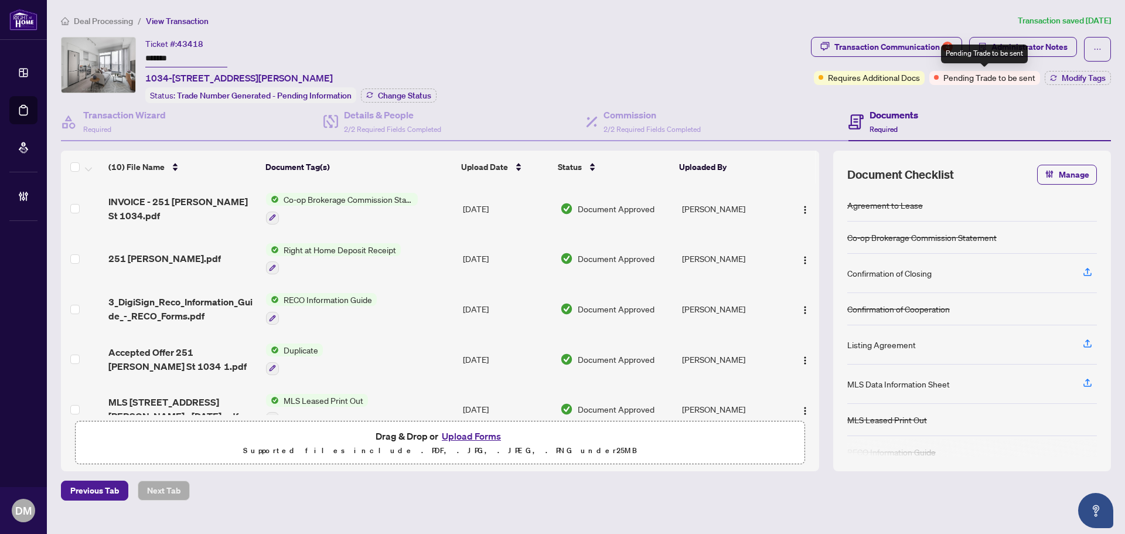
click at [995, 80] on span "Pending Trade to be sent" at bounding box center [989, 77] width 92 height 13
click at [862, 48] on div "Transaction Communication 4" at bounding box center [893, 46] width 118 height 19
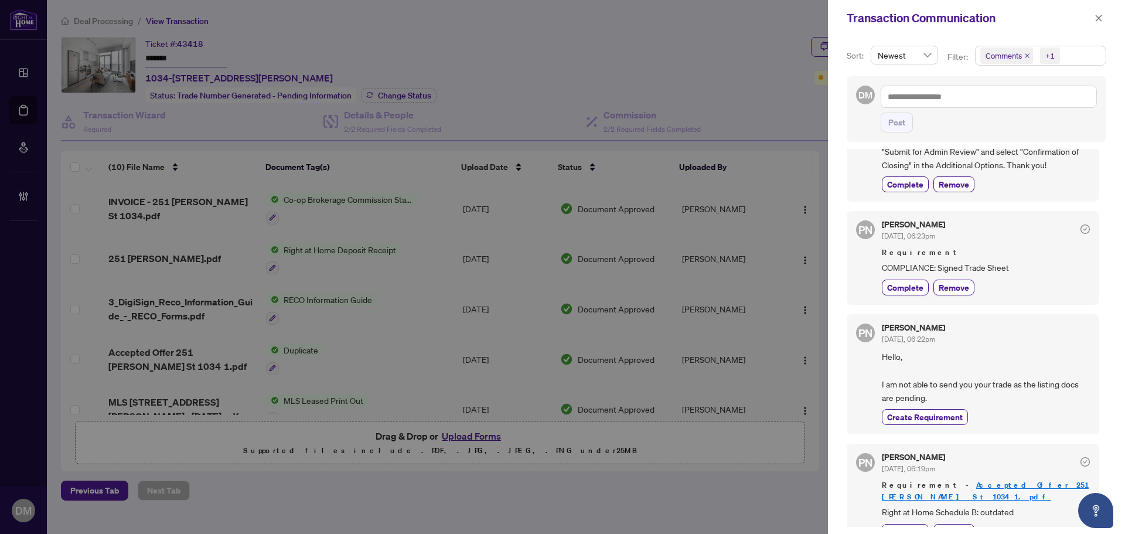
scroll to position [284, 0]
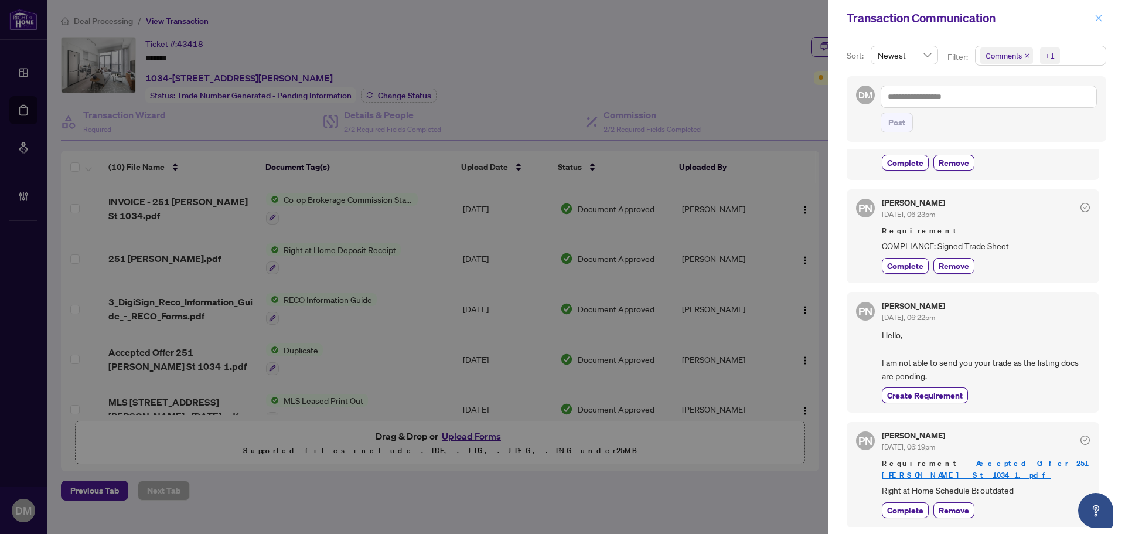
click at [1097, 20] on icon "close" at bounding box center [1099, 18] width 6 height 6
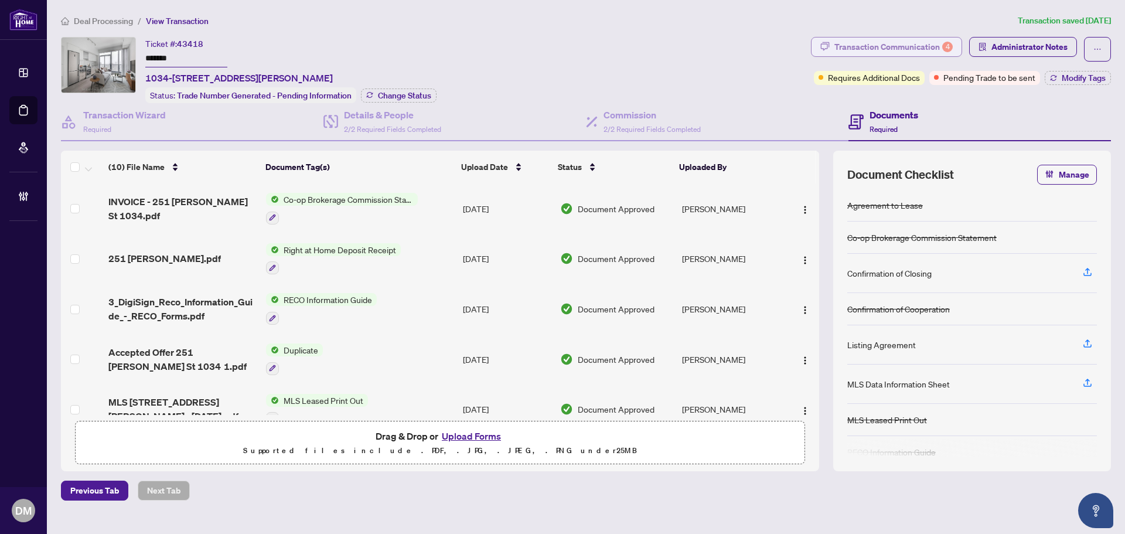
click at [900, 44] on div "Transaction Communication 4" at bounding box center [893, 46] width 118 height 19
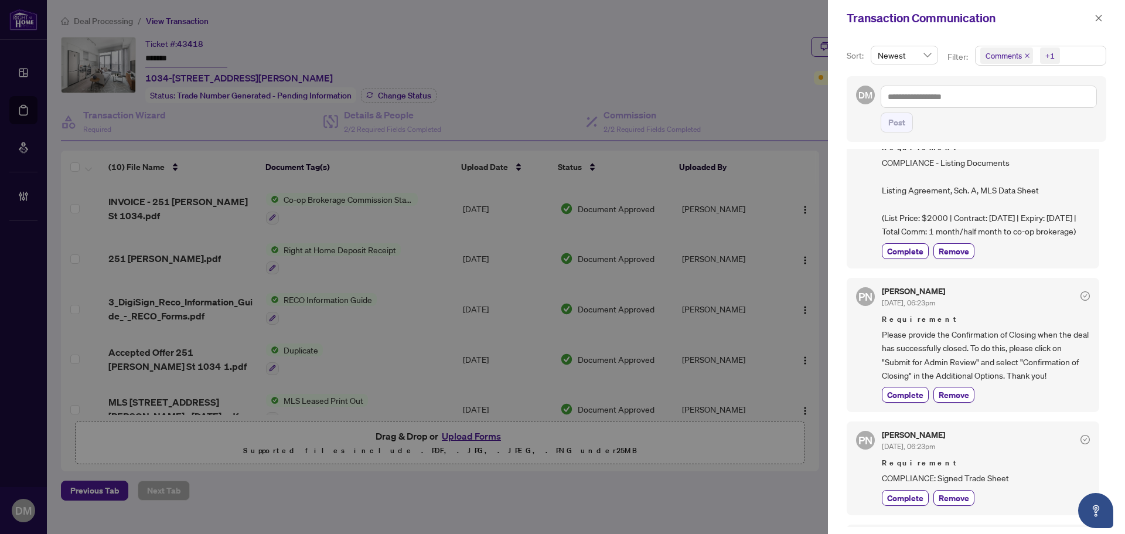
scroll to position [0, 0]
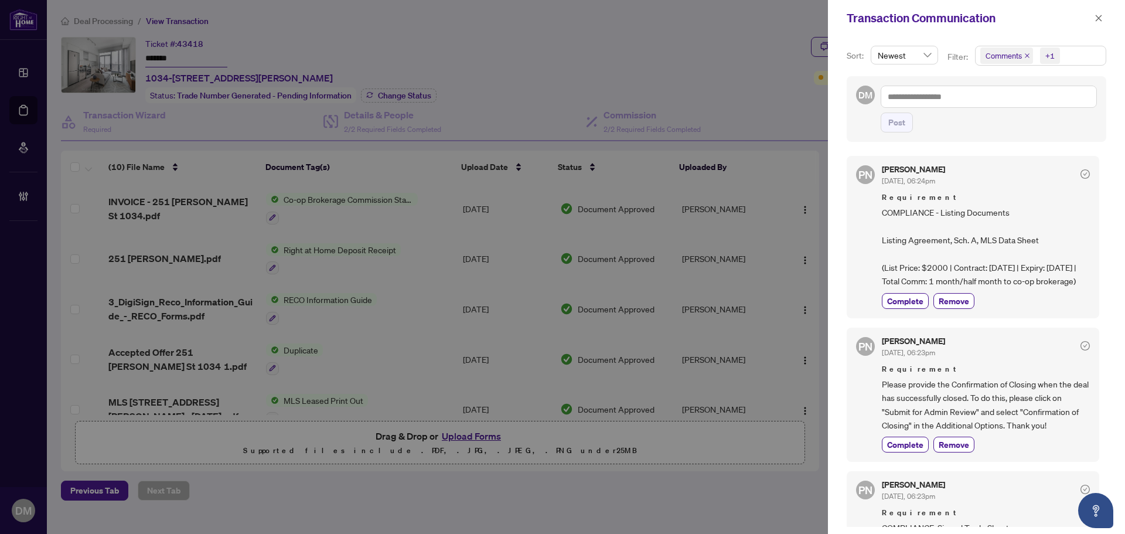
click at [999, 288] on span "COMPLIANCE - Listing Documents Listing Agreement, Sch. A, MLS Data Sheet (List …" at bounding box center [986, 247] width 208 height 82
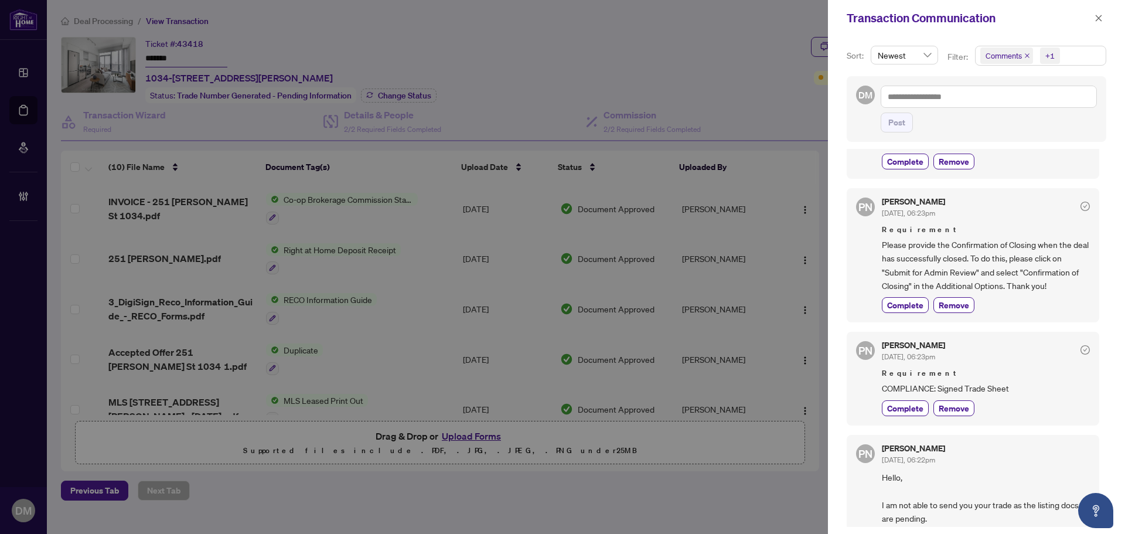
scroll to position [176, 0]
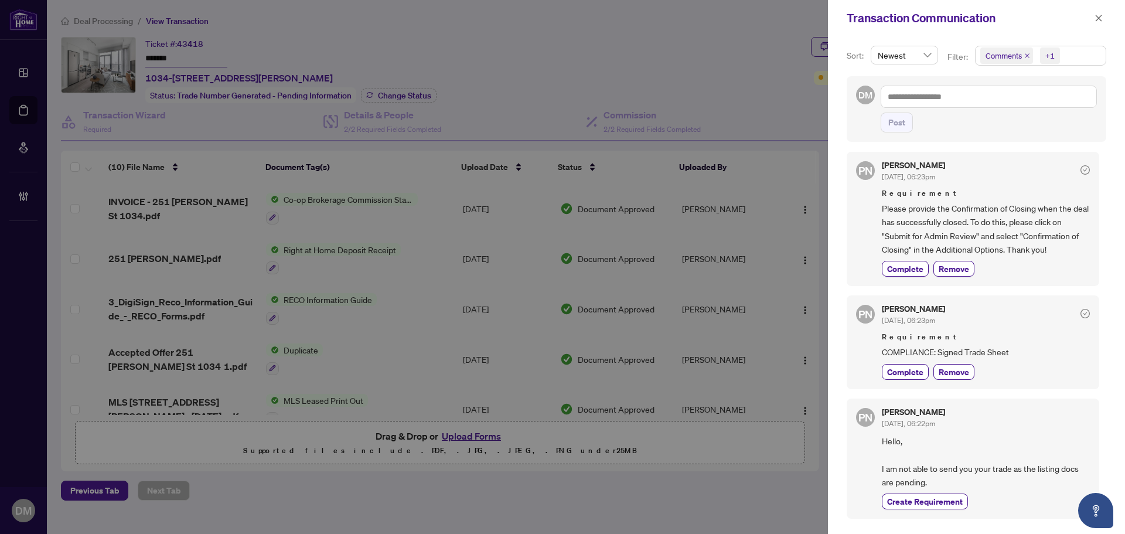
drag, startPoint x: 1101, startPoint y: 22, endPoint x: 1016, endPoint y: 52, distance: 89.5
click at [1101, 22] on icon "close" at bounding box center [1098, 18] width 8 height 8
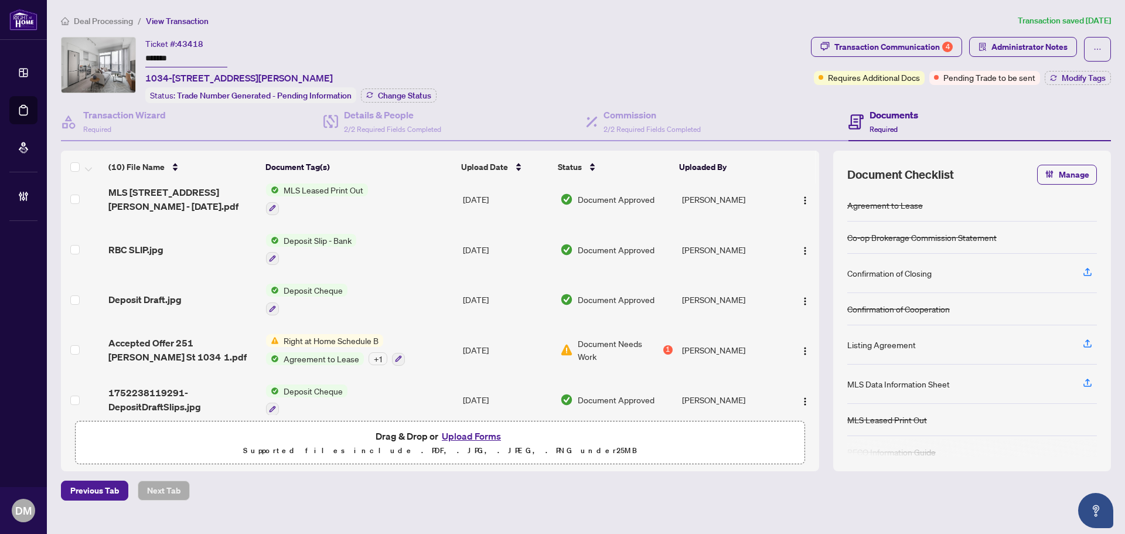
scroll to position [272, 0]
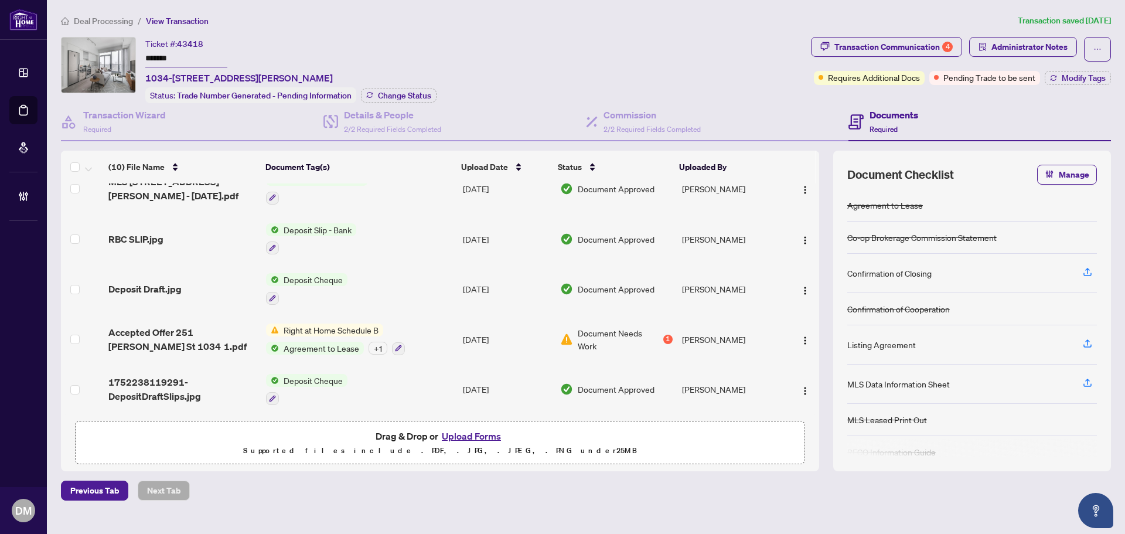
click at [376, 342] on div "+ 1" at bounding box center [378, 348] width 19 height 13
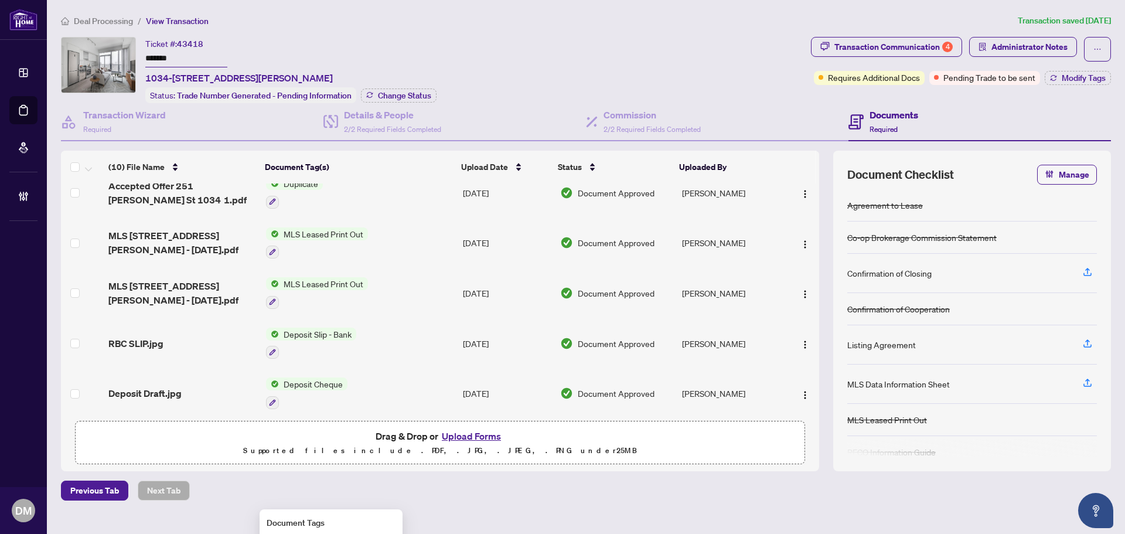
scroll to position [0, 0]
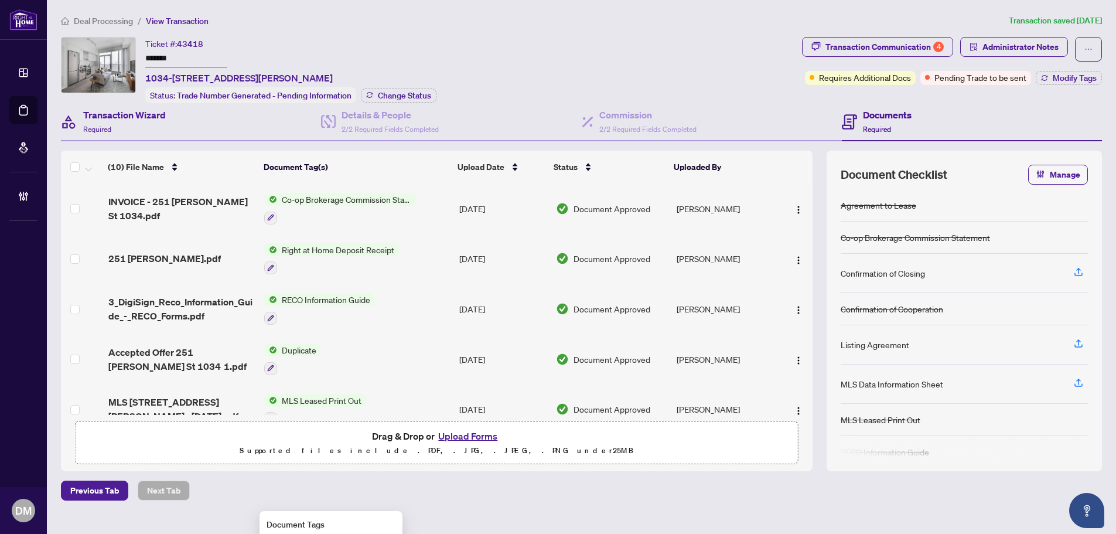
click at [175, 122] on div "Transaction Wizard Required" at bounding box center [191, 122] width 260 height 38
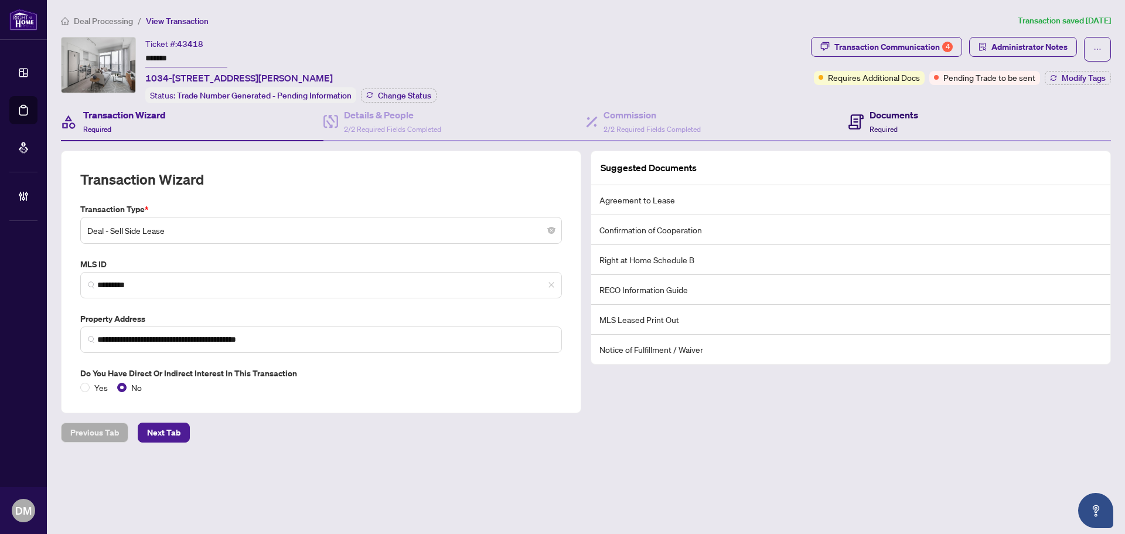
click at [867, 112] on div "Documents Required" at bounding box center [883, 122] width 70 height 28
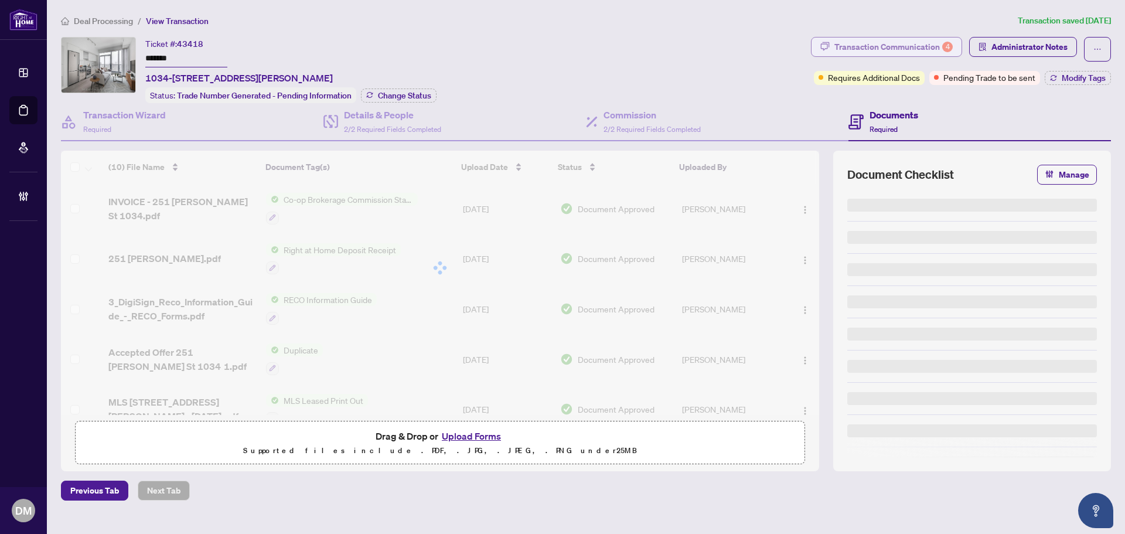
click at [863, 43] on div "Transaction Communication 4" at bounding box center [893, 46] width 118 height 19
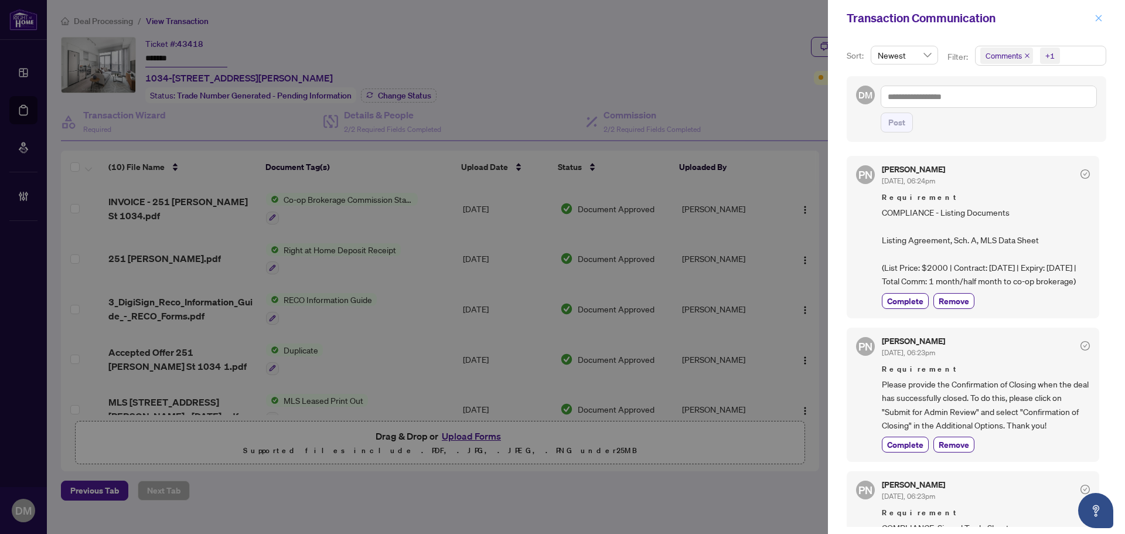
click at [1097, 13] on span "button" at bounding box center [1098, 18] width 8 height 19
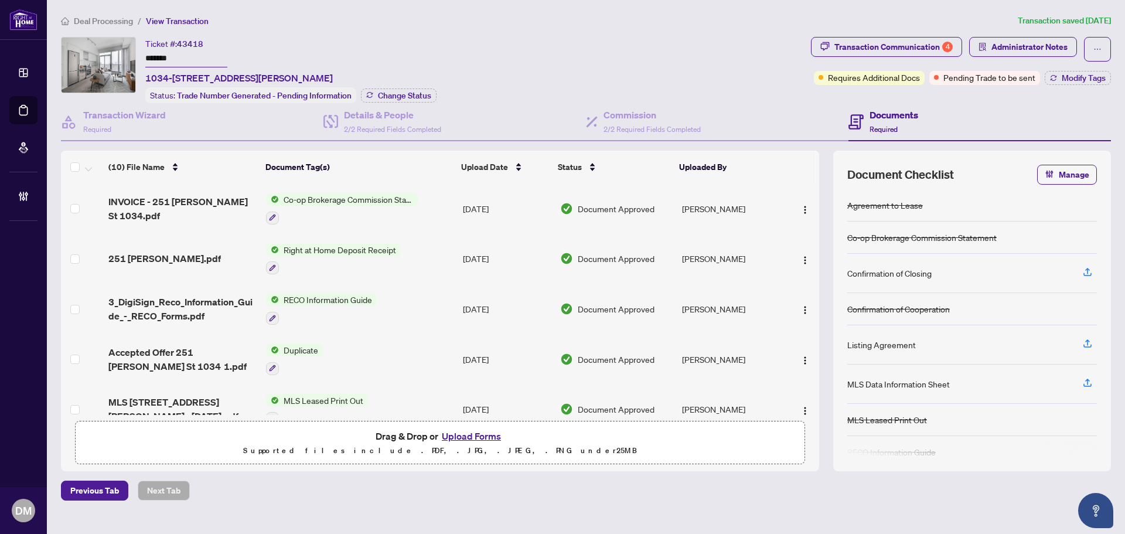
click at [411, 23] on ol "Deal Processing / View Transaction" at bounding box center [537, 20] width 952 height 13
click at [938, 52] on div "Transaction Communication 4" at bounding box center [893, 46] width 118 height 19
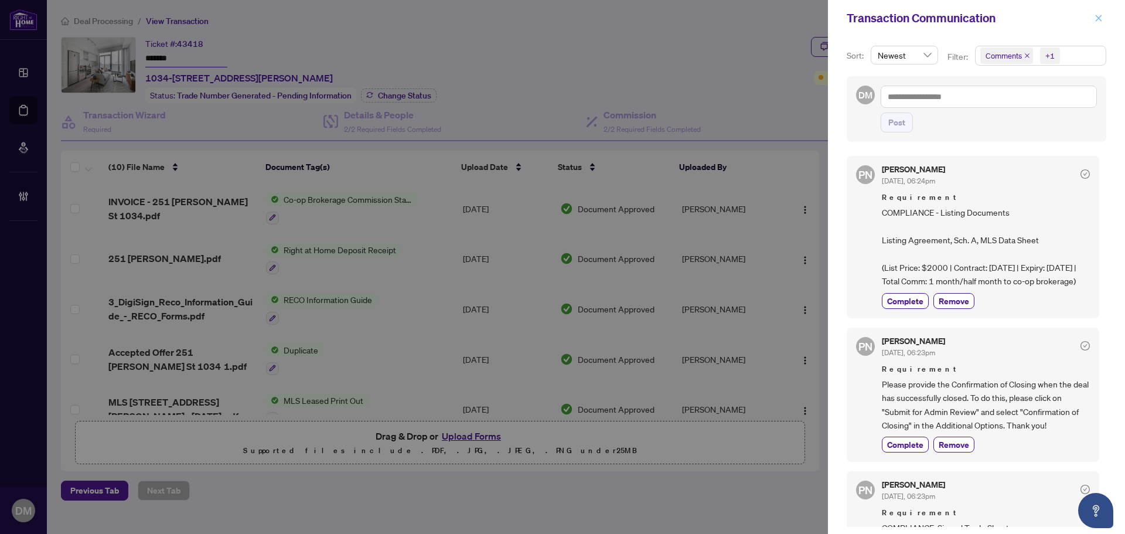
click at [1098, 15] on icon "close" at bounding box center [1098, 18] width 8 height 8
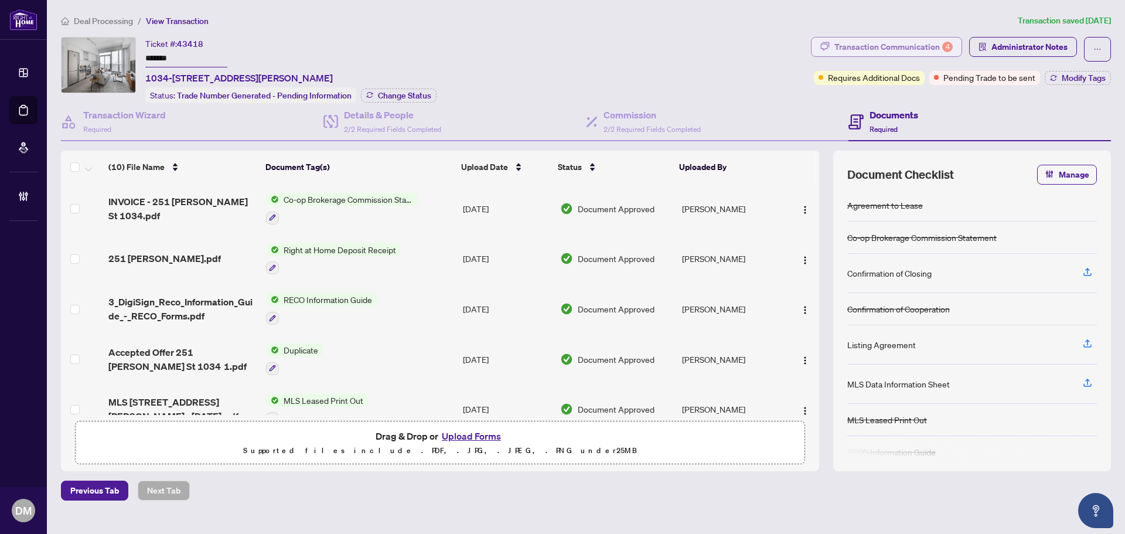
click at [923, 53] on div "Transaction Communication 4" at bounding box center [893, 46] width 118 height 19
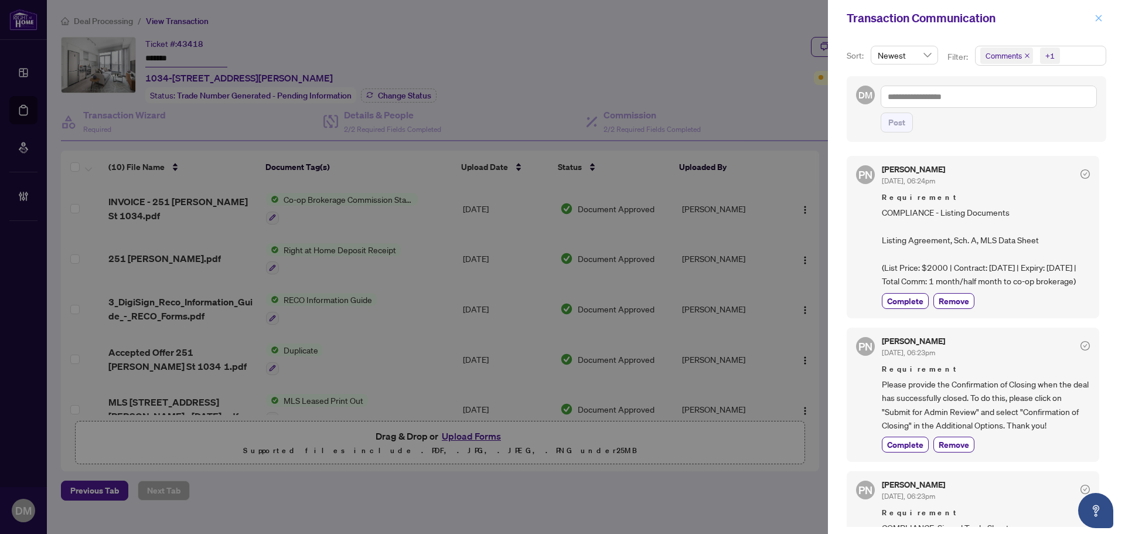
click at [1099, 15] on icon "close" at bounding box center [1098, 18] width 8 height 8
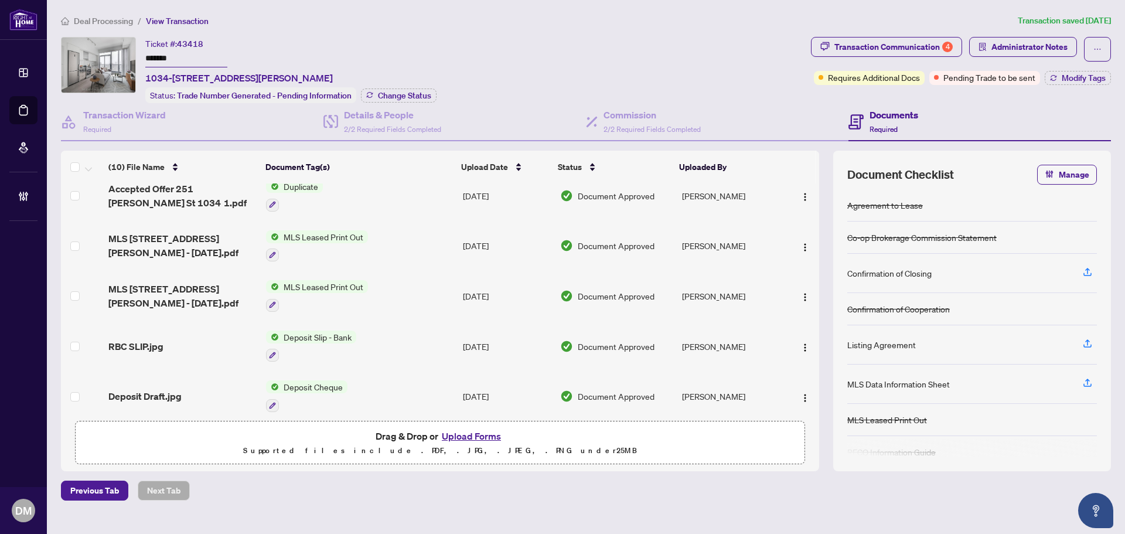
scroll to position [272, 0]
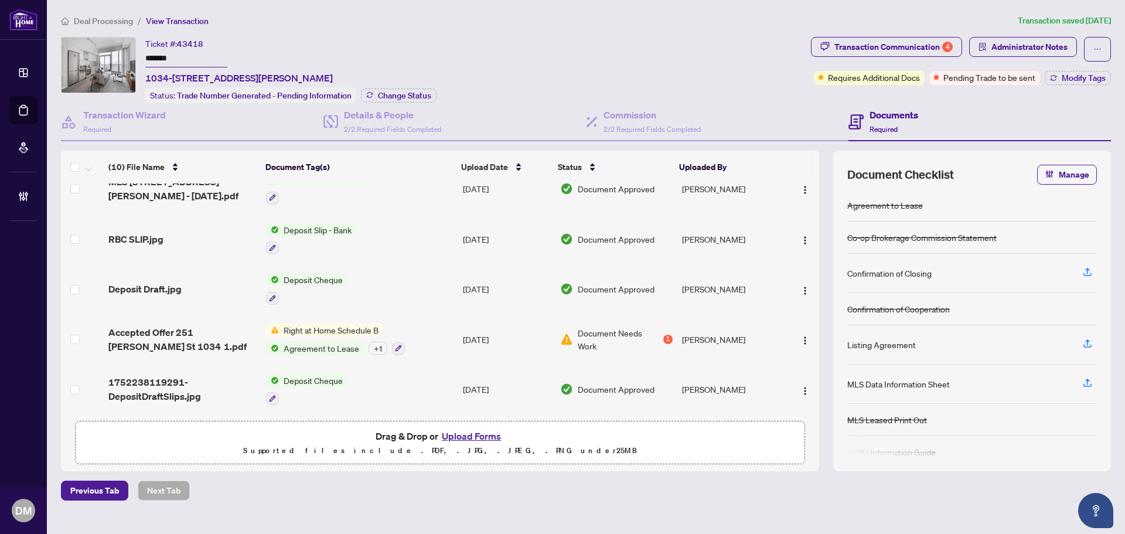
drag, startPoint x: 374, startPoint y: 79, endPoint x: 141, endPoint y: 81, distance: 233.2
click at [141, 81] on div "Ticket #: 43418 ******* 1034-251 Jarvis St, Toronto, Ontario M5B 0C3, Canada St…" at bounding box center [433, 70] width 745 height 66
copy span "1034-251 Jarvis St, Toronto, Ontario M5B 0C3, Canada"
click at [589, 64] on div "Ticket #: 43418 ******* 1034-251 Jarvis St, Toronto, Ontario M5B 0C3, Canada St…" at bounding box center [433, 70] width 745 height 66
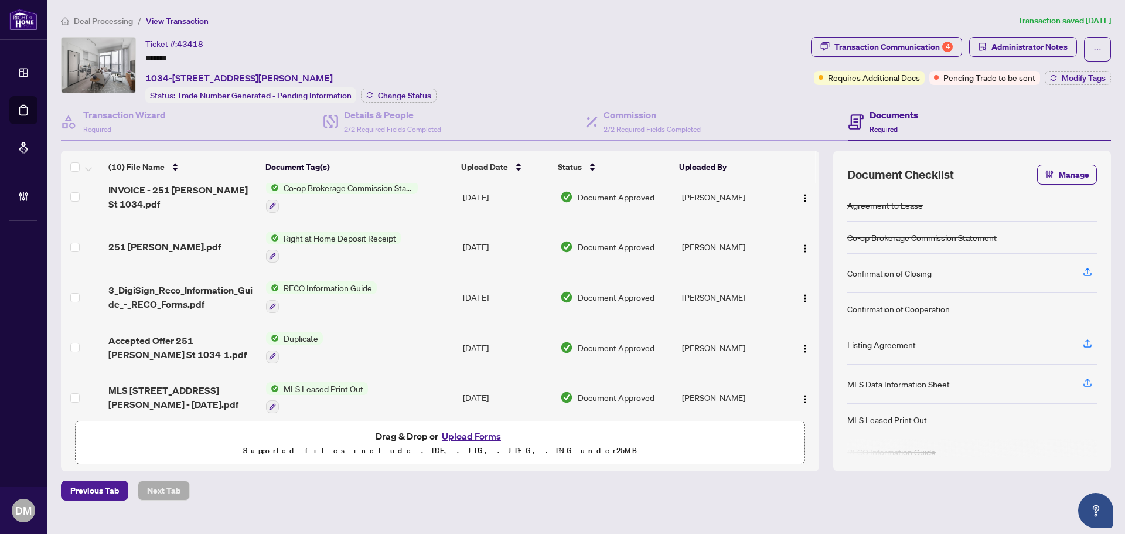
scroll to position [0, 0]
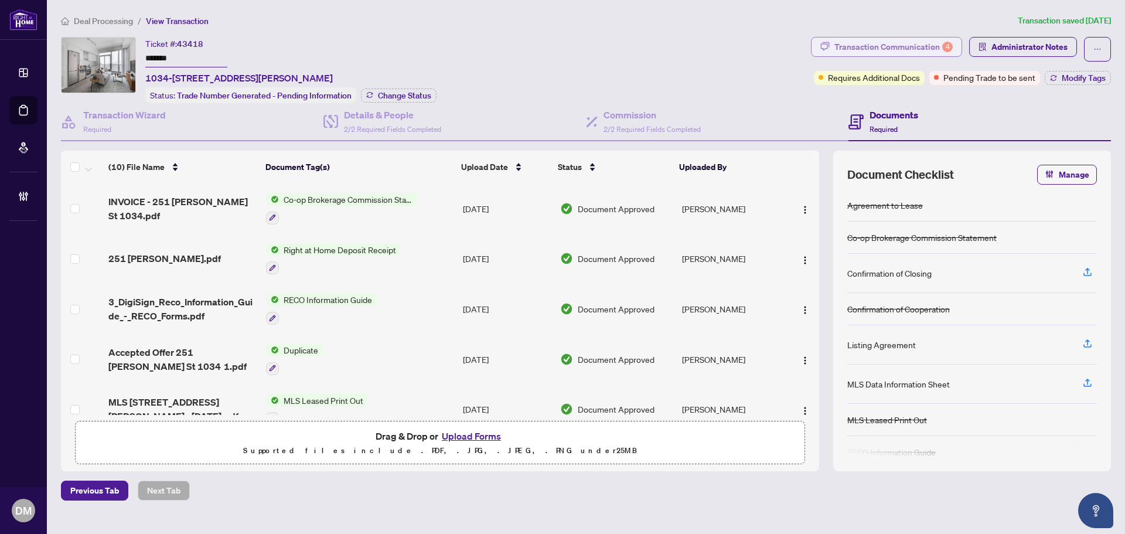
click at [951, 51] on div "Transaction Communication 4" at bounding box center [893, 46] width 118 height 19
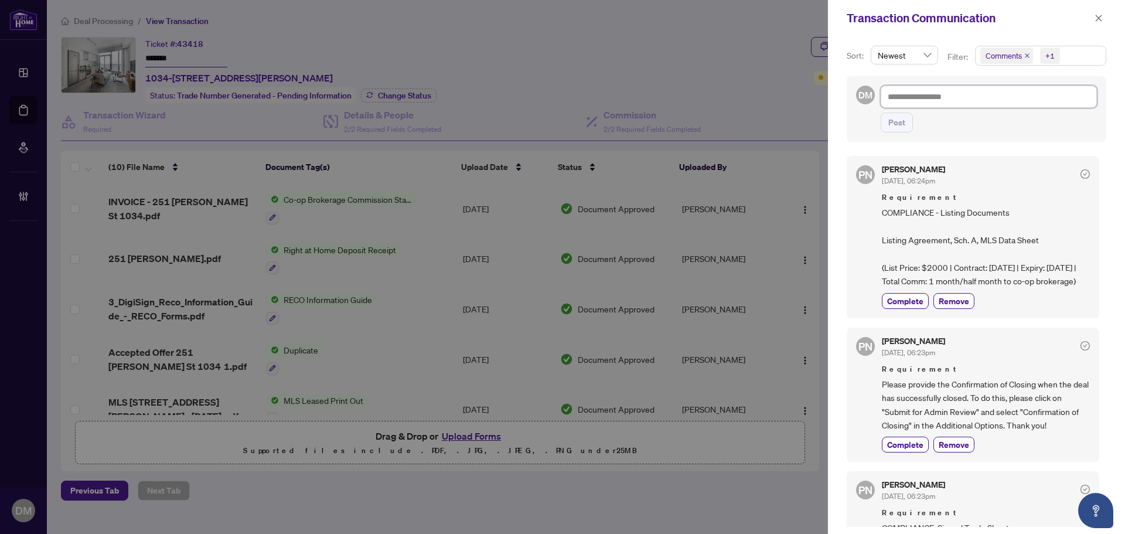
click at [1019, 97] on textarea at bounding box center [989, 97] width 216 height 22
click at [974, 101] on textarea at bounding box center [989, 97] width 216 height 22
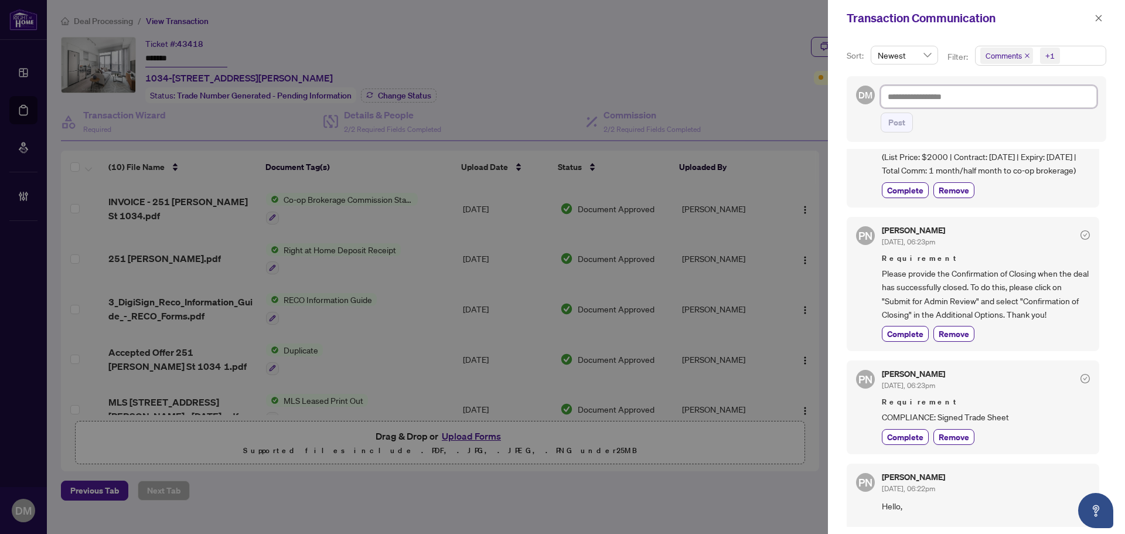
scroll to position [117, 0]
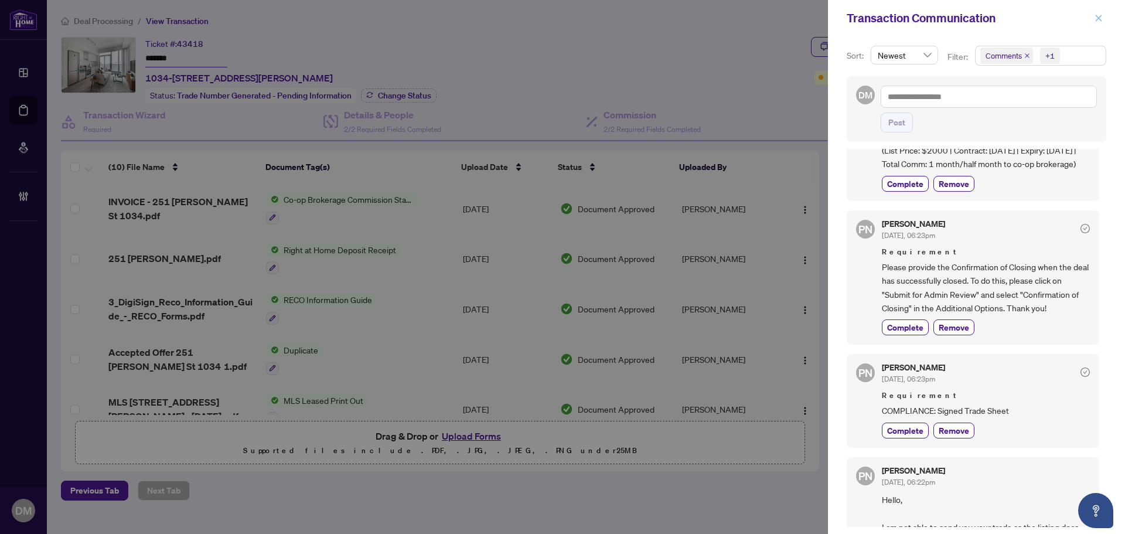
click at [1093, 13] on button "button" at bounding box center [1098, 18] width 15 height 14
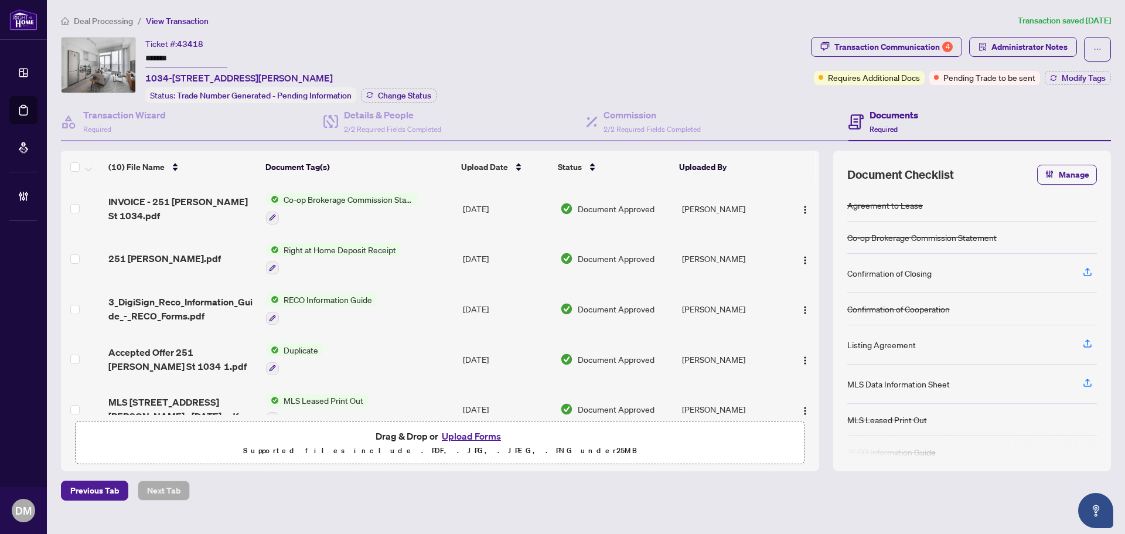
click at [701, 53] on div "Ticket #: 43418 ******* 1034-251 Jarvis St, Toronto, Ontario M5B 0C3, Canada St…" at bounding box center [433, 70] width 745 height 66
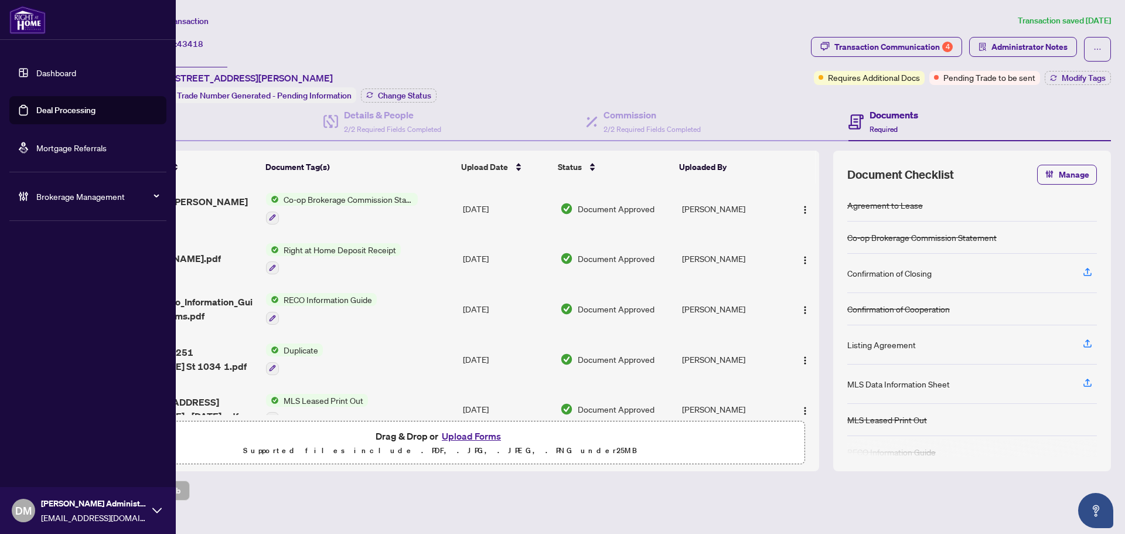
click at [40, 71] on link "Dashboard" at bounding box center [56, 72] width 40 height 11
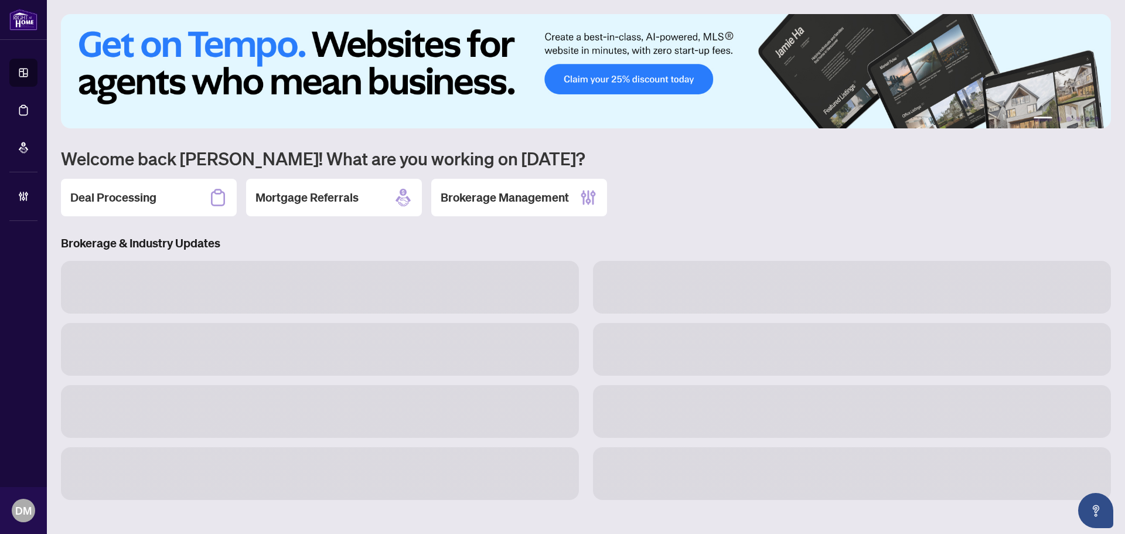
drag, startPoint x: 151, startPoint y: 192, endPoint x: 208, endPoint y: 213, distance: 61.2
click at [149, 192] on h2 "Deal Processing" at bounding box center [113, 197] width 86 height 16
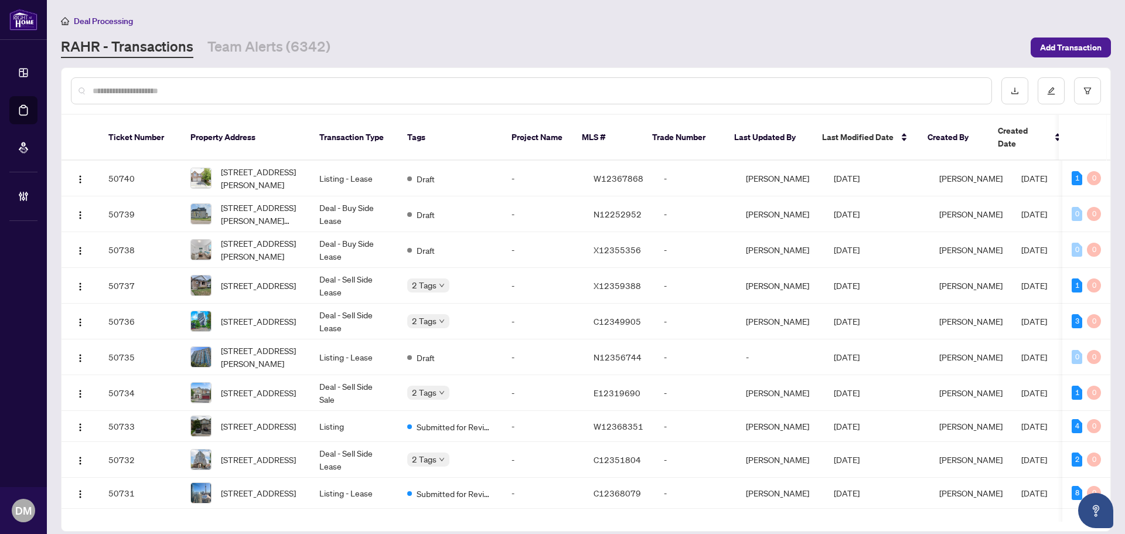
click at [378, 95] on input "text" at bounding box center [537, 90] width 889 height 13
click at [381, 95] on input "text" at bounding box center [537, 90] width 889 height 13
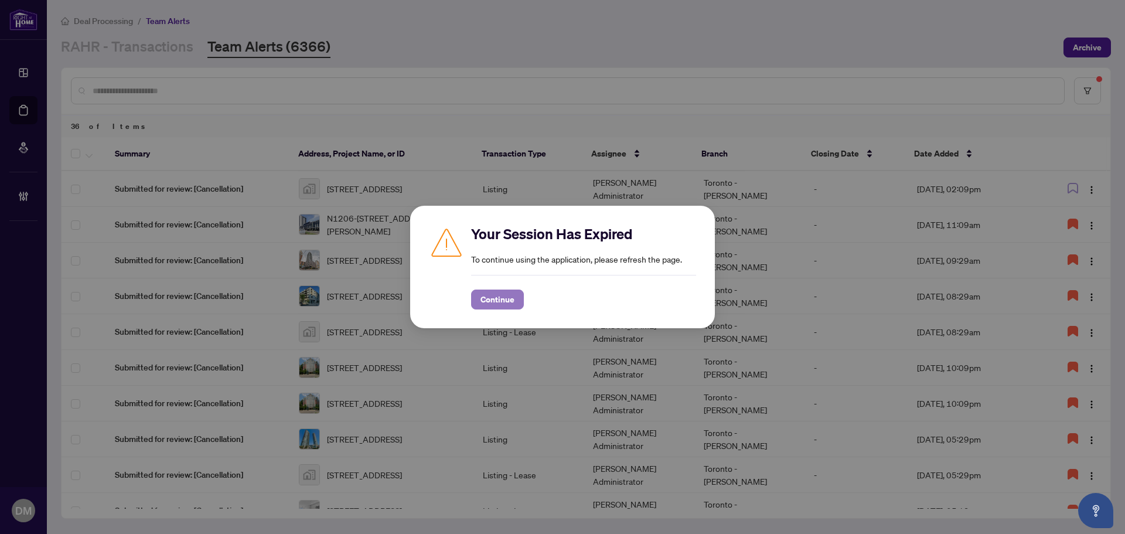
click at [508, 305] on span "Continue" at bounding box center [497, 299] width 34 height 19
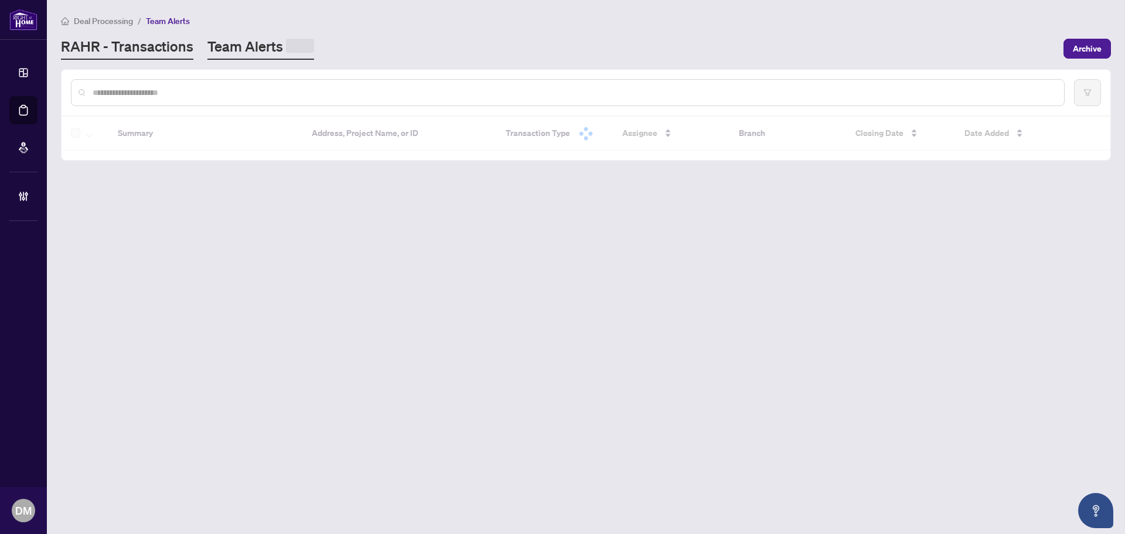
click at [135, 53] on link "RAHR - Transactions" at bounding box center [127, 48] width 132 height 23
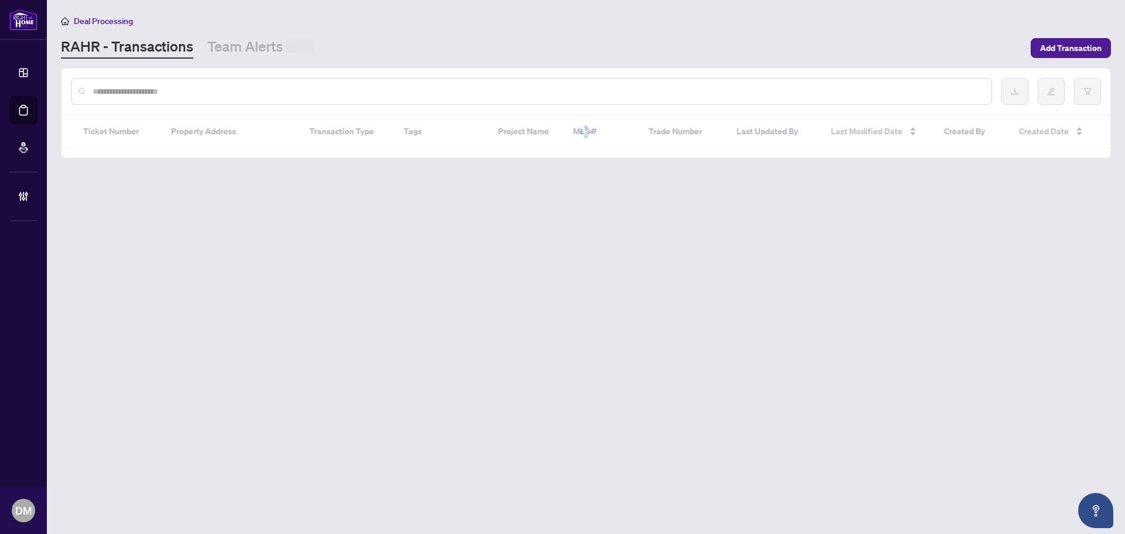
click at [173, 87] on input "text" at bounding box center [537, 91] width 889 height 13
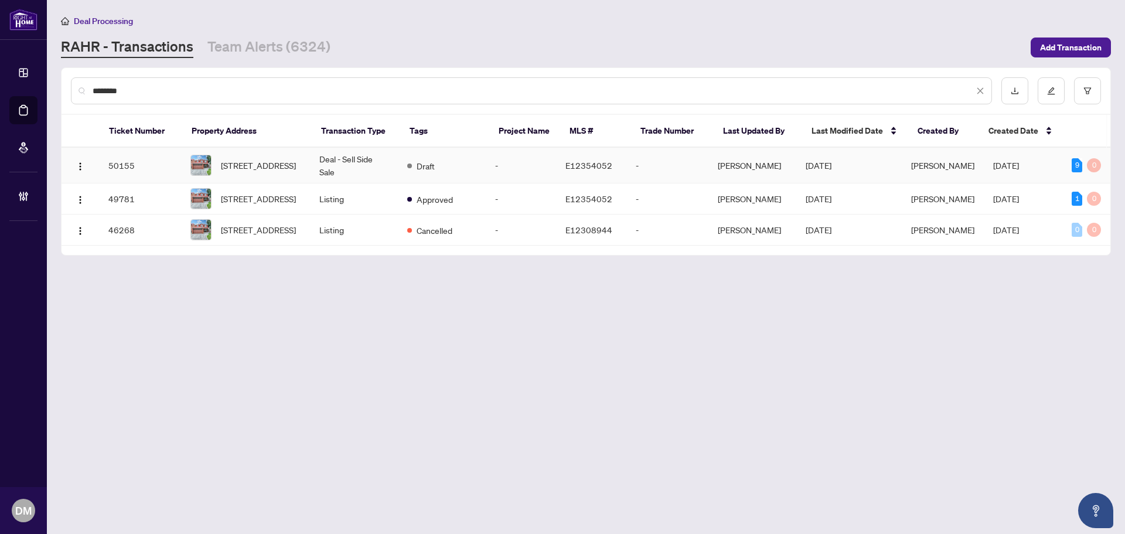
type input "********"
click at [366, 166] on td "Deal - Sell Side Sale" at bounding box center [354, 166] width 88 height 36
